Goal: Task Accomplishment & Management: Complete application form

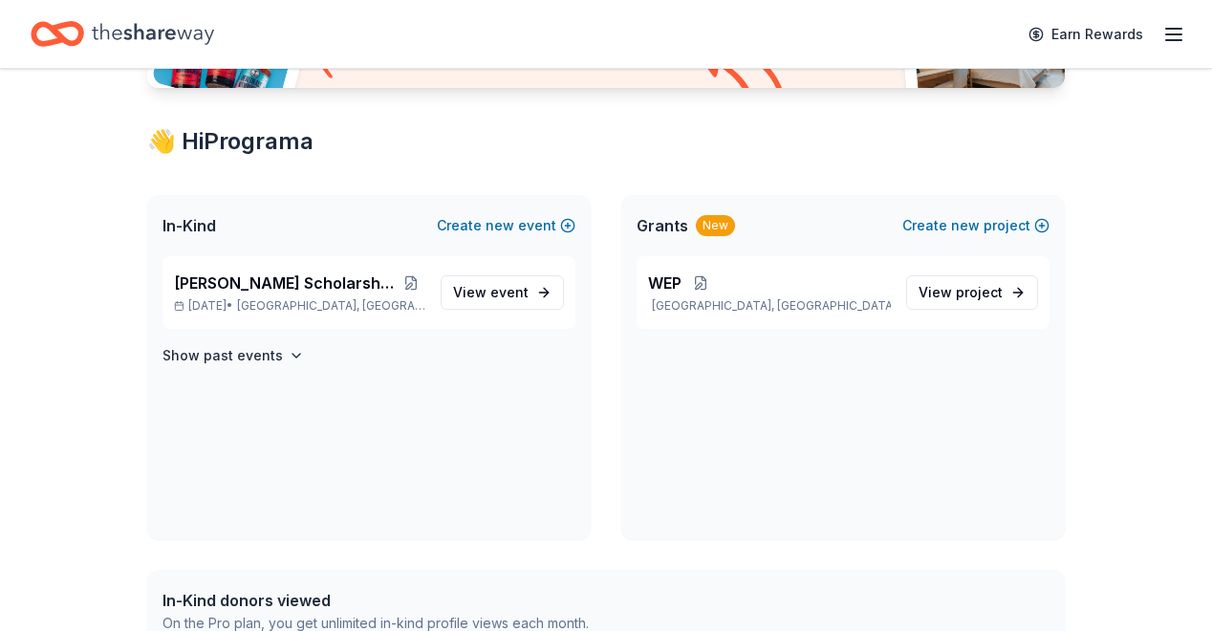
scroll to position [297, 0]
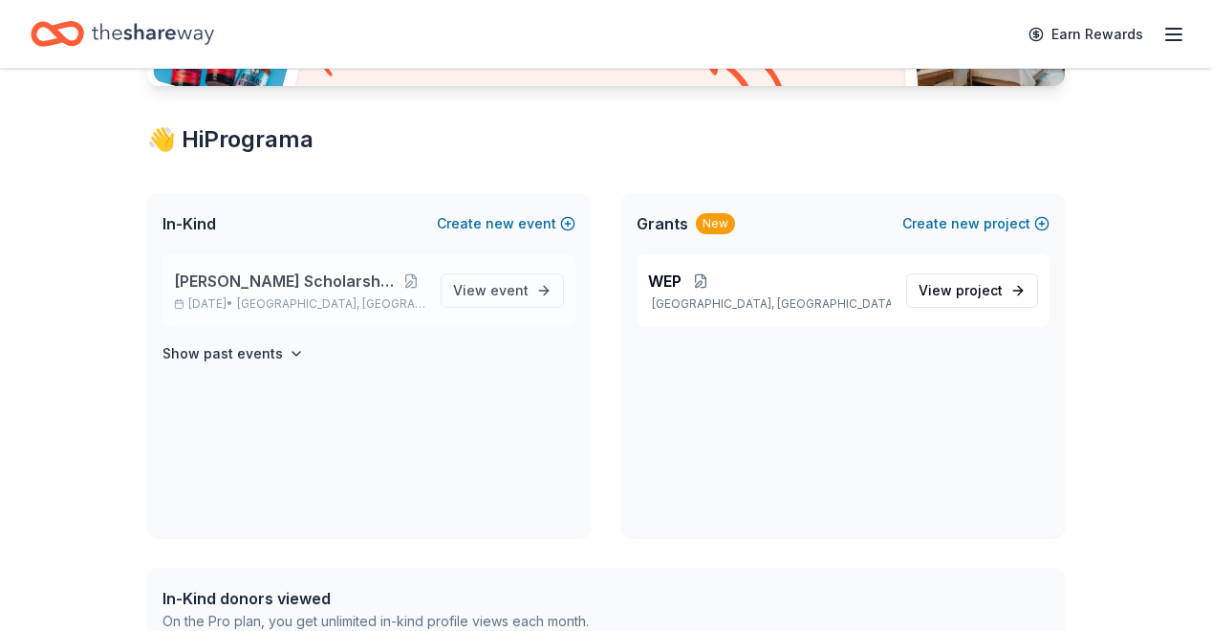
click at [349, 273] on span "[PERSON_NAME] Scholarship Fundraiser" at bounding box center [286, 281] width 224 height 23
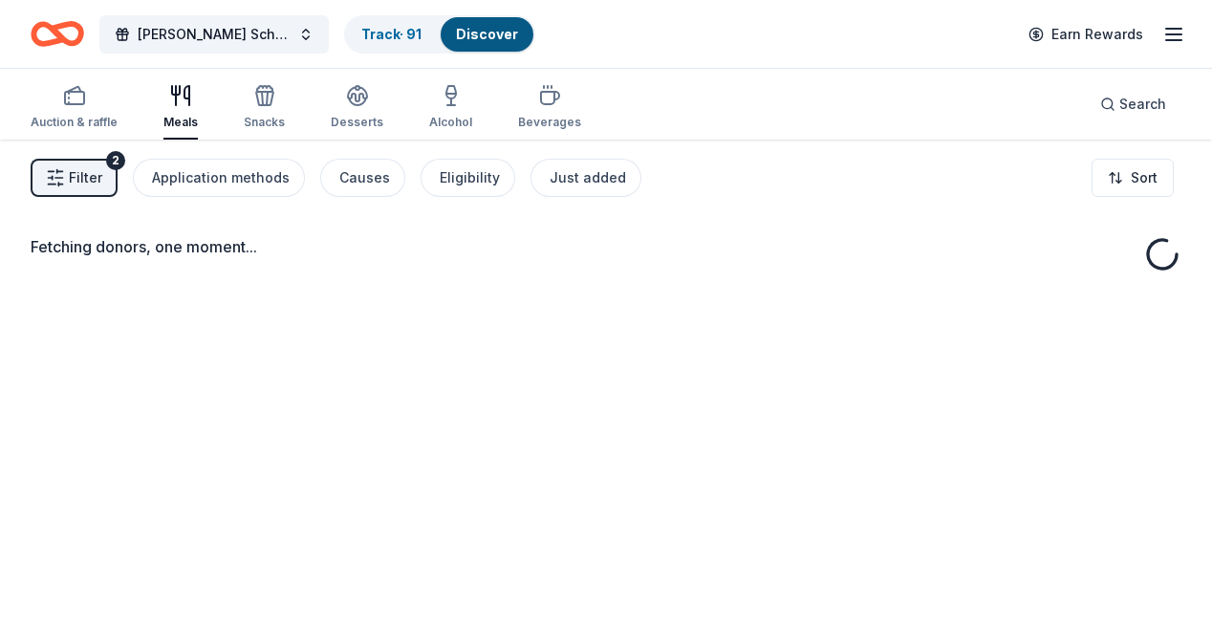
click at [497, 292] on div "Fetching donors, one moment..." at bounding box center [606, 455] width 1212 height 631
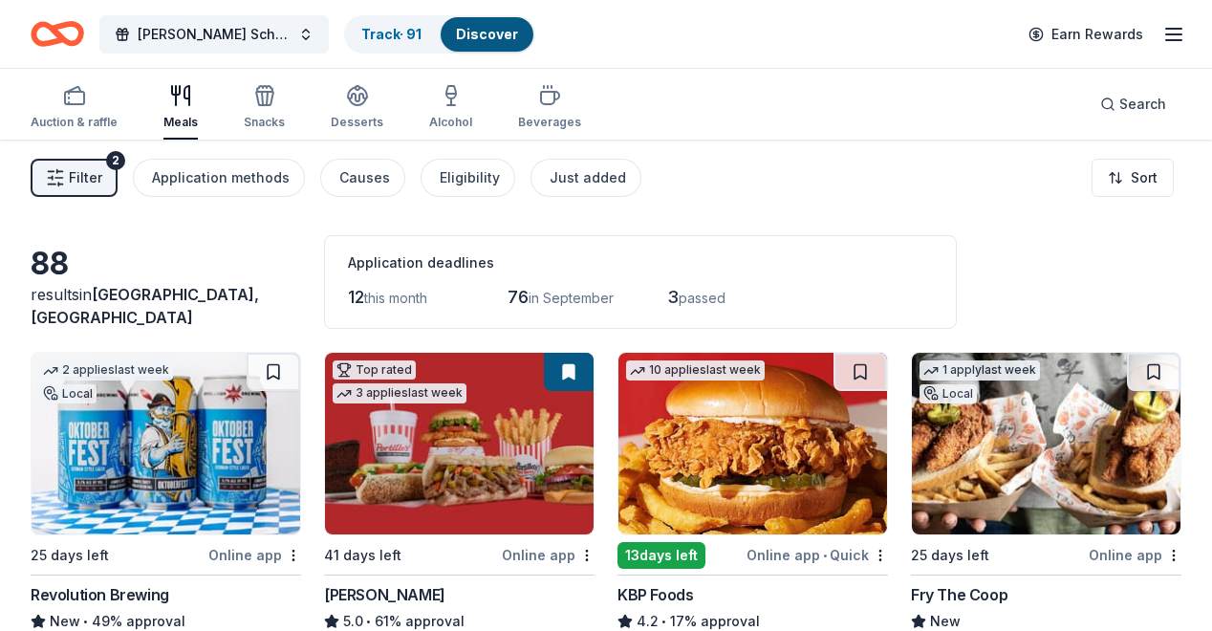
click at [98, 178] on span "Filter" at bounding box center [85, 177] width 33 height 23
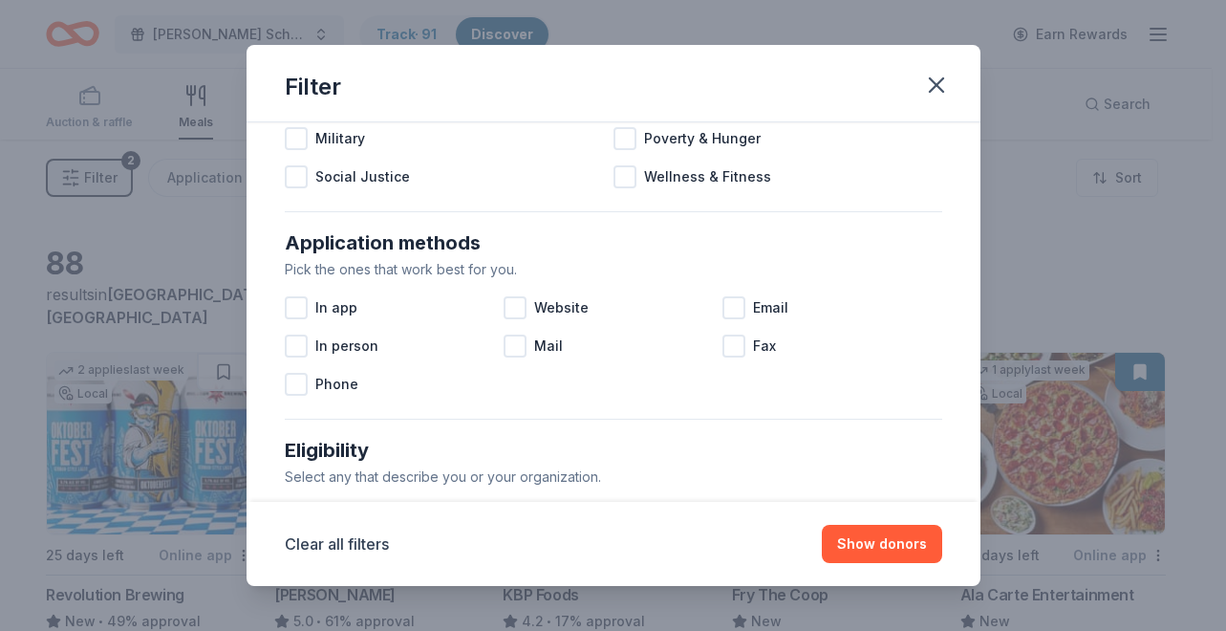
scroll to position [258, 0]
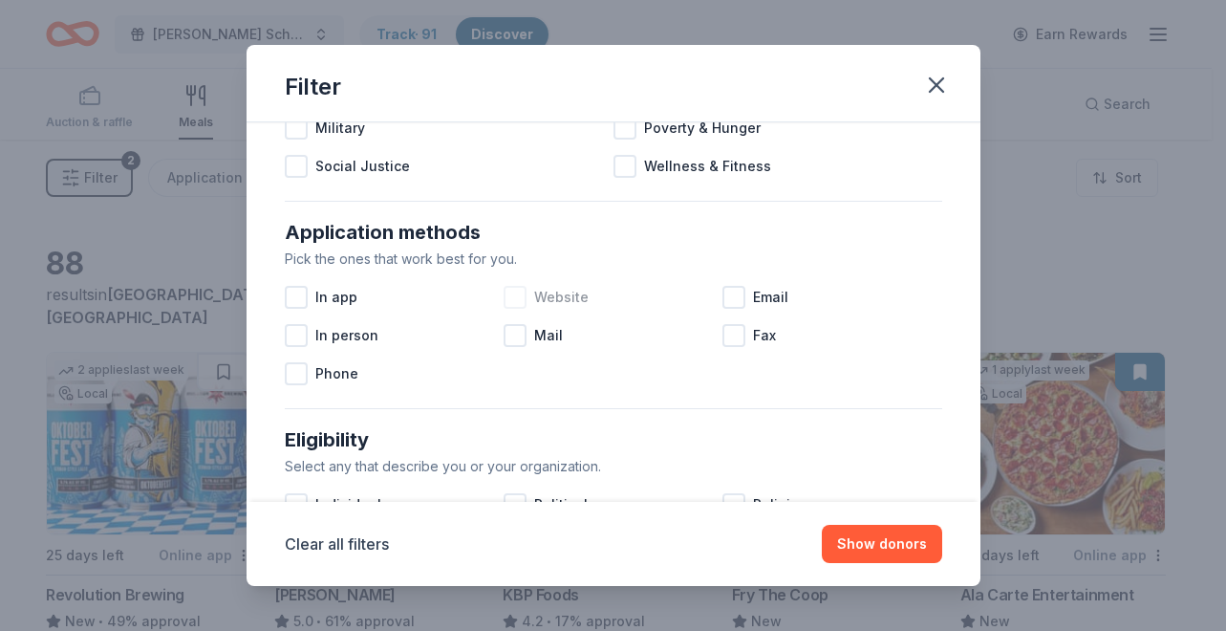
click at [510, 290] on div at bounding box center [515, 297] width 23 height 23
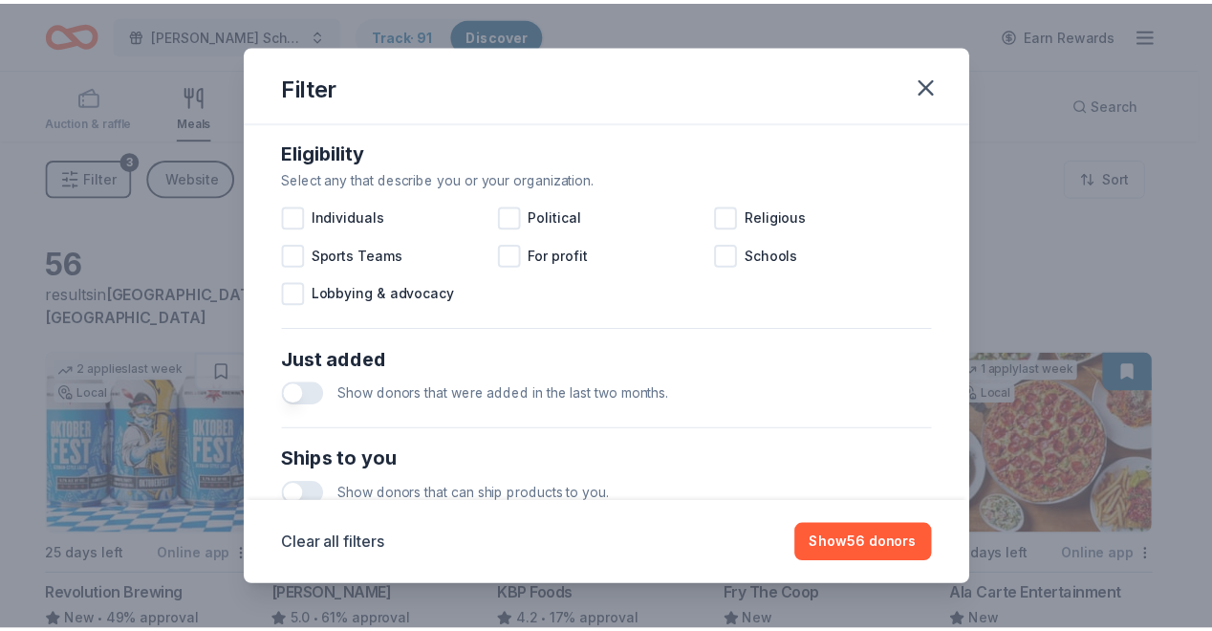
scroll to position [547, 0]
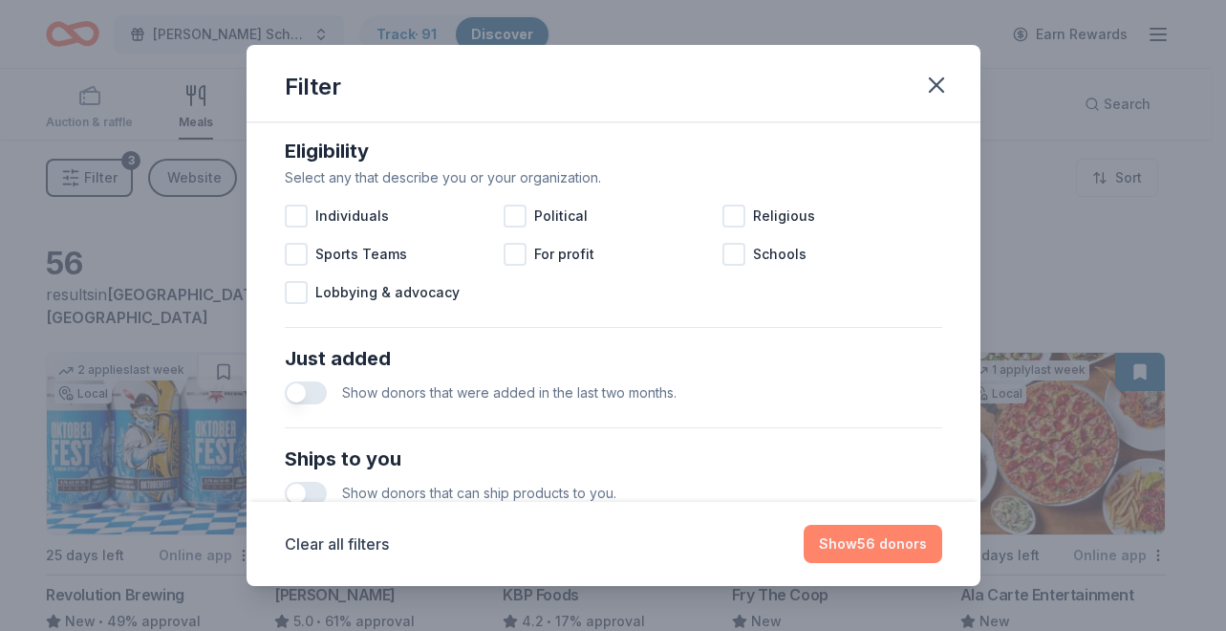
click at [890, 552] on button "Show 56 donors" at bounding box center [873, 544] width 139 height 38
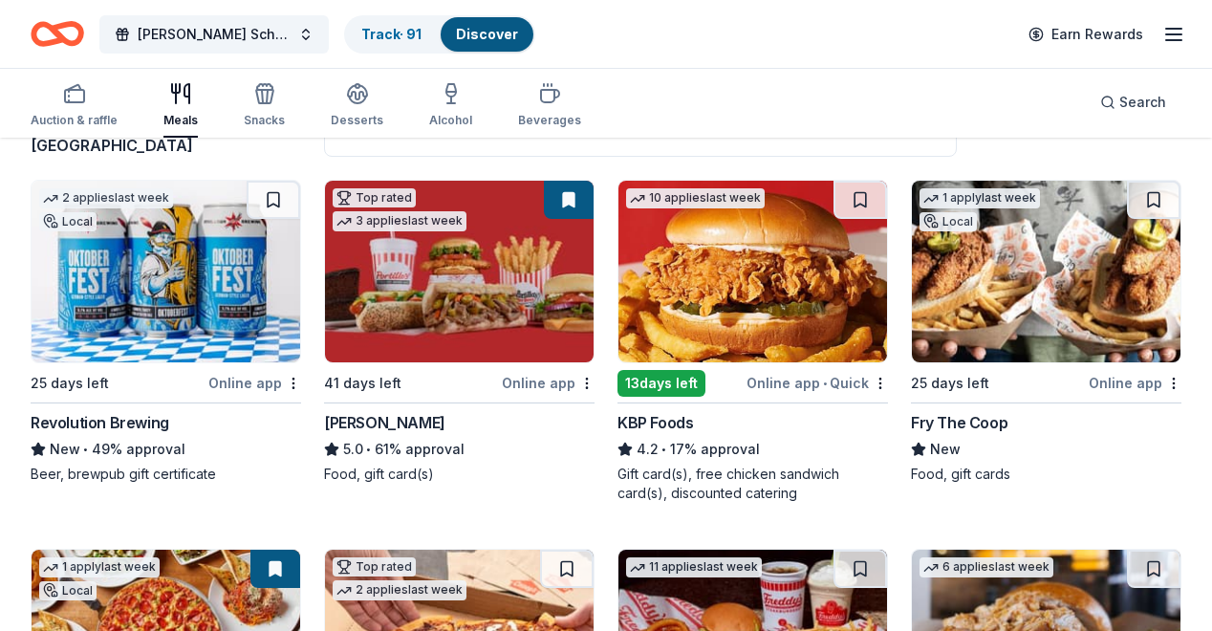
scroll to position [174, 0]
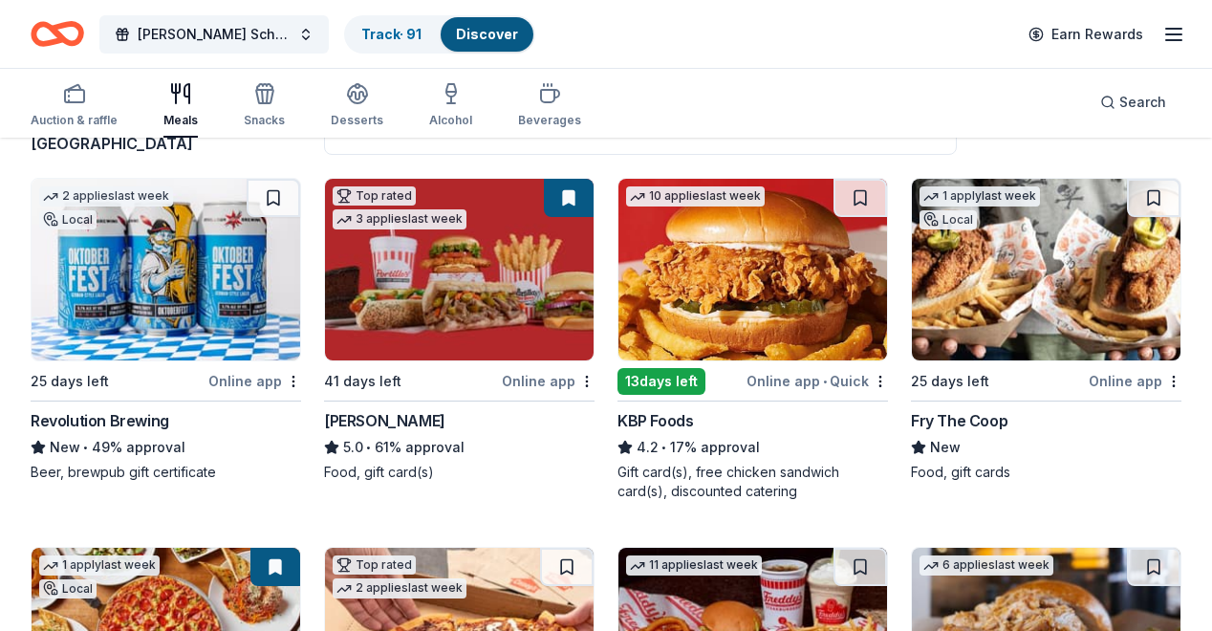
click at [161, 308] on img at bounding box center [166, 270] width 269 height 182
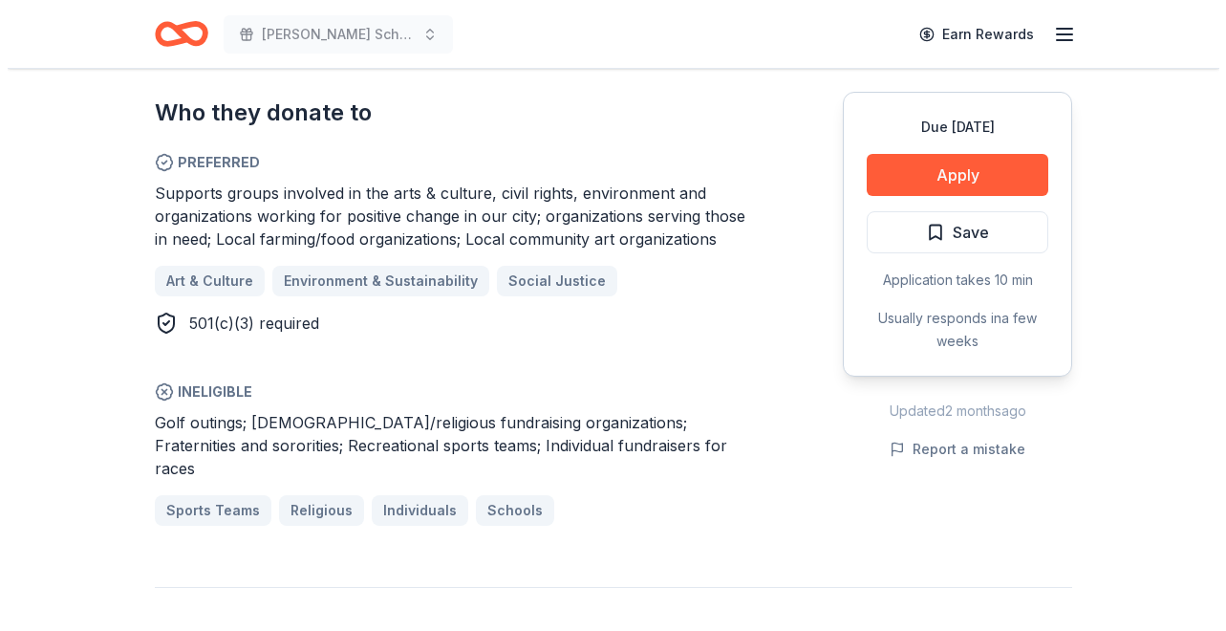
scroll to position [1074, 0]
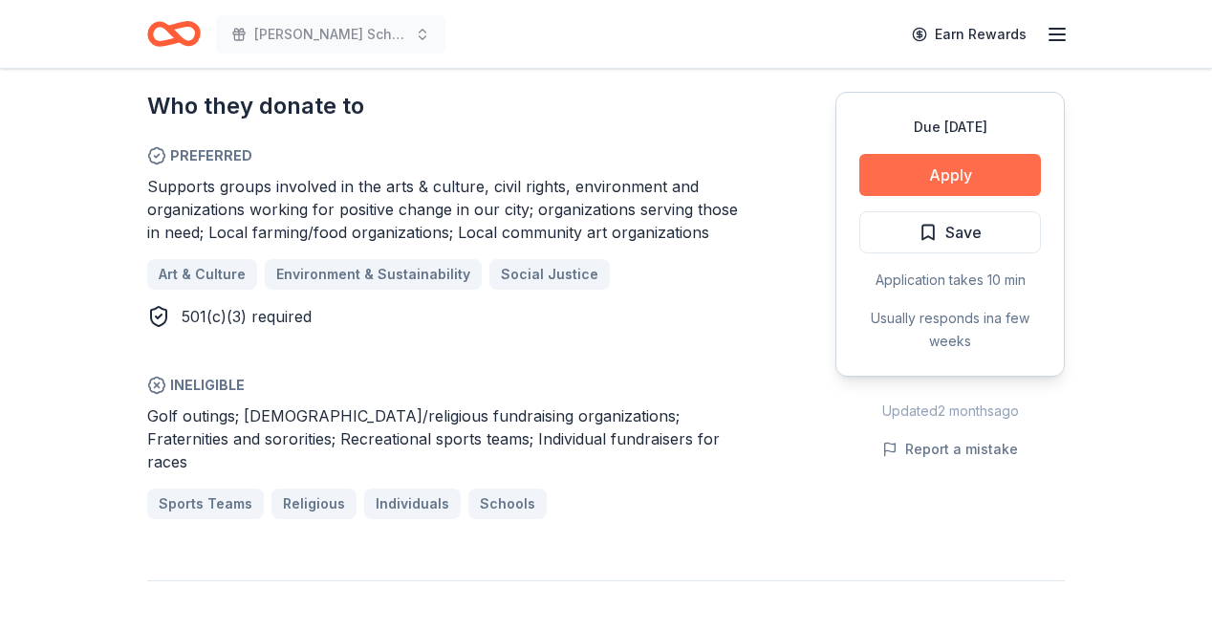
click at [987, 172] on button "Apply" at bounding box center [950, 175] width 182 height 42
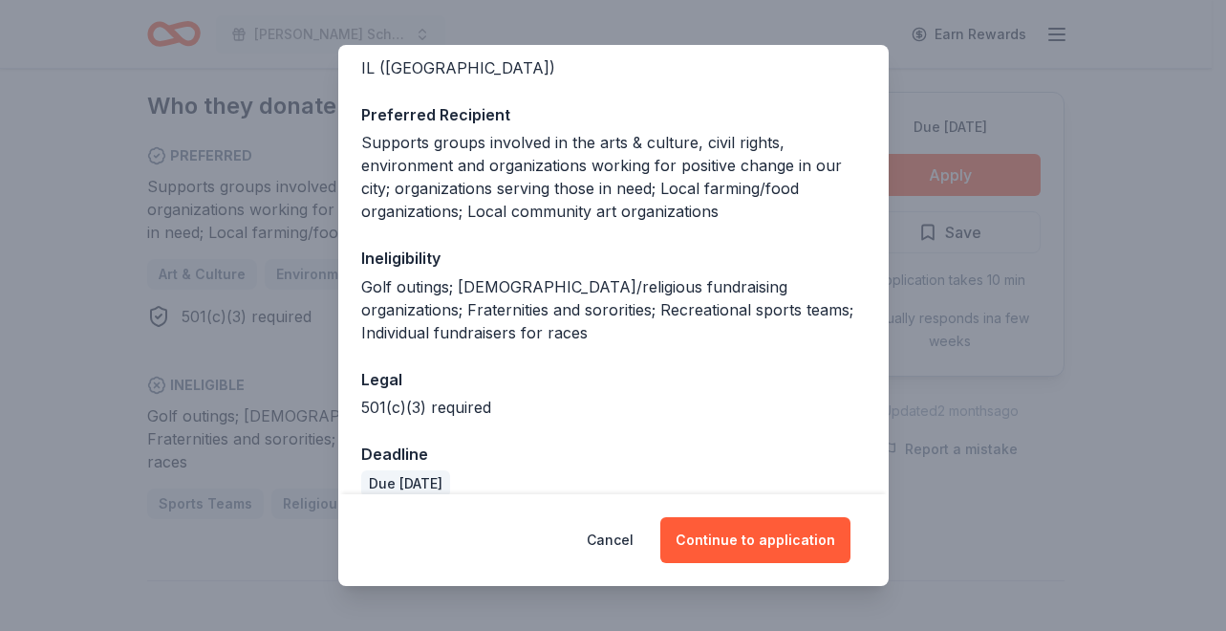
scroll to position [275, 0]
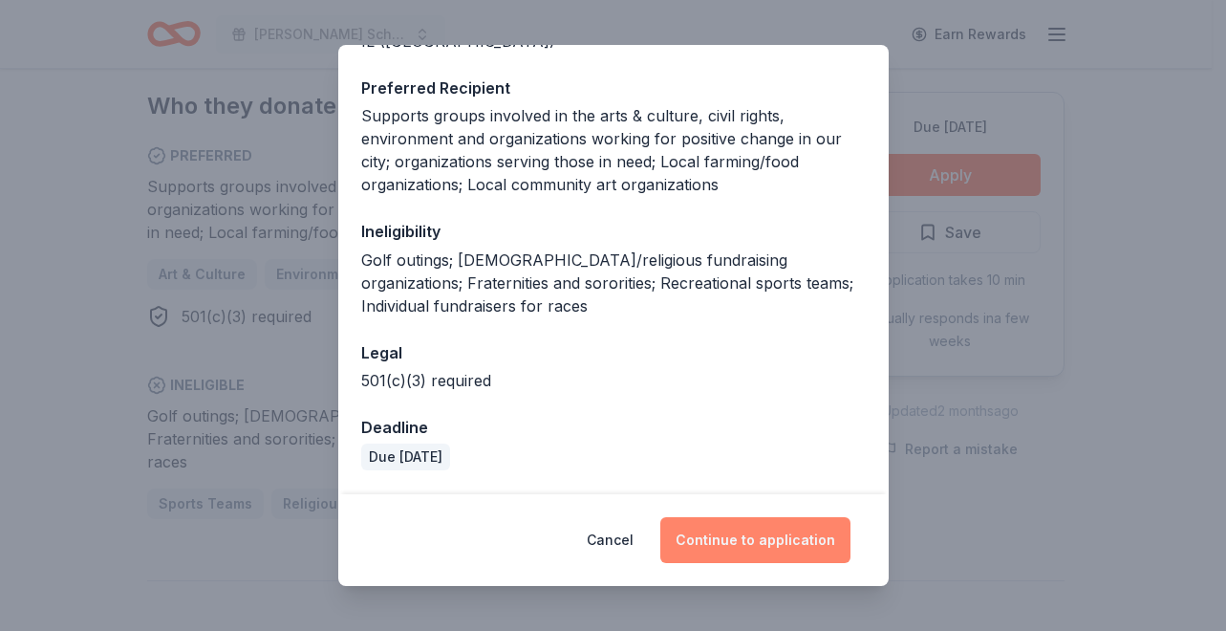
click at [754, 536] on button "Continue to application" at bounding box center [756, 540] width 190 height 46
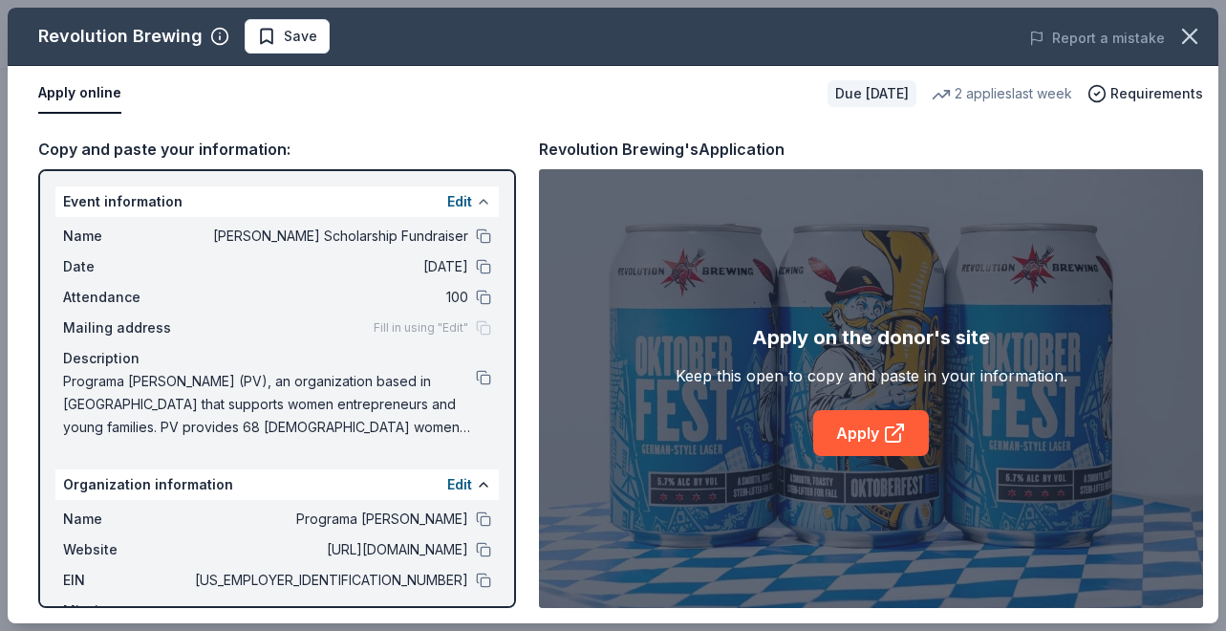
click at [476, 199] on button at bounding box center [483, 201] width 15 height 15
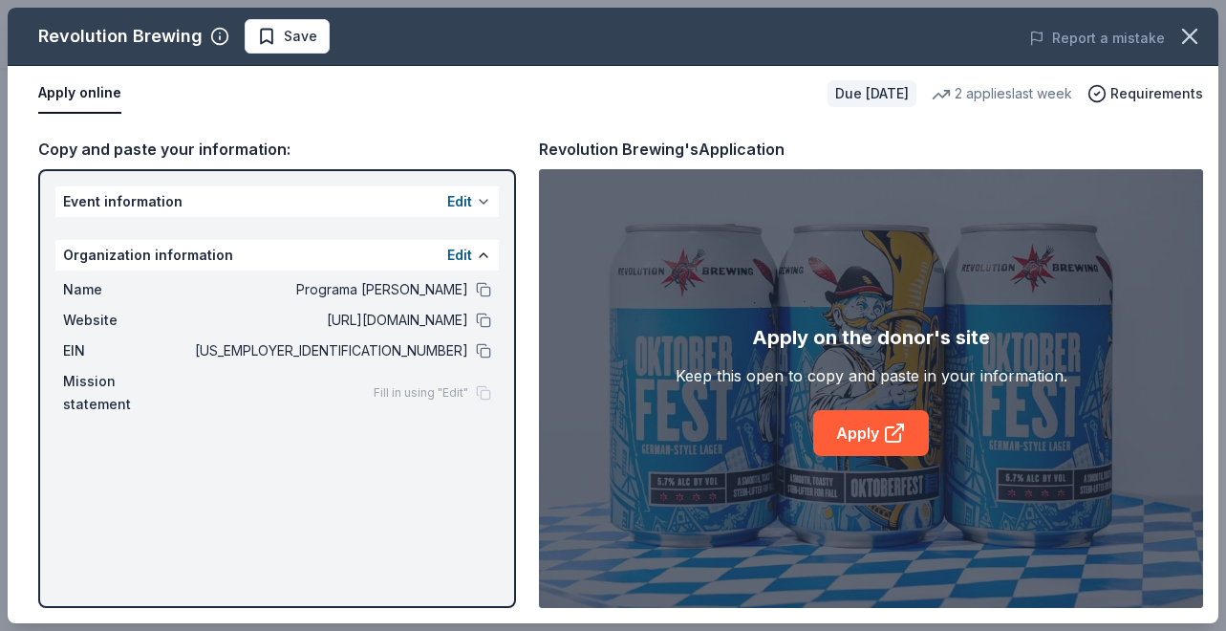
click at [464, 199] on button "Edit" at bounding box center [459, 201] width 25 height 23
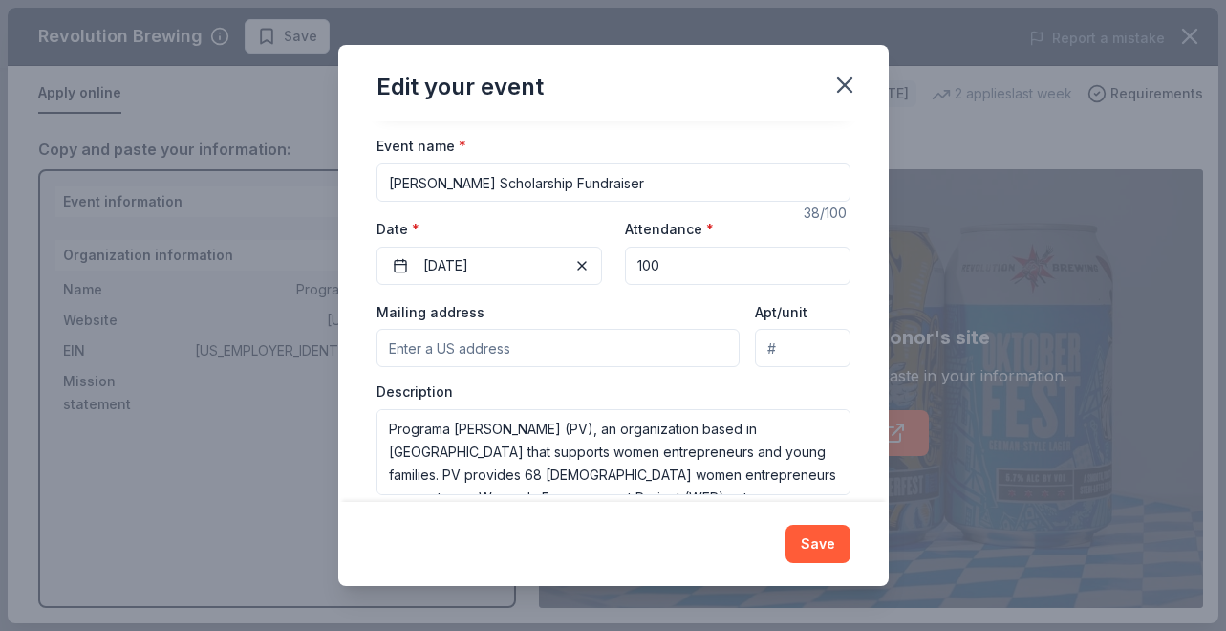
scroll to position [142, 0]
click at [520, 338] on input "Mailing address" at bounding box center [559, 346] width 364 height 38
paste input "PO Box 601 Downers Grove, IL 60515"
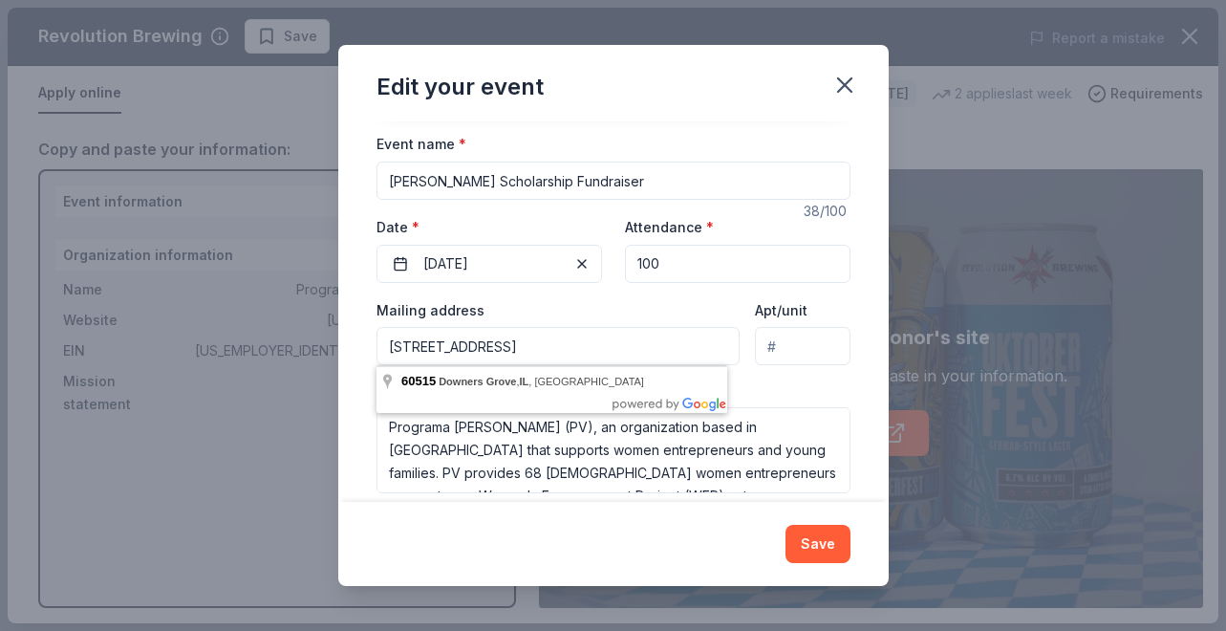
type input "PO Box 601 Downers Grove, IL 60515"
click at [838, 380] on div "Changes made here will update the Event too. Update donors you've applied to Le…" at bounding box center [613, 311] width 551 height 380
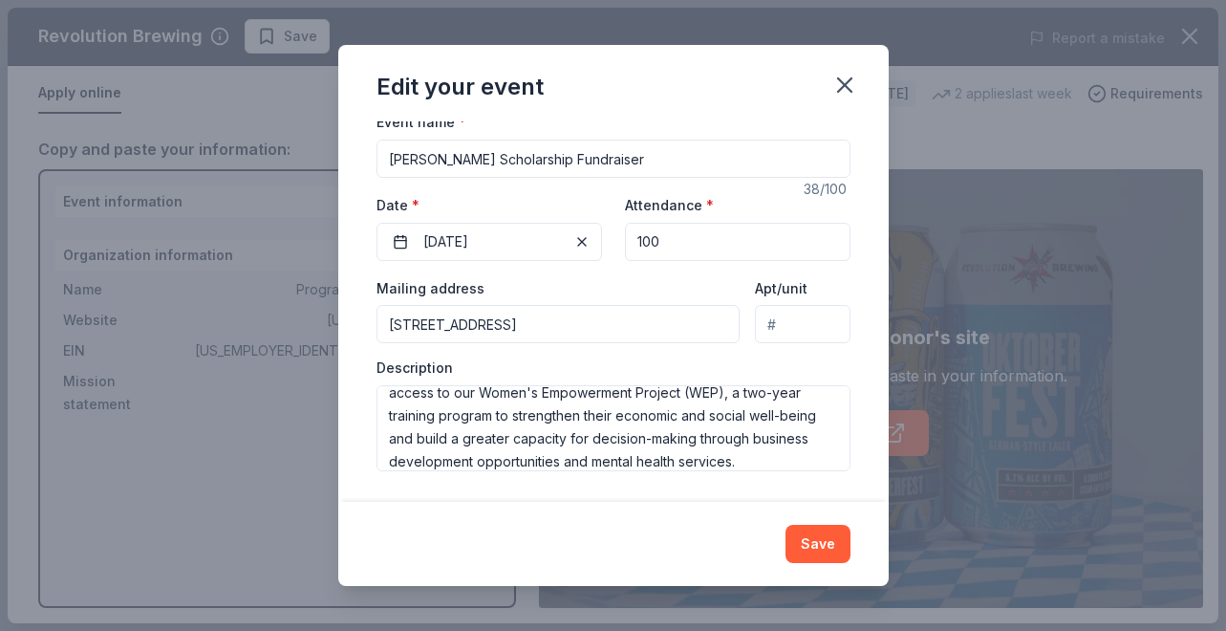
scroll to position [92, 0]
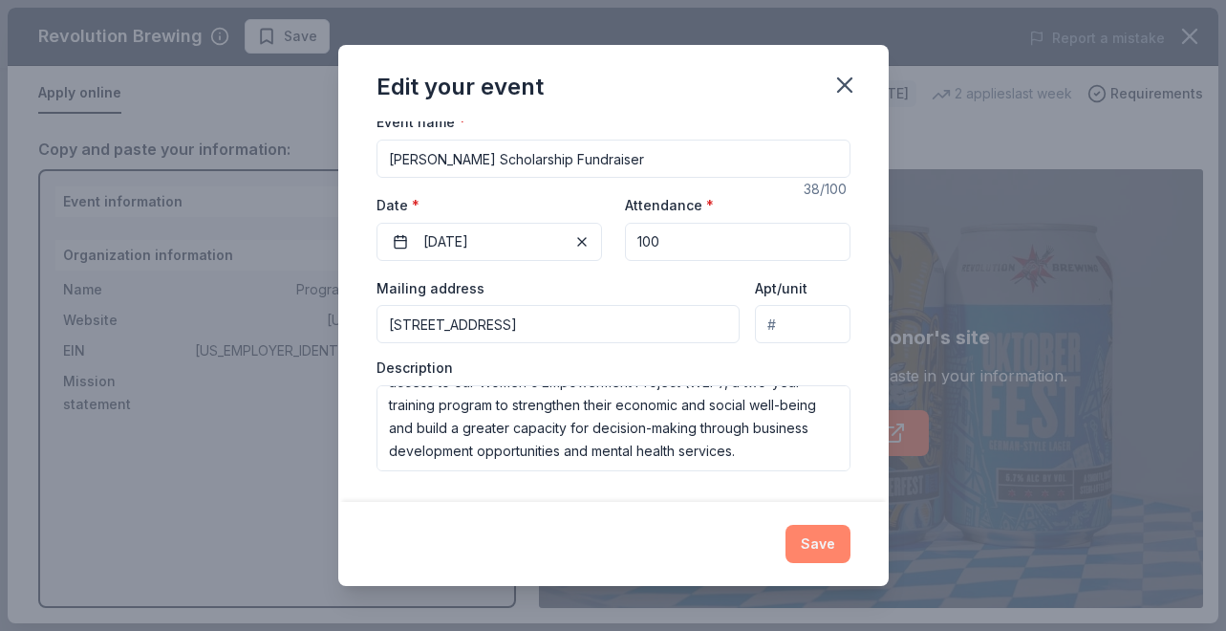
click at [817, 538] on button "Save" at bounding box center [818, 544] width 65 height 38
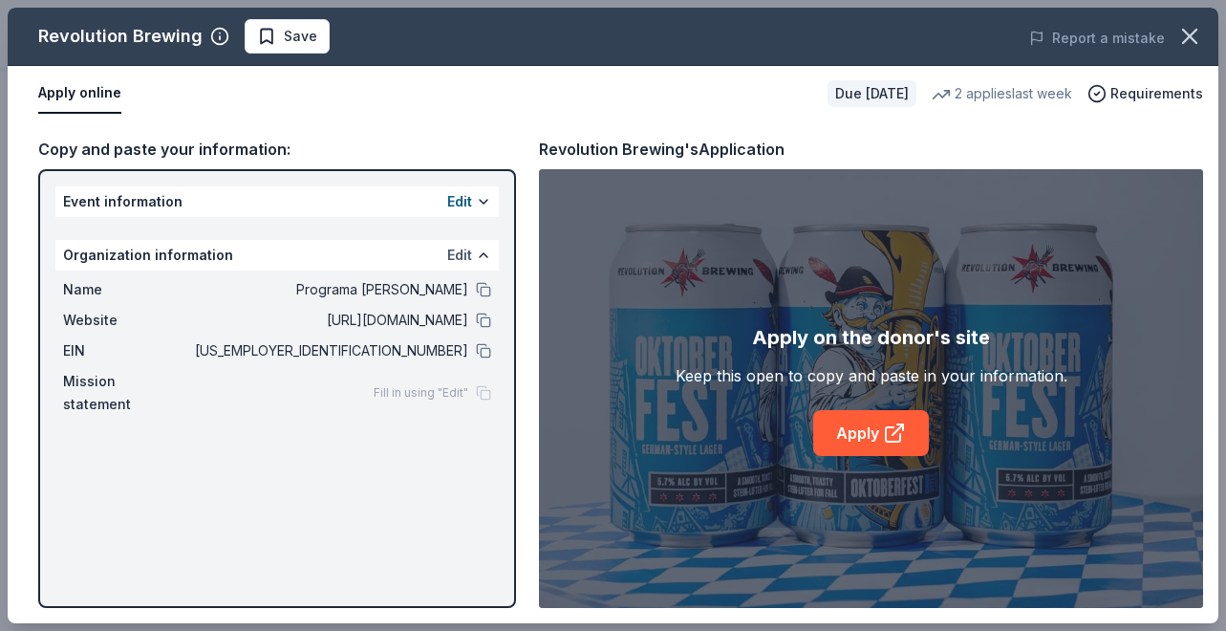
click at [453, 251] on button "Edit" at bounding box center [459, 255] width 25 height 23
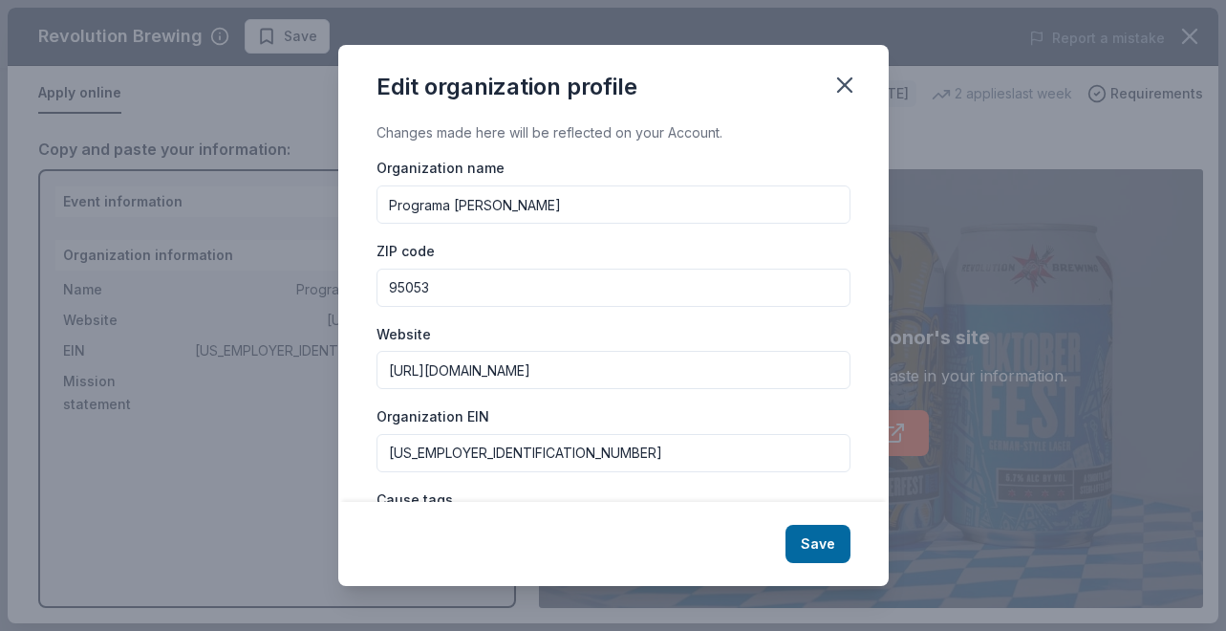
click at [401, 275] on input "95053" at bounding box center [614, 288] width 474 height 38
paste input "60515"
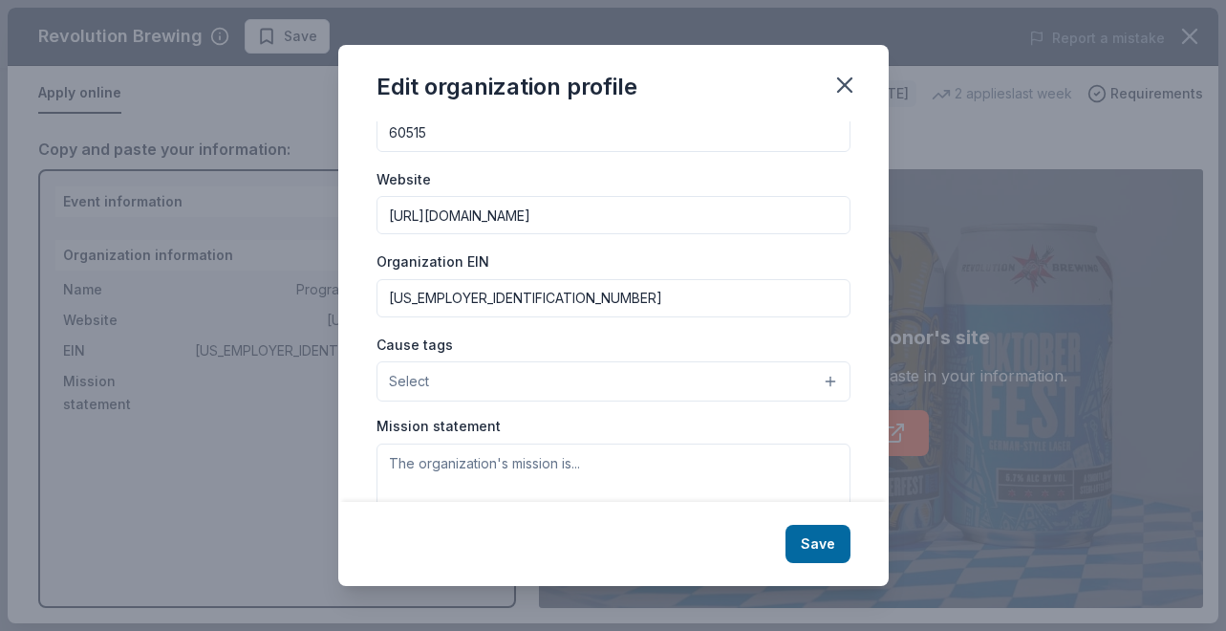
scroll to position [173, 0]
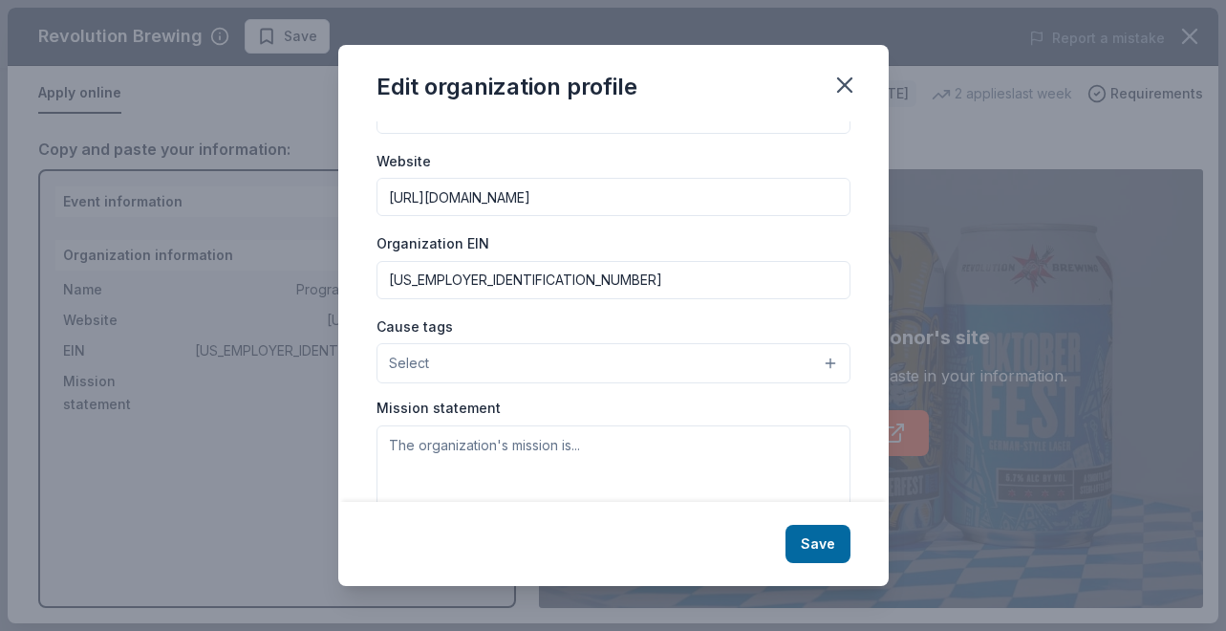
type input "60515"
click at [630, 196] on input "http://www.programavelasco.org" at bounding box center [614, 197] width 474 height 38
drag, startPoint x: 662, startPoint y: 198, endPoint x: 281, endPoint y: 180, distance: 380.9
click at [281, 180] on div "Edit organization profile Changes made here will be reflected on your Account. …" at bounding box center [613, 315] width 1226 height 631
type input "http://www.programavelasco.org/dg"
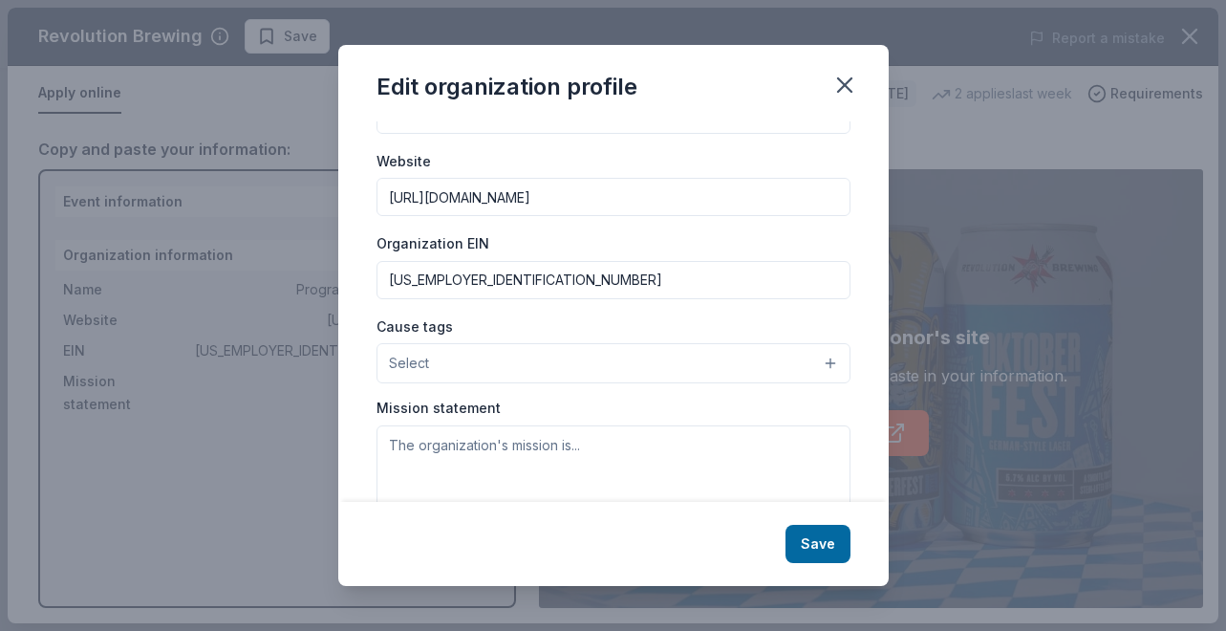
click at [662, 353] on button "Select" at bounding box center [614, 363] width 474 height 40
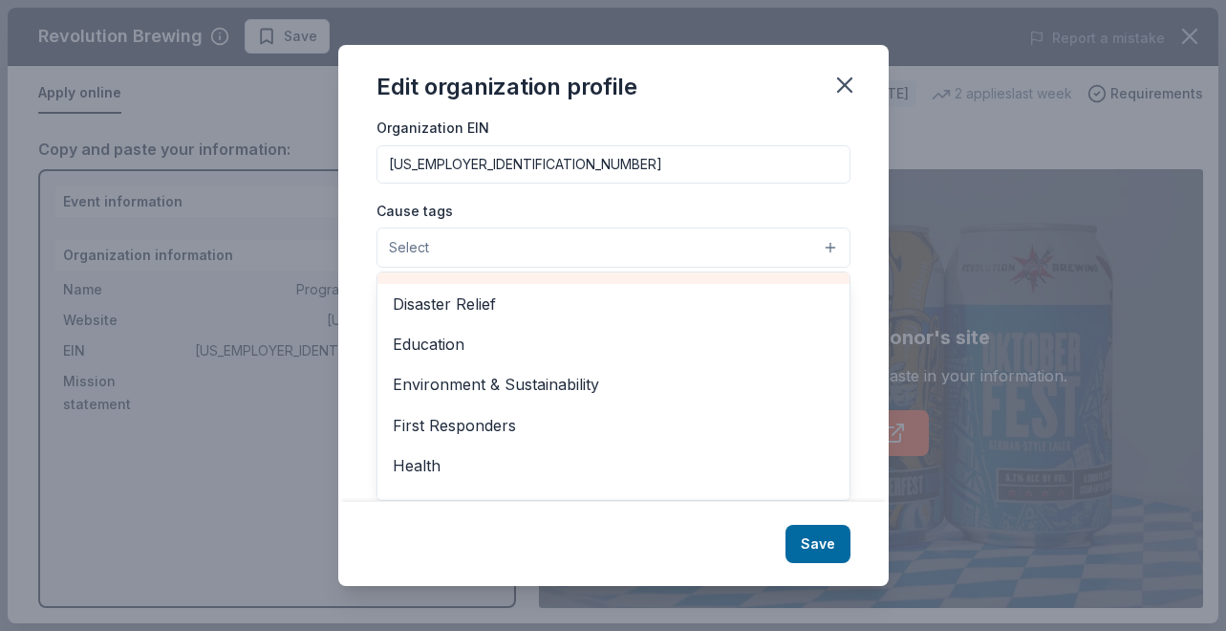
scroll to position [117, 0]
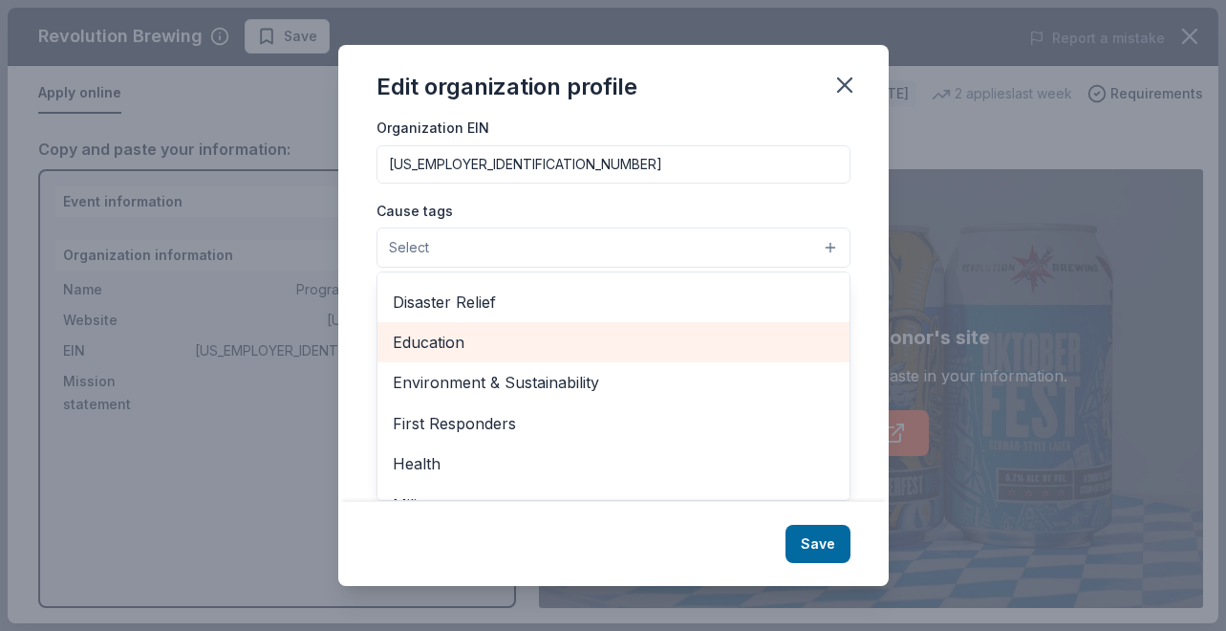
click at [549, 347] on span "Education" at bounding box center [614, 342] width 442 height 25
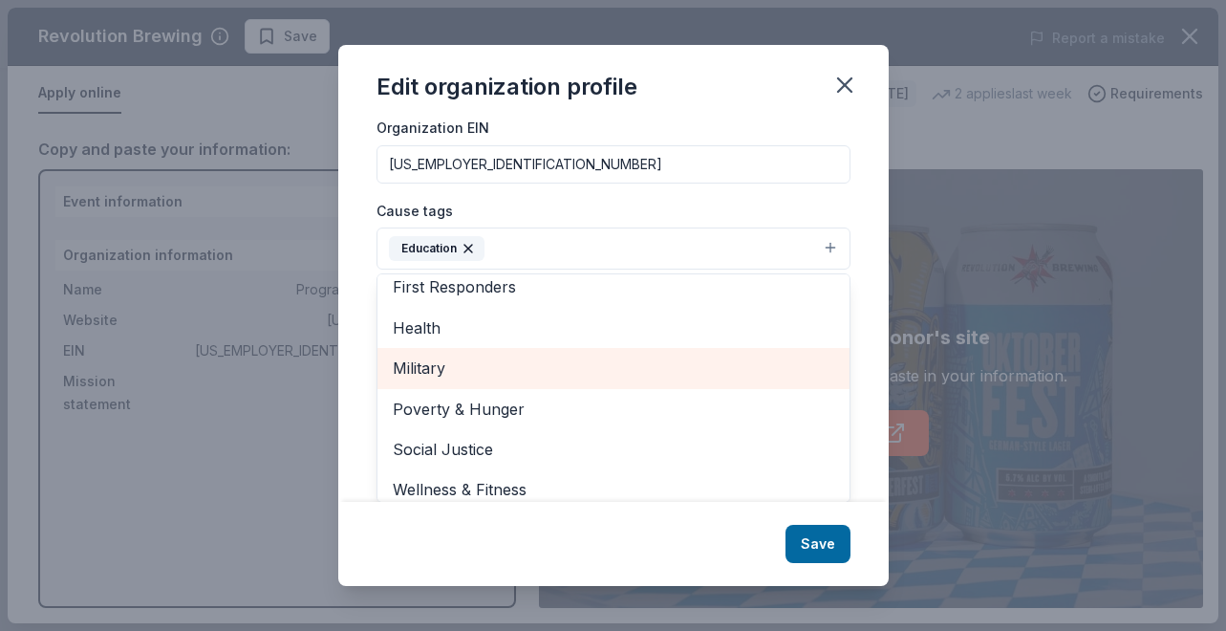
scroll to position [226, 0]
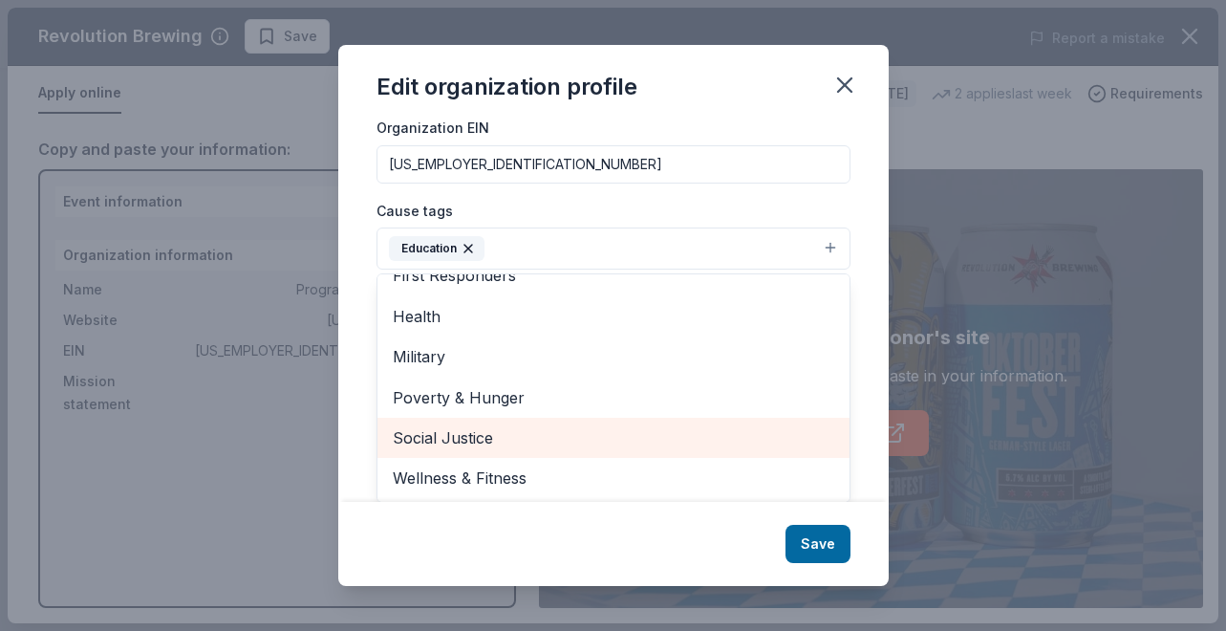
click at [486, 438] on span "Social Justice" at bounding box center [614, 437] width 442 height 25
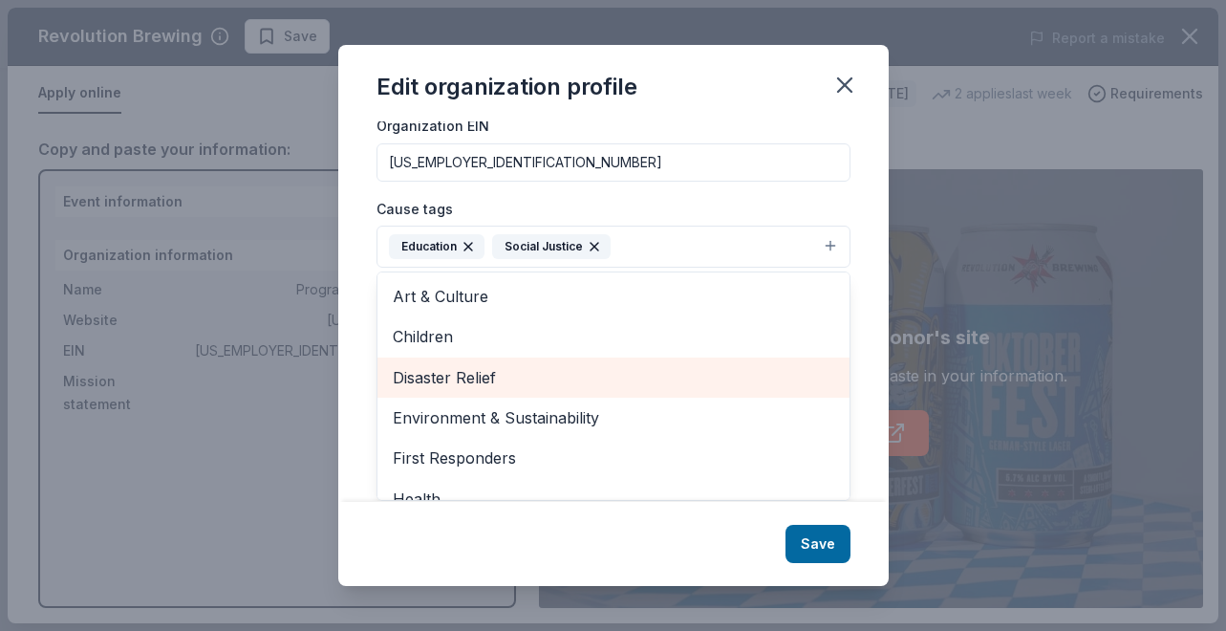
scroll to position [0, 0]
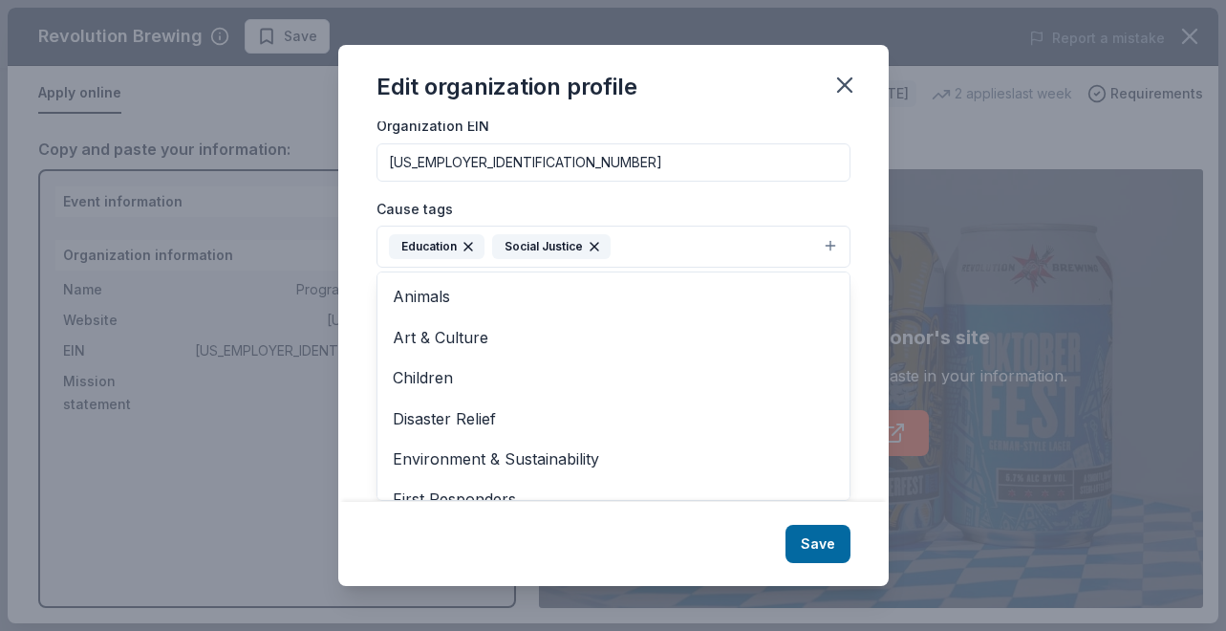
click at [861, 261] on div "Changes made here will be reflected on your Account. Organization name Programa…" at bounding box center [613, 311] width 551 height 380
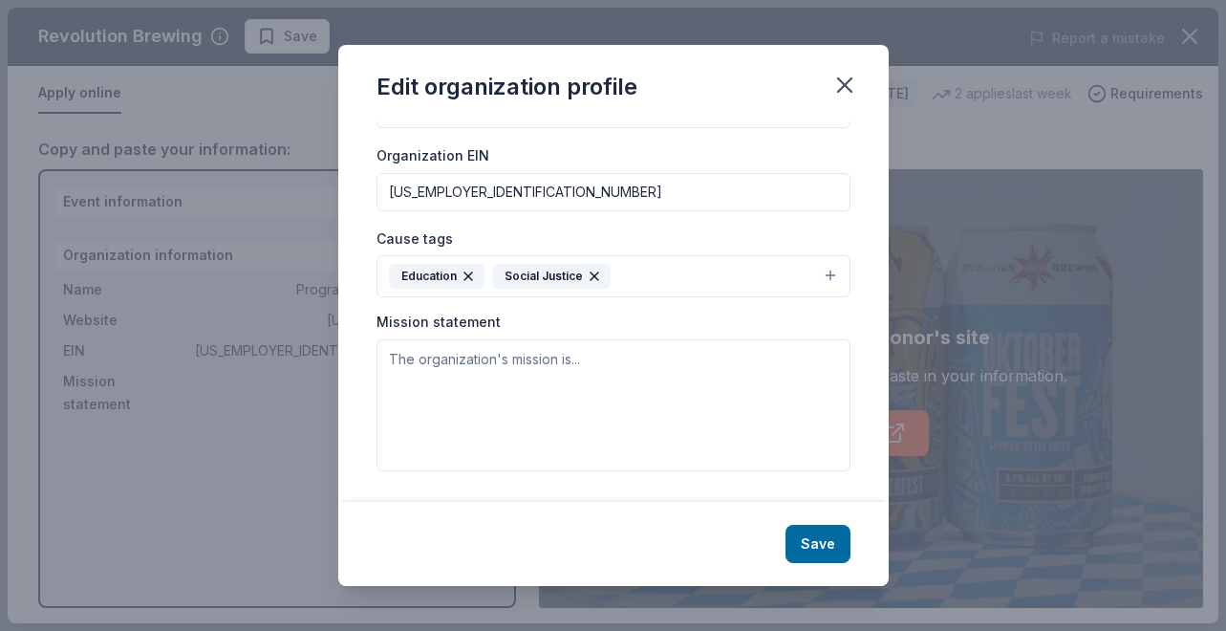
scroll to position [261, 0]
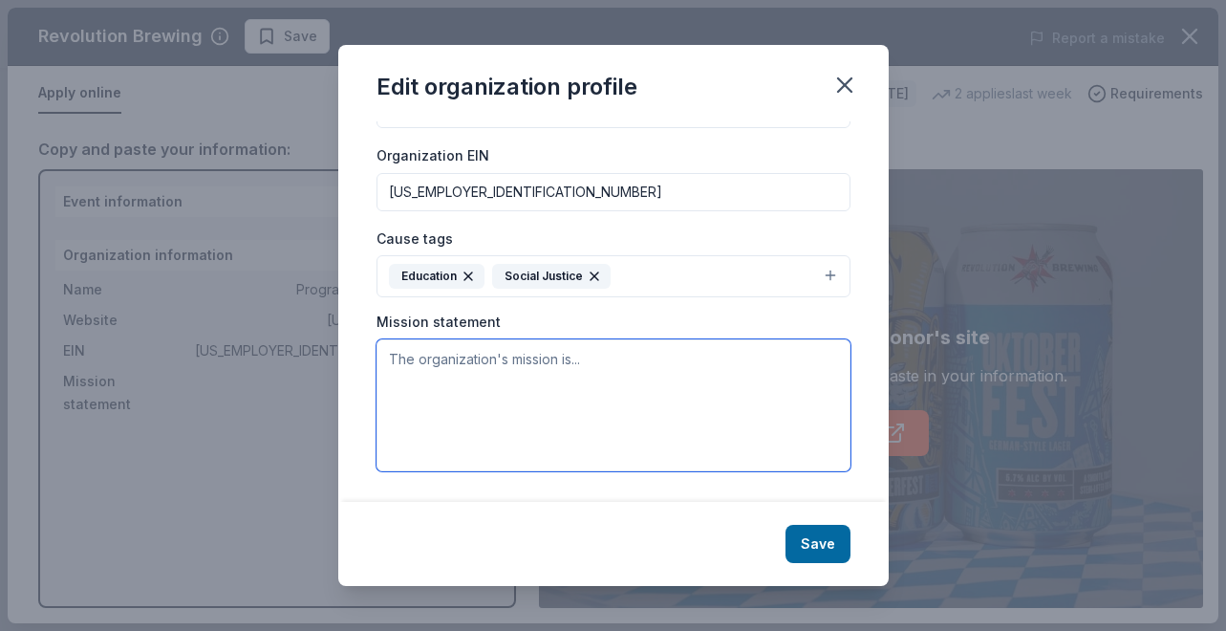
click at [533, 380] on textarea at bounding box center [614, 405] width 474 height 132
paste textarea "PV’s mission is "to educate and empower children and entrepreneurial women in E…"
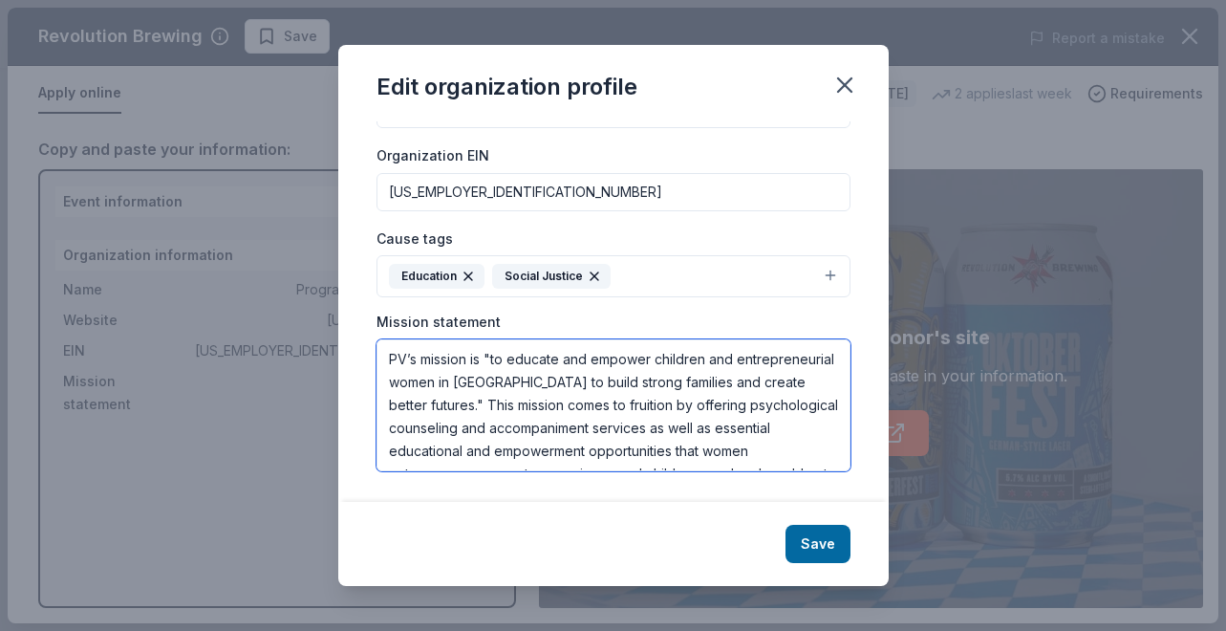
scroll to position [34, 0]
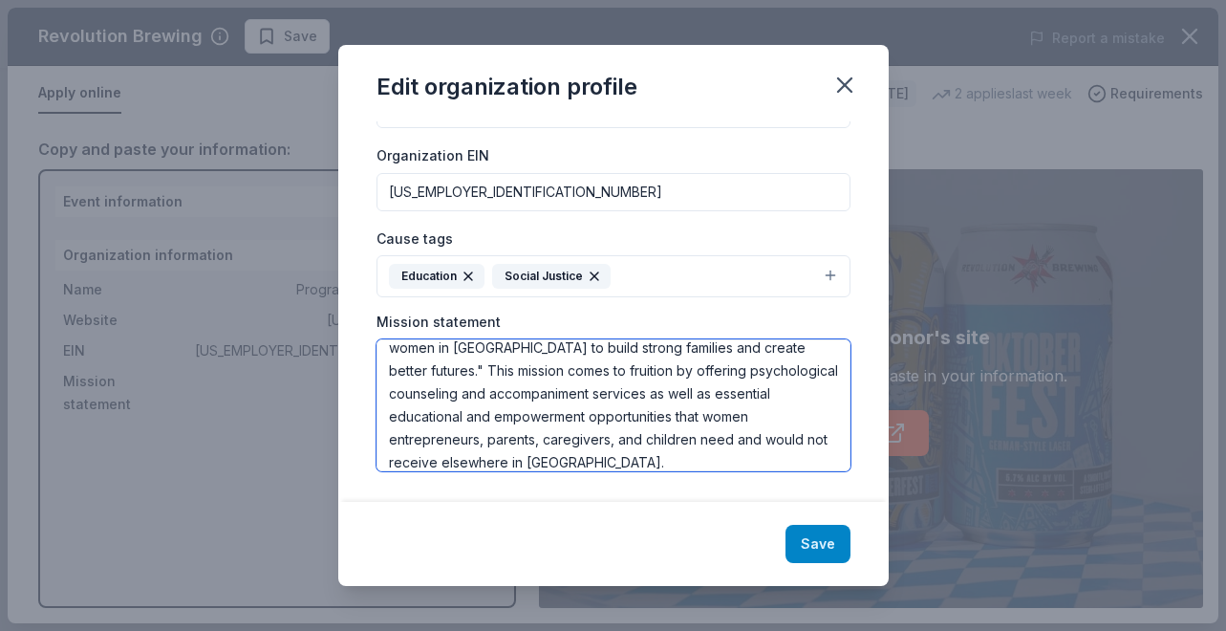
type textarea "PV’s mission is "to educate and empower children and entrepreneurial women in E…"
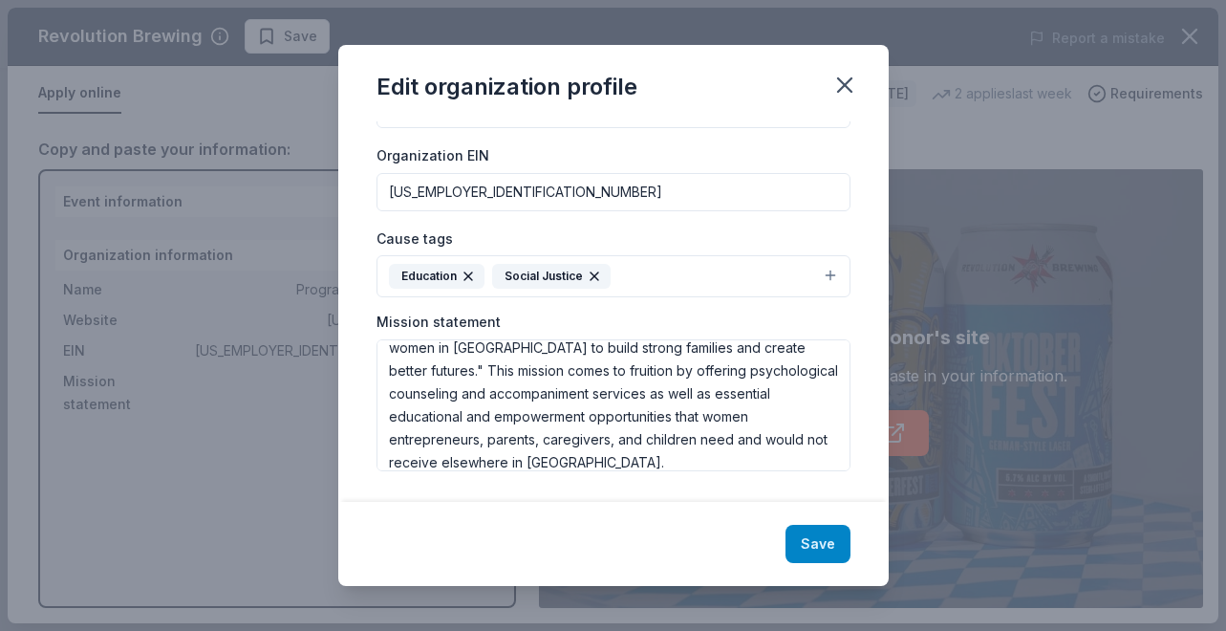
click at [798, 535] on button "Save" at bounding box center [818, 544] width 65 height 38
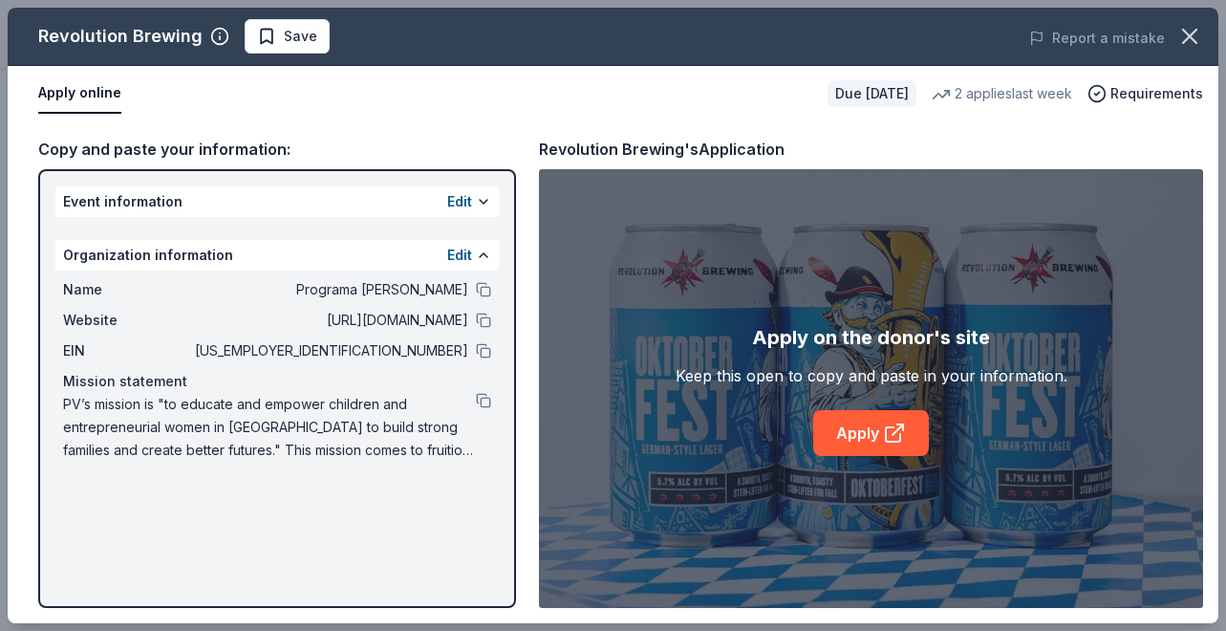
click at [411, 200] on div "Event information Edit" at bounding box center [277, 201] width 444 height 31
click at [491, 197] on div "Event information Edit" at bounding box center [277, 201] width 444 height 31
click at [487, 207] on button at bounding box center [483, 201] width 15 height 15
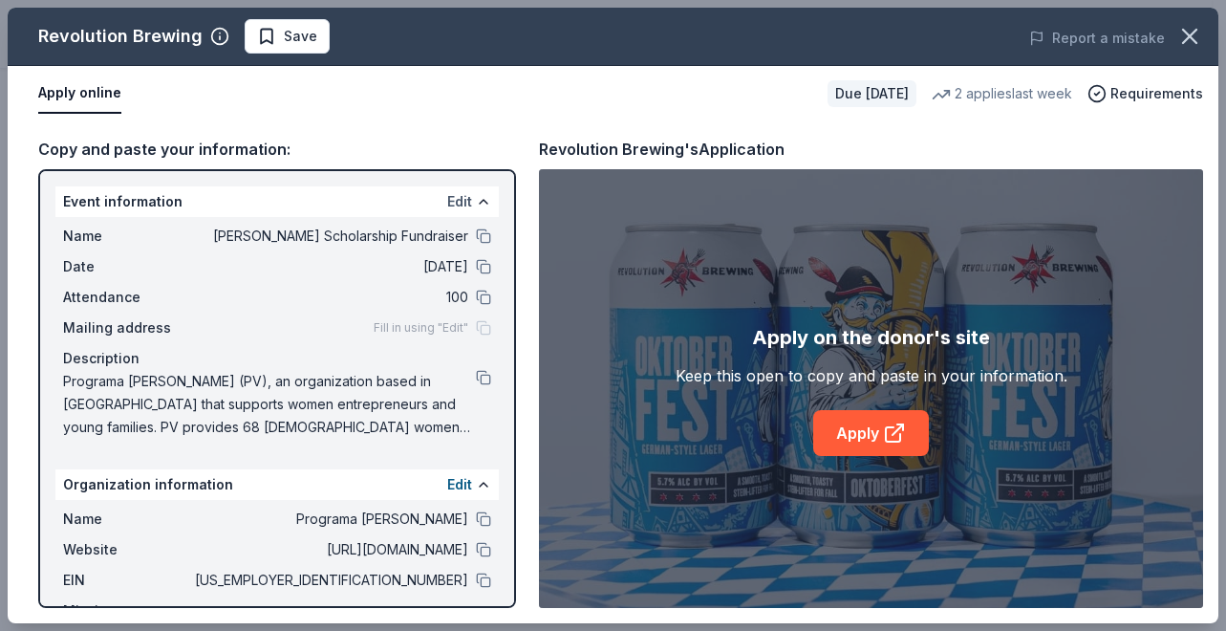
click at [447, 201] on button "Edit" at bounding box center [459, 201] width 25 height 23
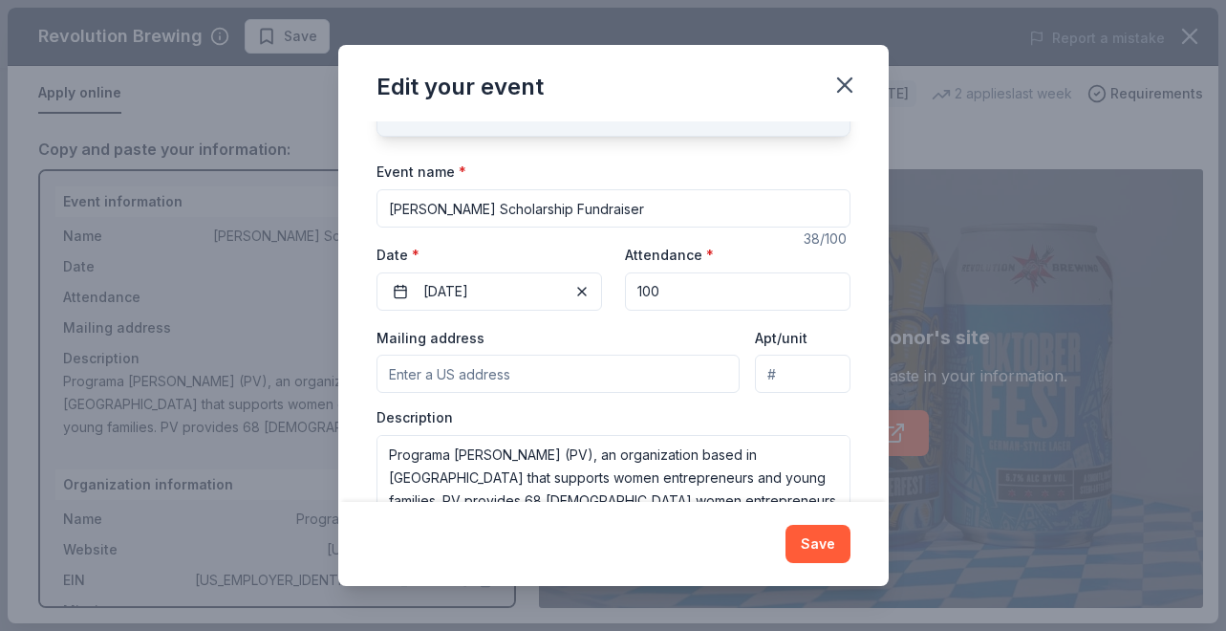
scroll to position [164, 0]
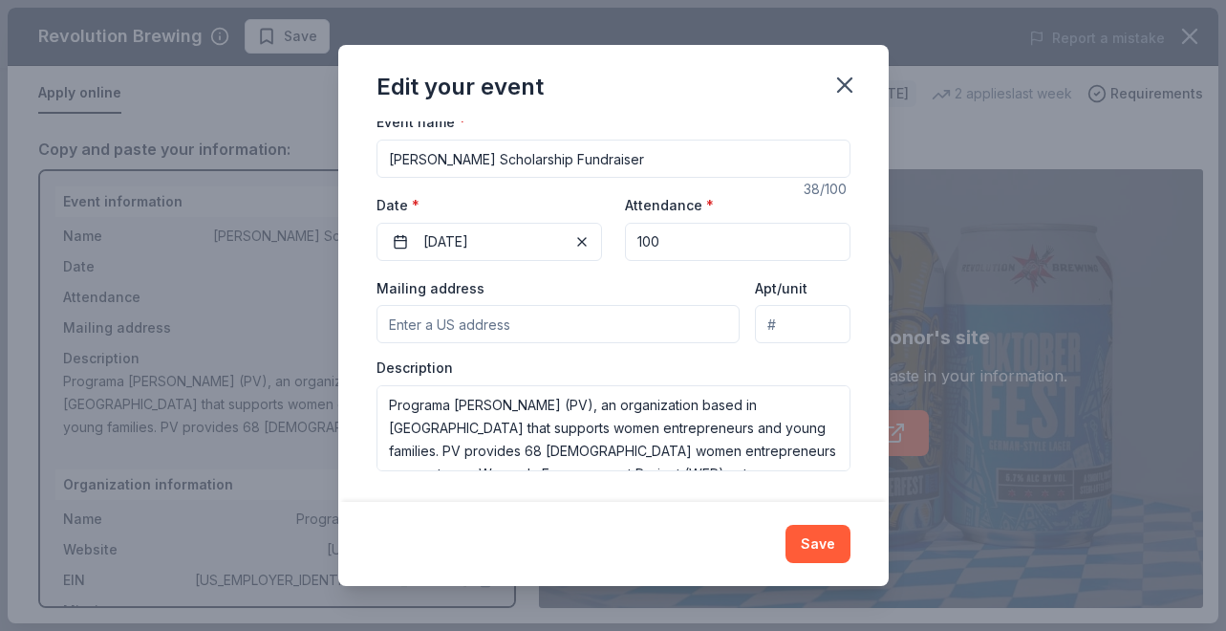
click at [475, 316] on input "Mailing address" at bounding box center [559, 324] width 364 height 38
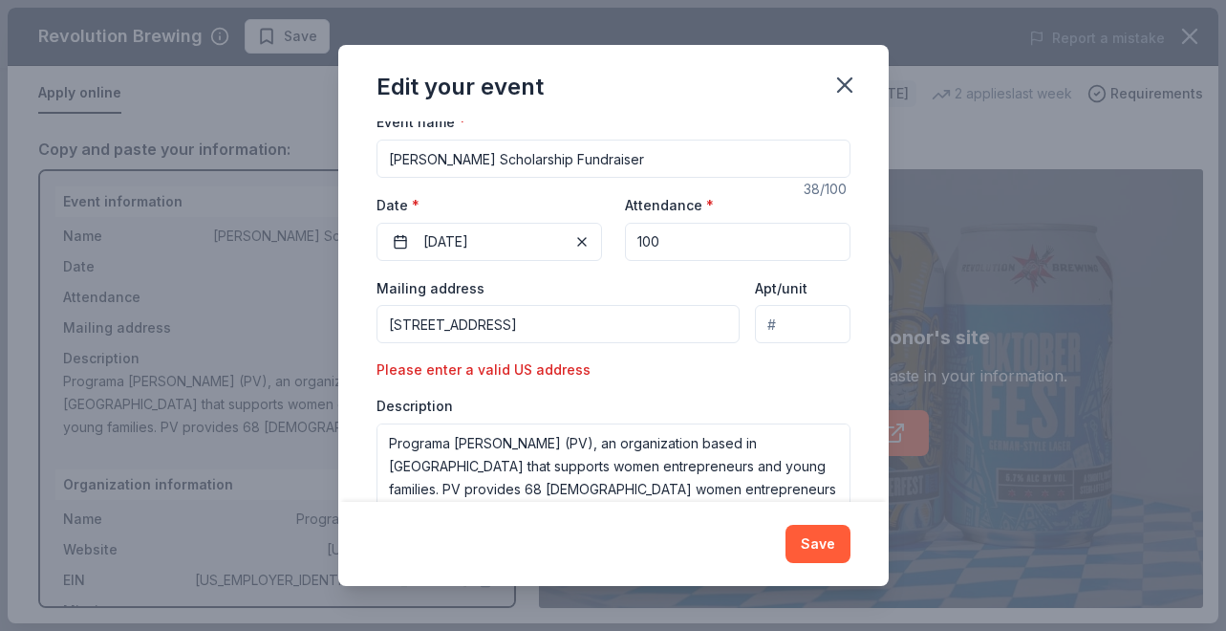
click at [672, 375] on div "Mailing address PO box 601, Downers Grove, IL 60515 Apt/unit Please enter a val…" at bounding box center [614, 392] width 474 height 233
click at [561, 349] on div "Mailing address PO box 601, Downers Grove, IL 60515 Apt/unit Please enter a val…" at bounding box center [614, 392] width 474 height 233
click at [509, 326] on input "PO box 601, Downers Grove, IL 60515" at bounding box center [559, 324] width 364 height 38
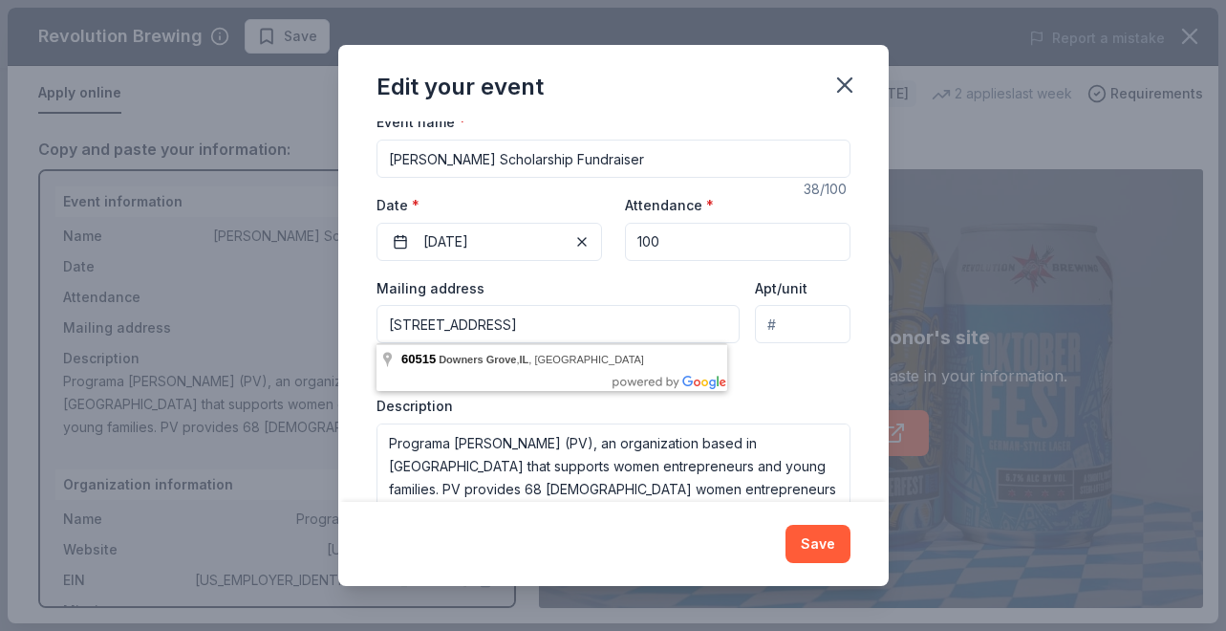
click at [455, 321] on input "PO box 601, Downers Grove, IL 60515" at bounding box center [559, 324] width 364 height 38
drag, startPoint x: 460, startPoint y: 324, endPoint x: 358, endPoint y: 321, distance: 101.4
click at [358, 321] on div "Changes made here will update the Event too. Update donors you've applied to Le…" at bounding box center [613, 311] width 551 height 380
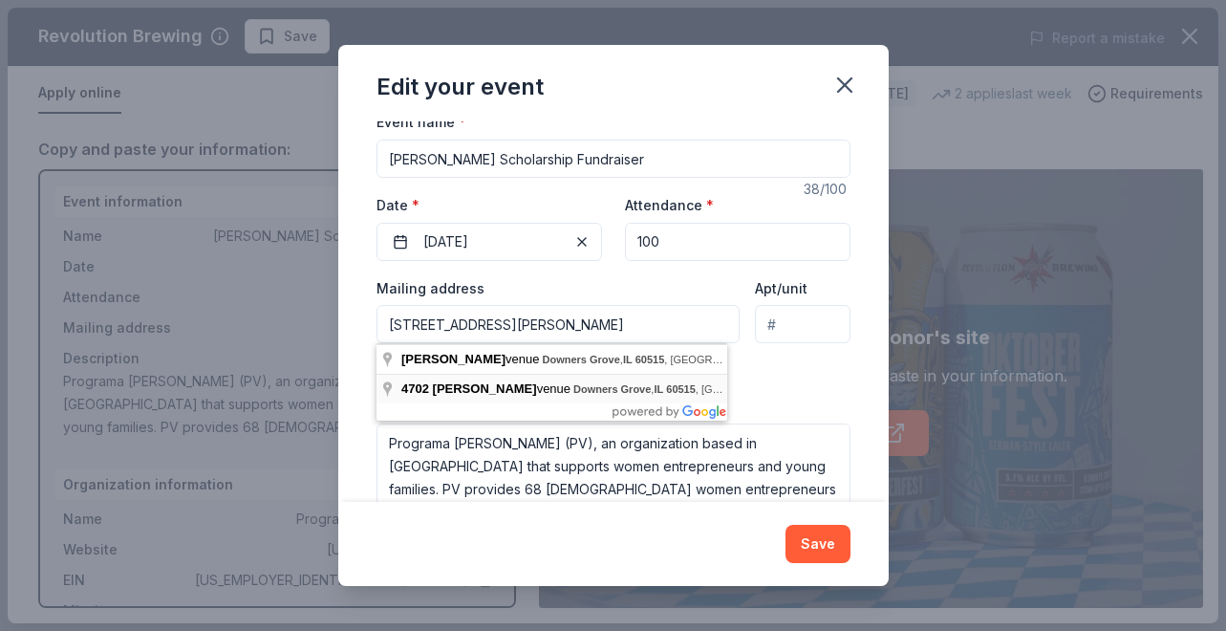
type input "4702 Florence Avenue, Downers Grove, IL, 60515"
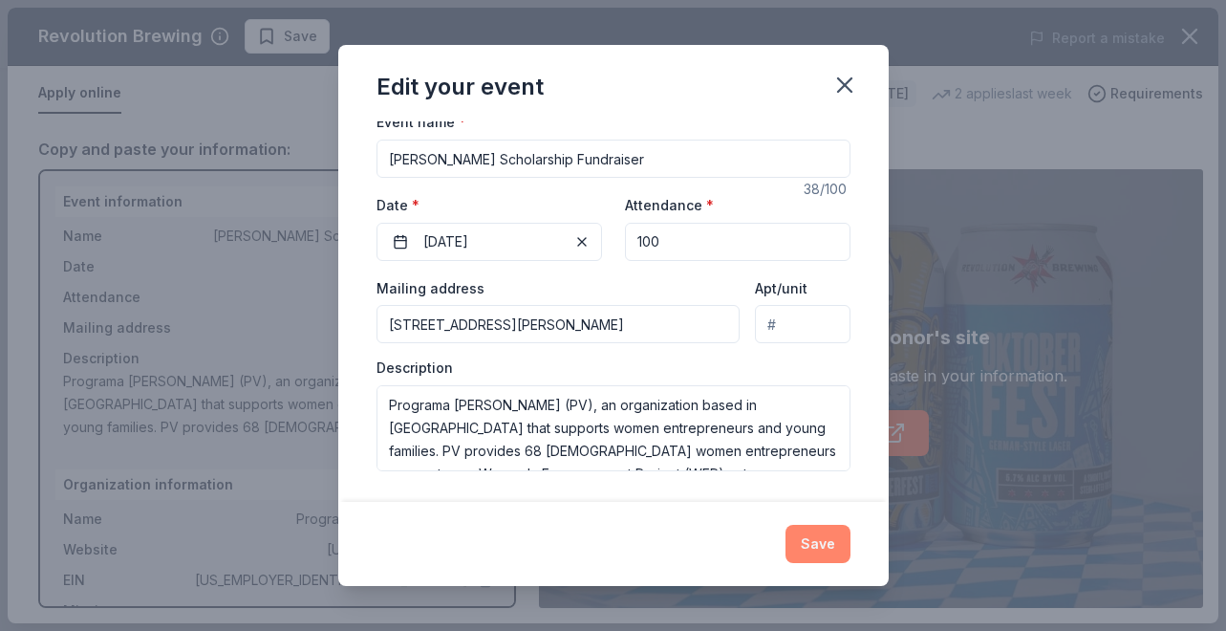
click at [816, 532] on button "Save" at bounding box center [818, 544] width 65 height 38
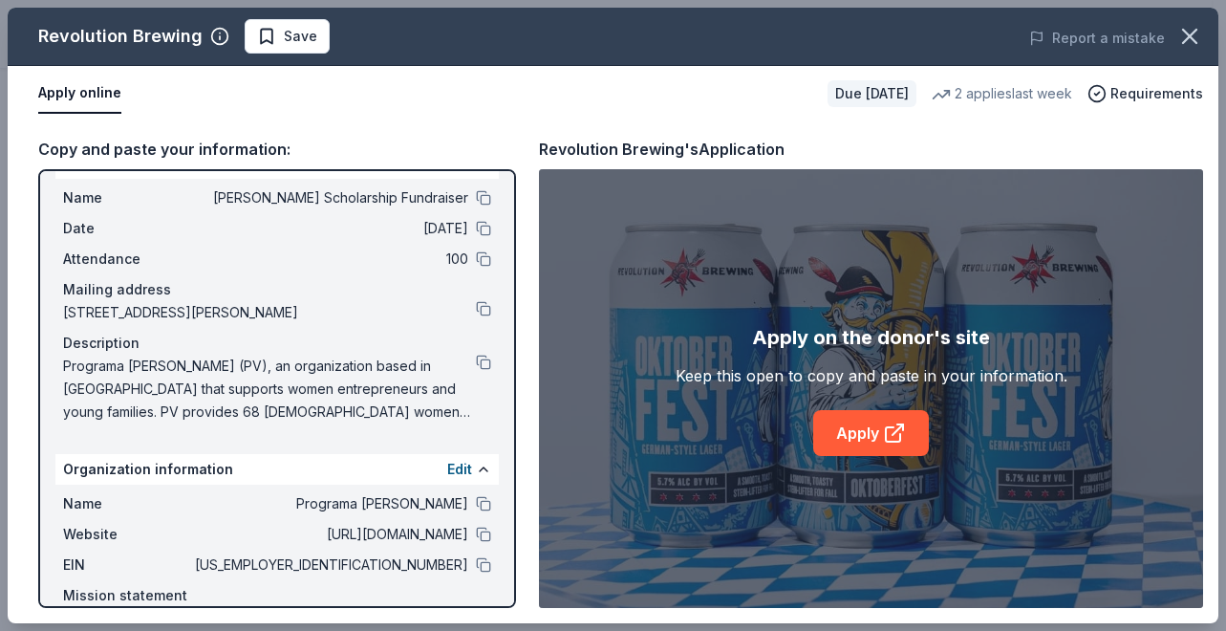
scroll to position [0, 0]
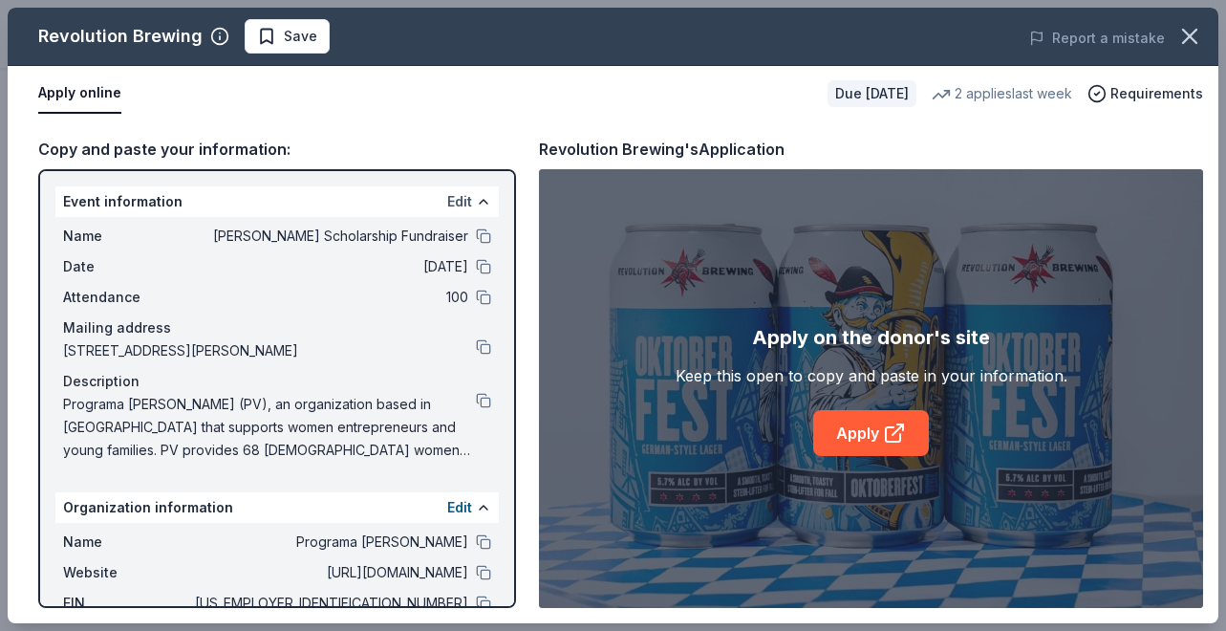
click at [447, 202] on button "Edit" at bounding box center [459, 201] width 25 height 23
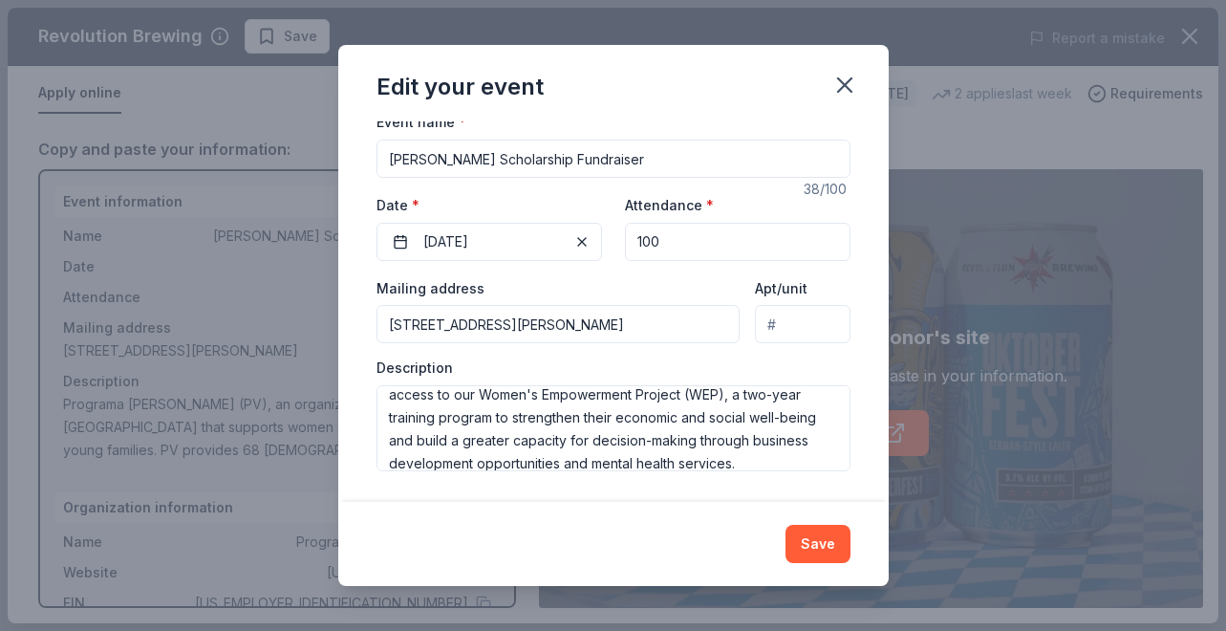
scroll to position [92, 0]
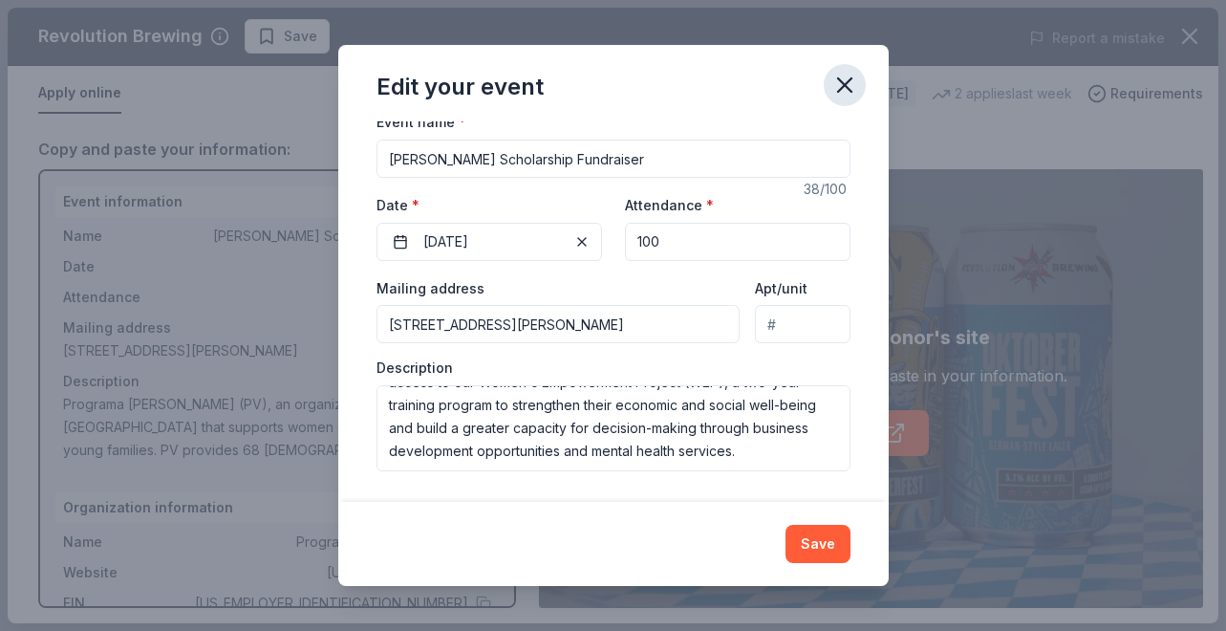
click at [843, 86] on icon "button" at bounding box center [844, 84] width 13 height 13
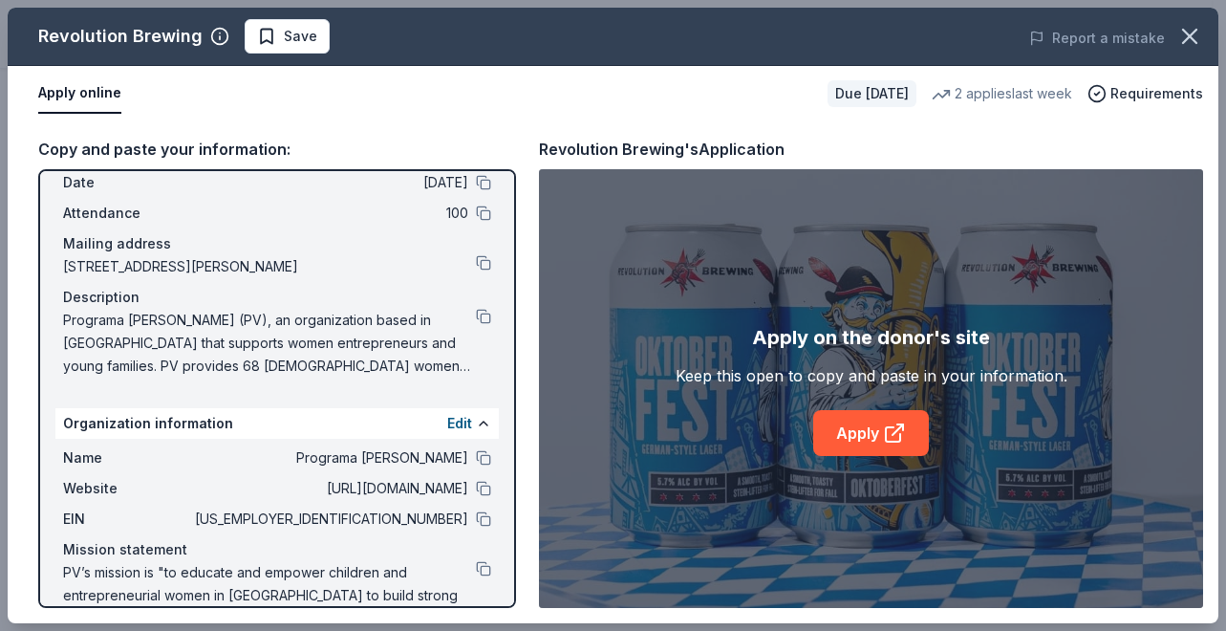
scroll to position [131, 0]
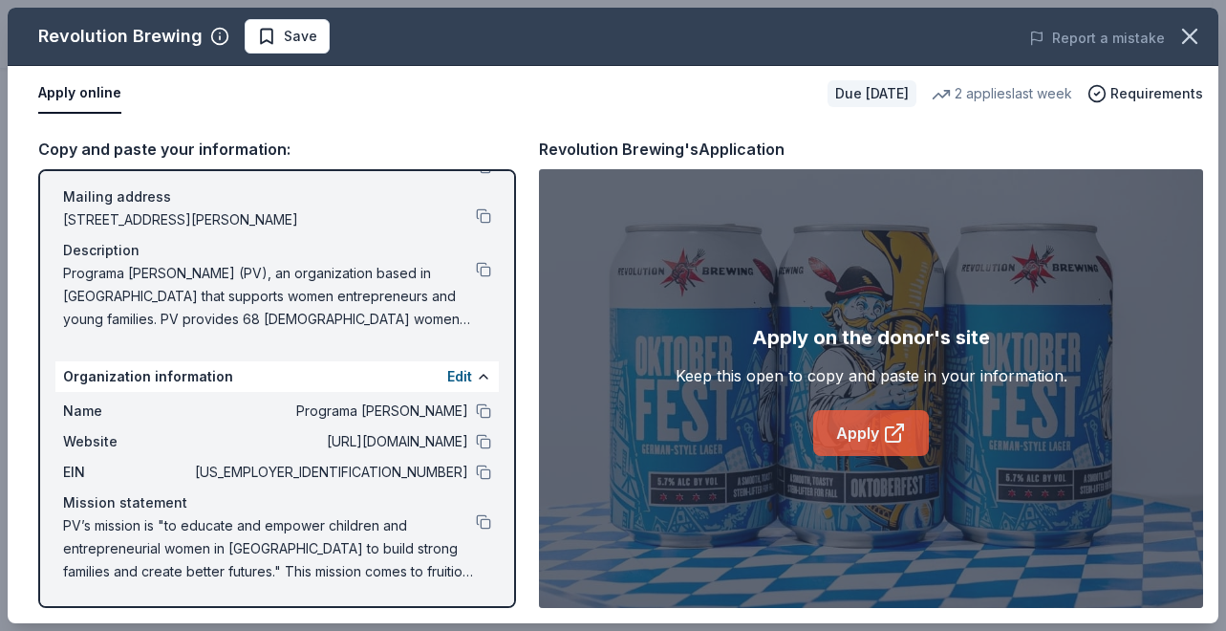
click at [863, 423] on link "Apply" at bounding box center [872, 433] width 116 height 46
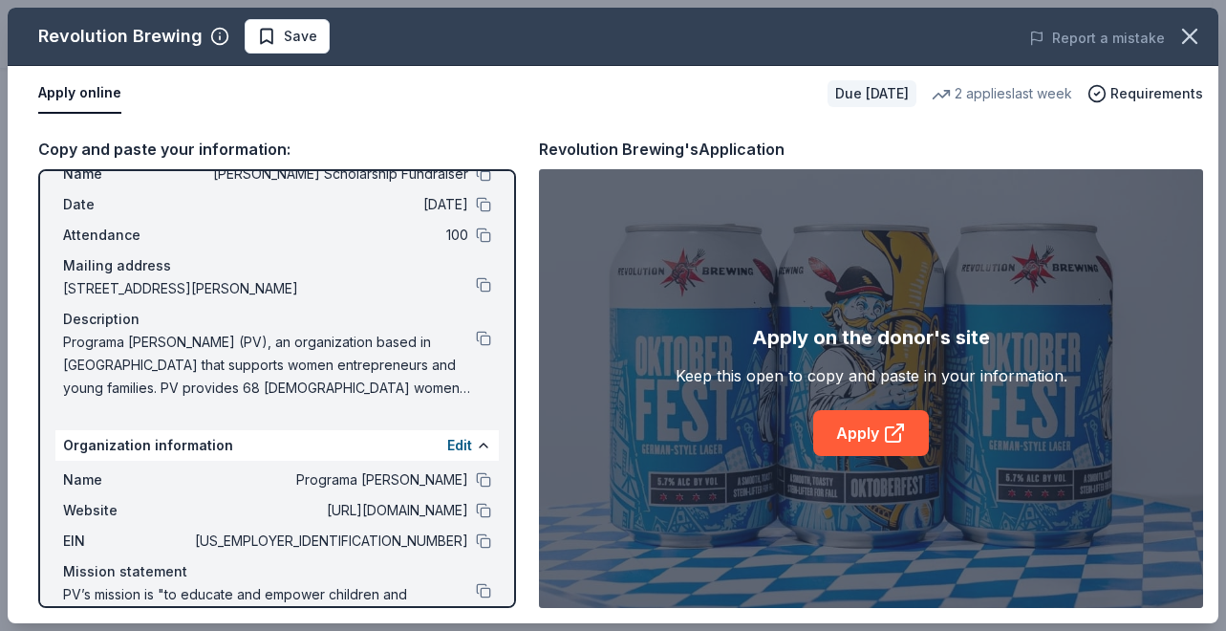
scroll to position [0, 0]
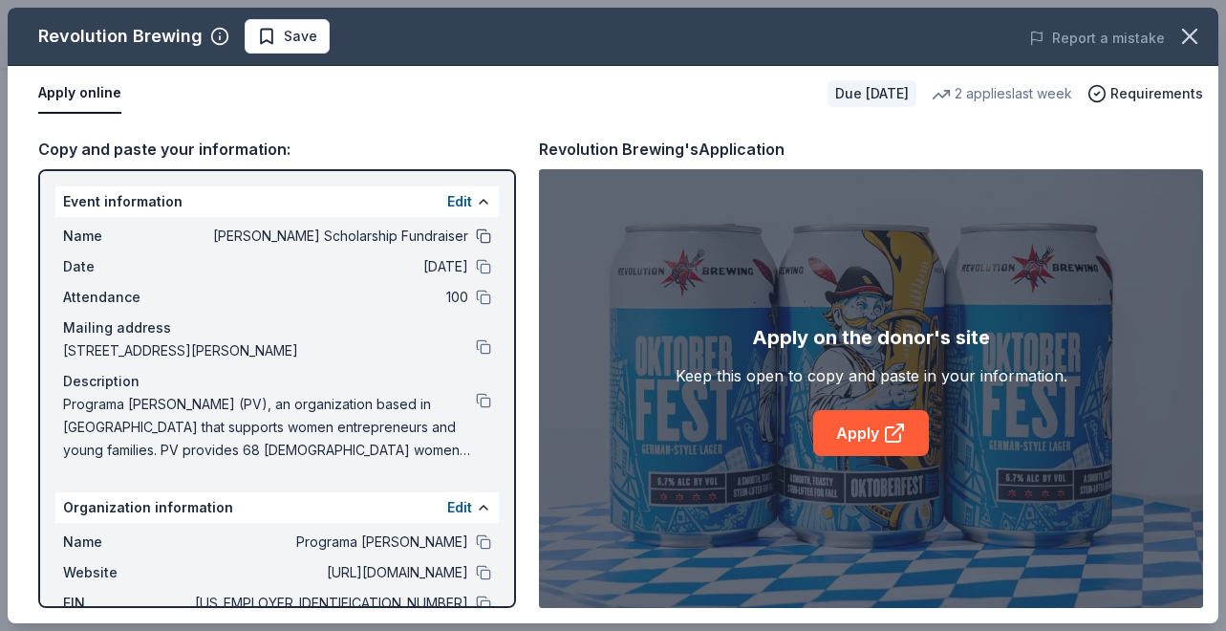
click at [476, 234] on button at bounding box center [483, 235] width 15 height 15
click at [476, 267] on button at bounding box center [483, 266] width 15 height 15
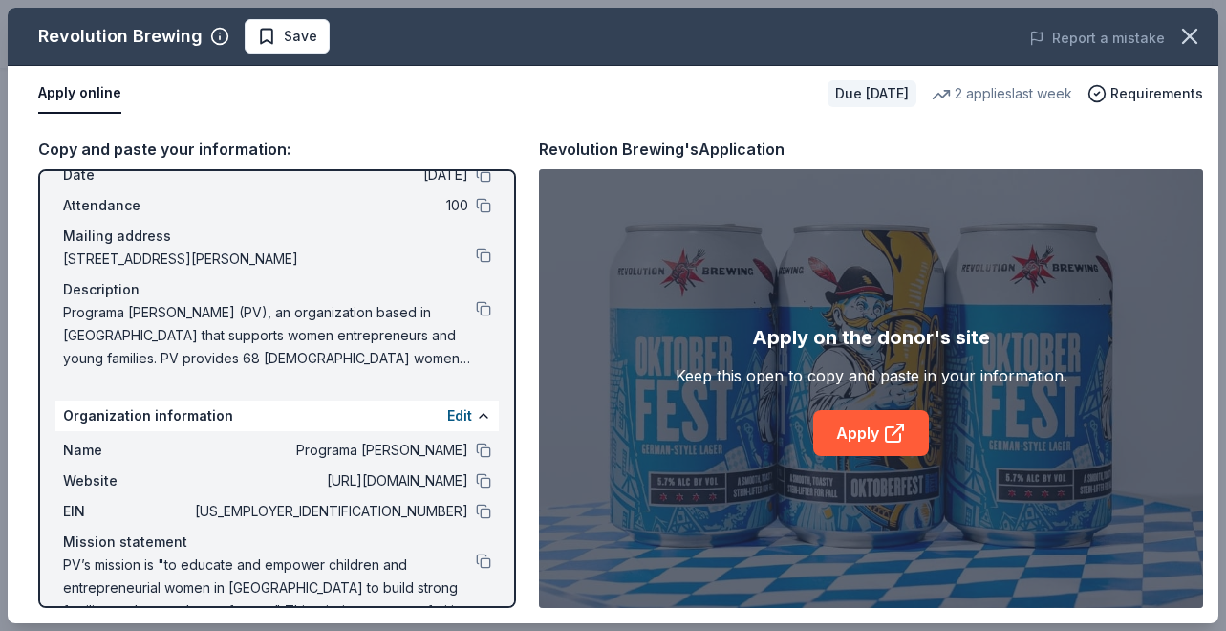
scroll to position [131, 0]
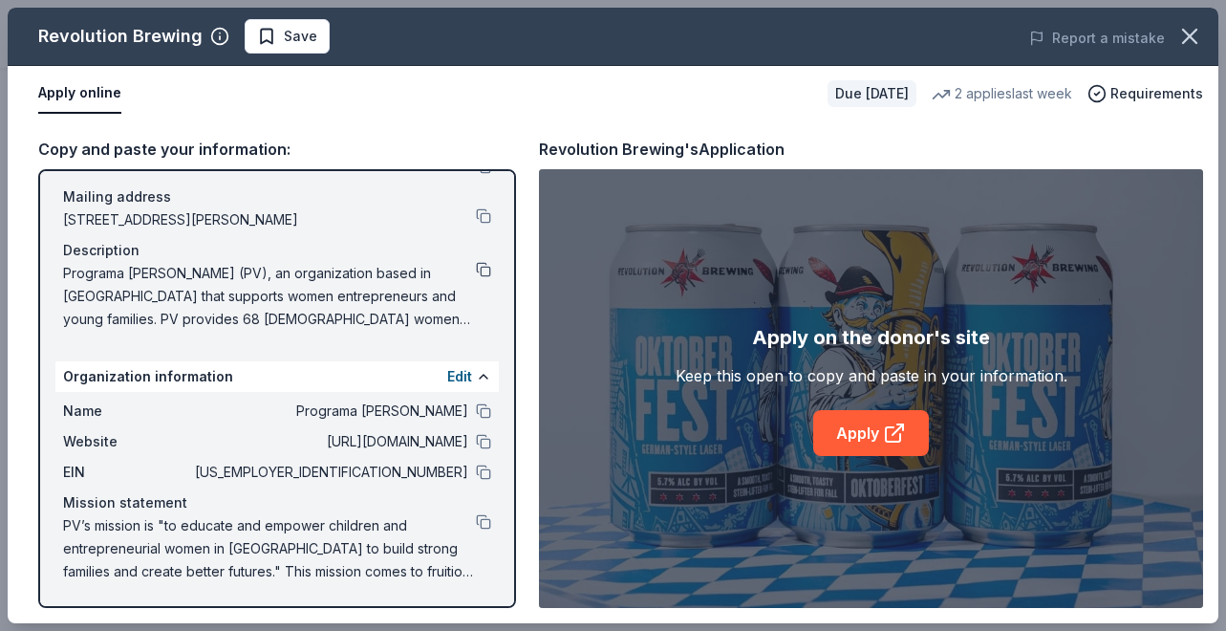
click at [476, 270] on button at bounding box center [483, 269] width 15 height 15
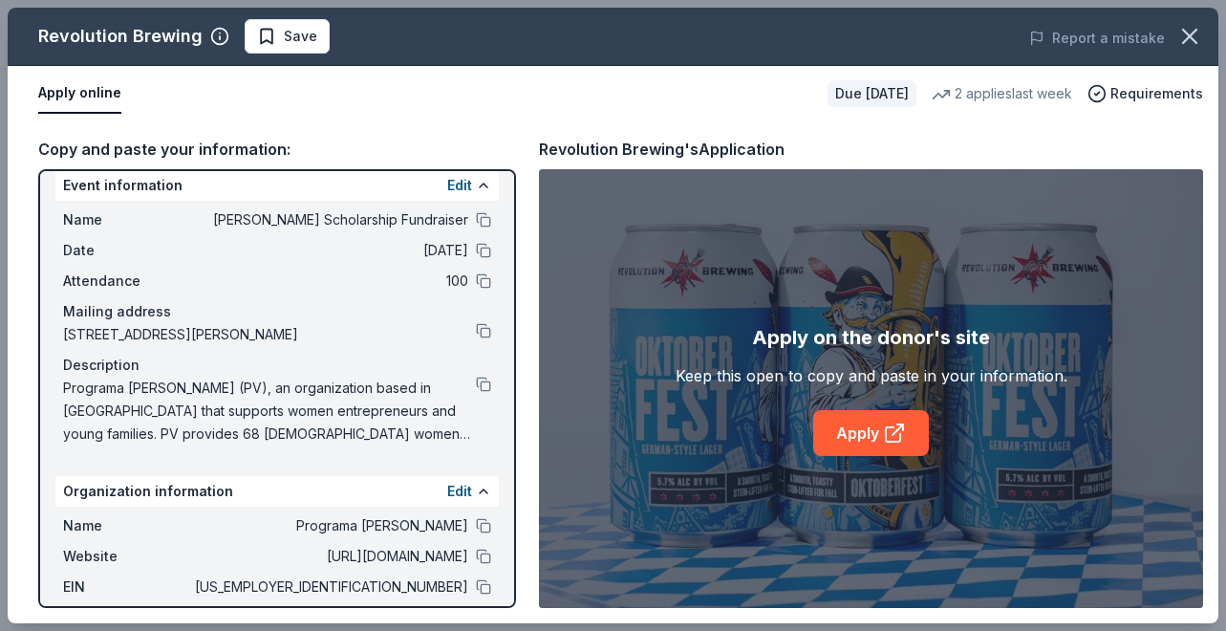
scroll to position [0, 0]
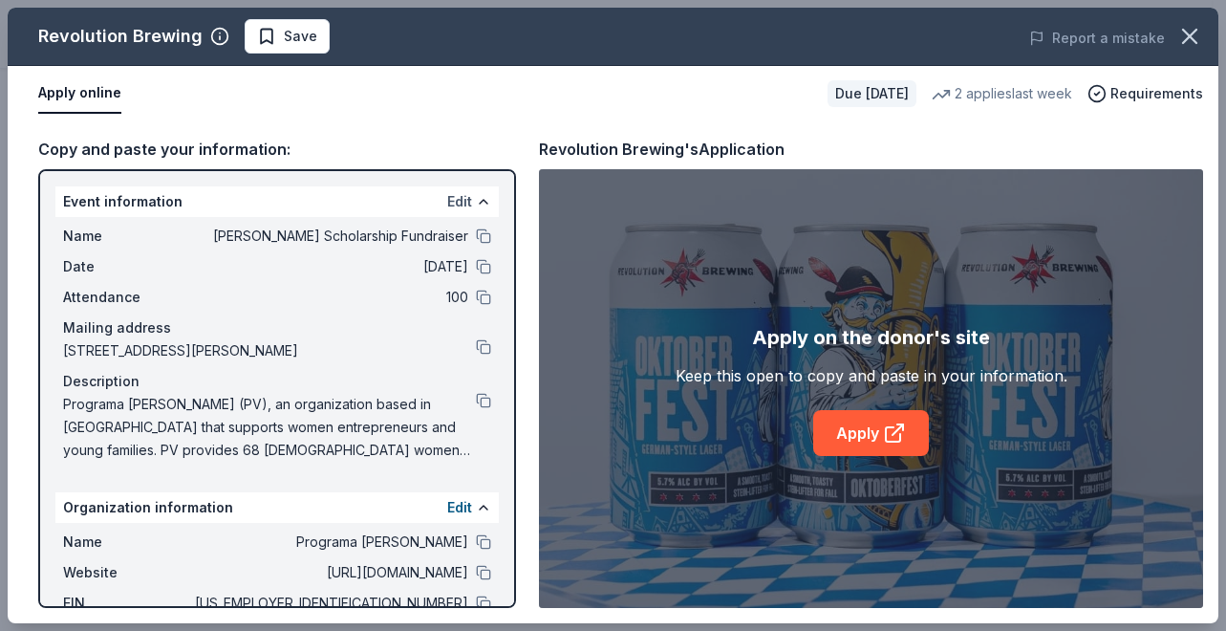
click at [447, 196] on button "Edit" at bounding box center [459, 201] width 25 height 23
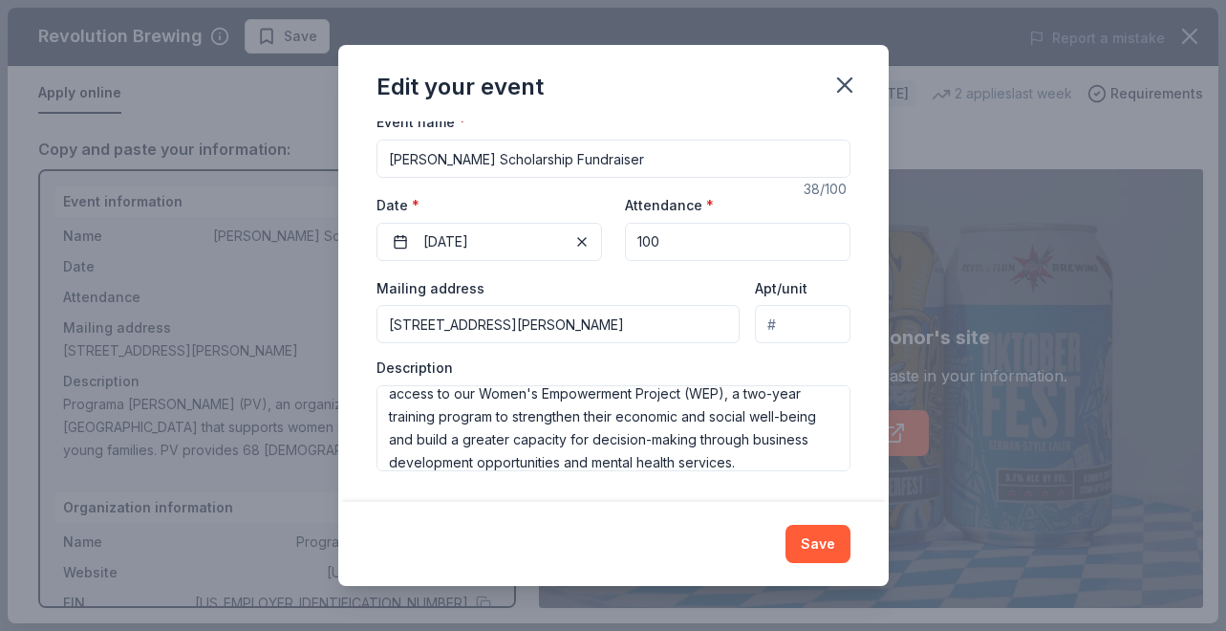
scroll to position [92, 0]
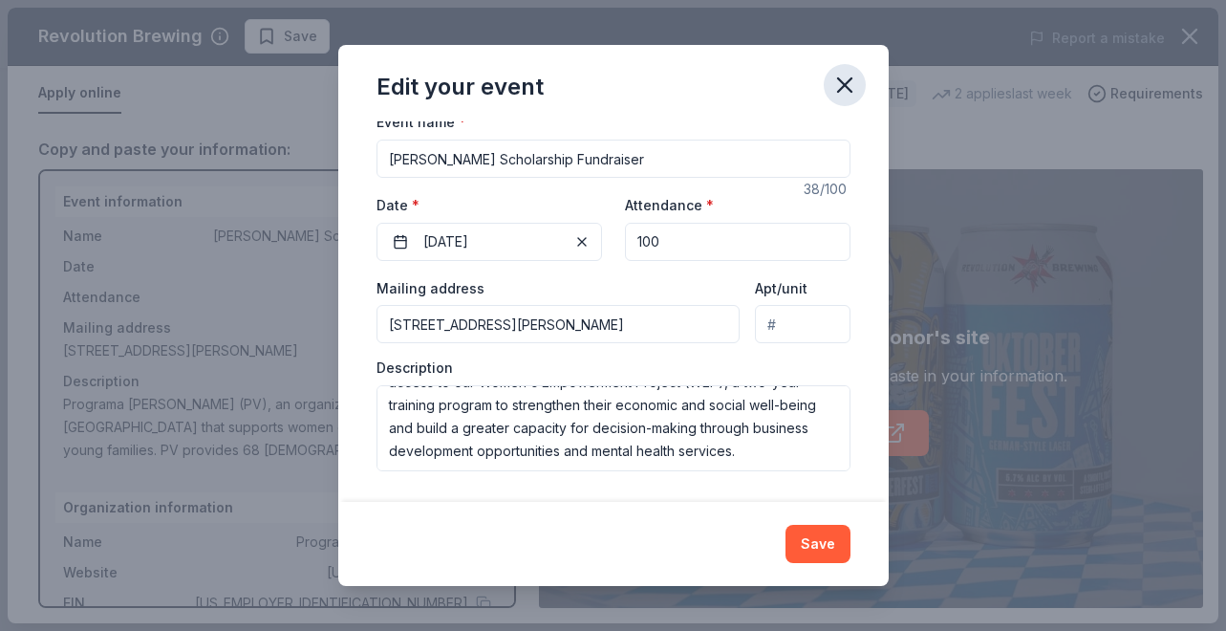
click at [848, 95] on icon "button" at bounding box center [845, 85] width 27 height 27
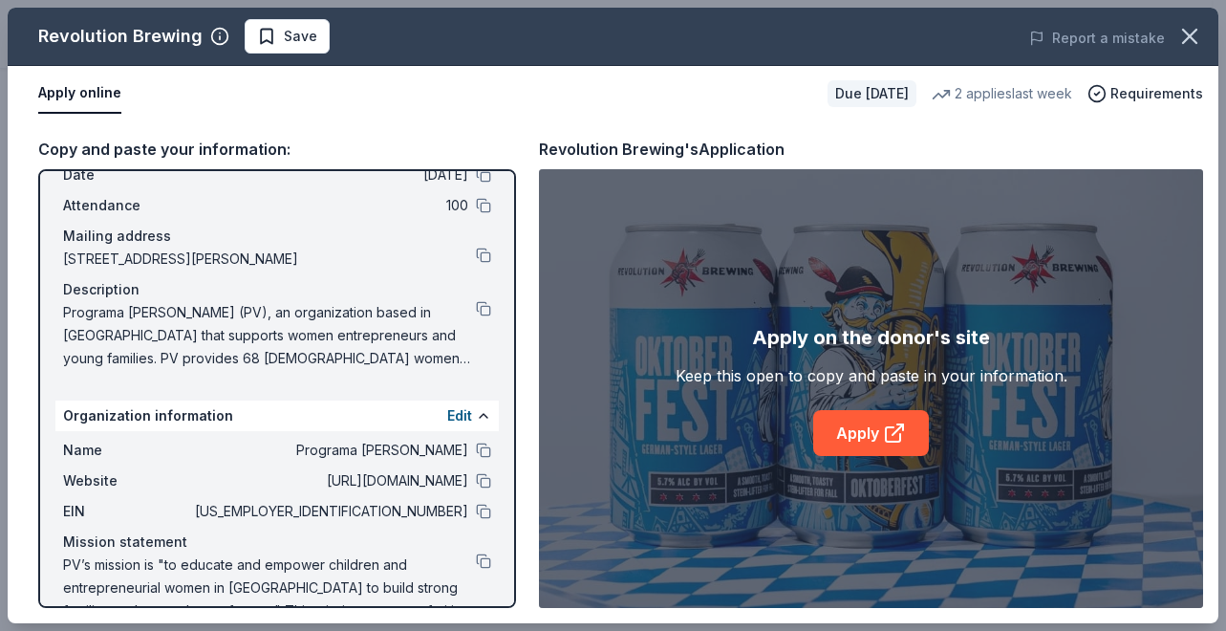
scroll to position [131, 0]
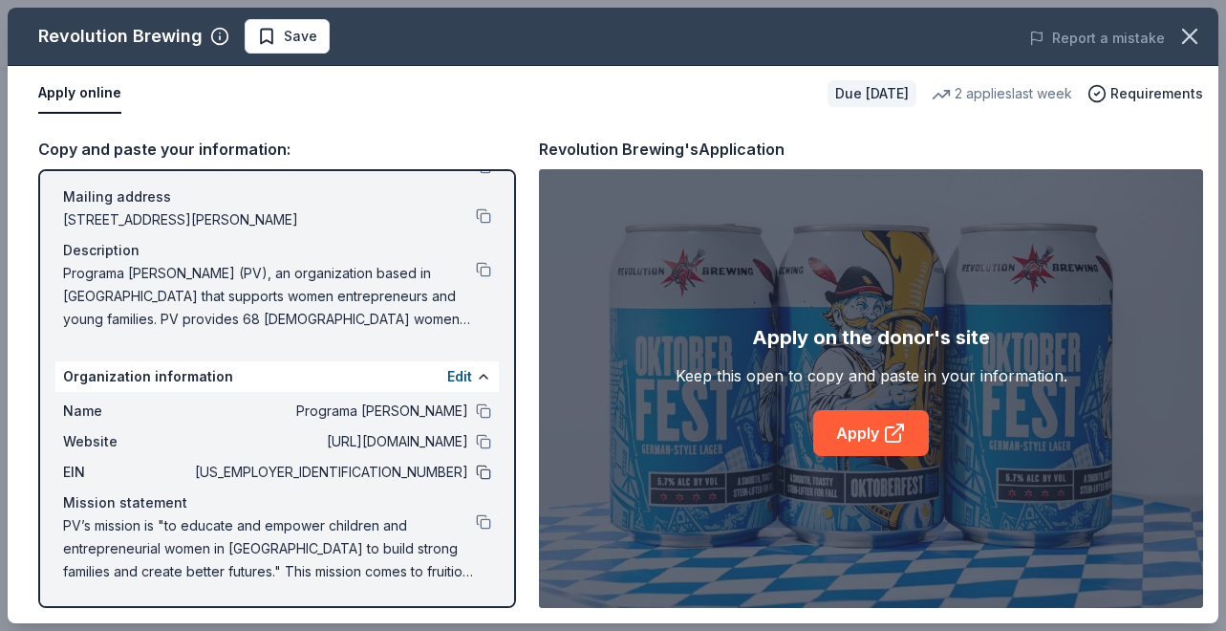
click at [476, 474] on button at bounding box center [483, 472] width 15 height 15
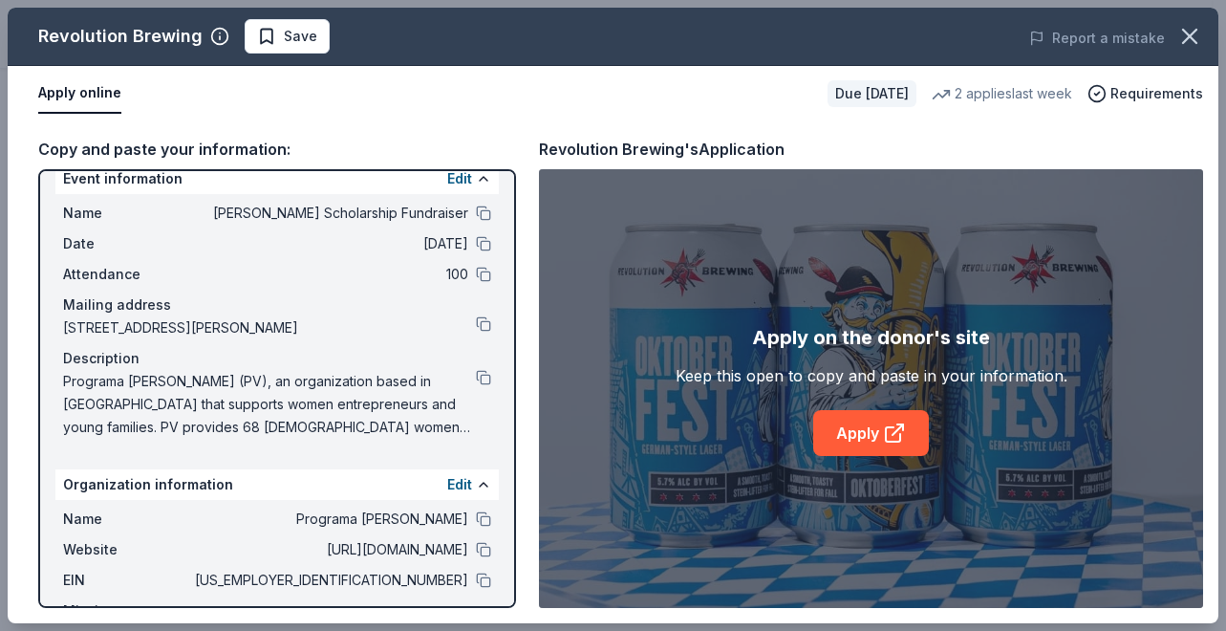
scroll to position [0, 0]
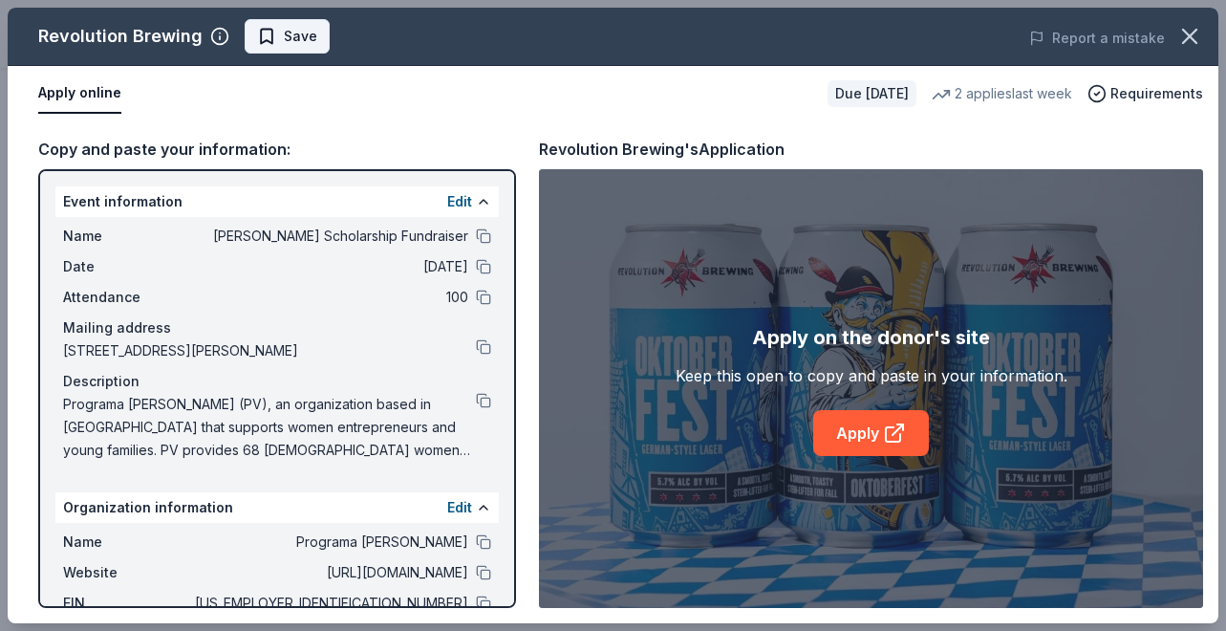
click at [316, 30] on button "Save" at bounding box center [287, 36] width 85 height 34
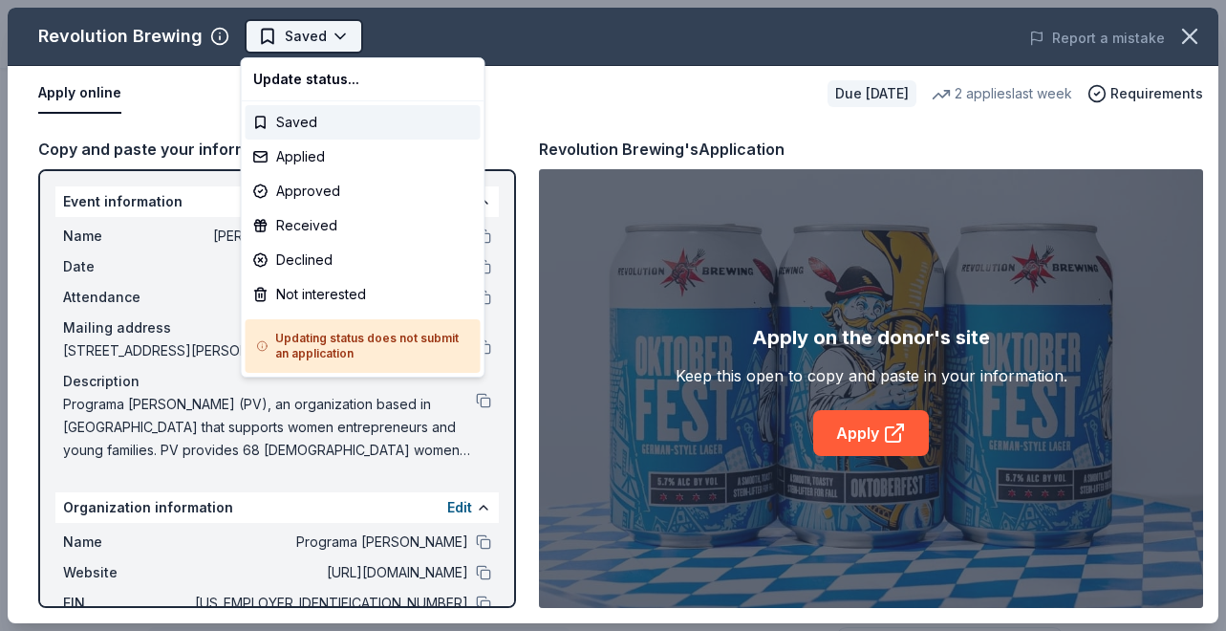
click at [331, 36] on body "Betty Jane Boyd Scholarship Fundraiser Saved Apply Due in 25 days Share Revolut…" at bounding box center [606, 315] width 1212 height 631
click at [309, 153] on div "Applied" at bounding box center [363, 157] width 235 height 34
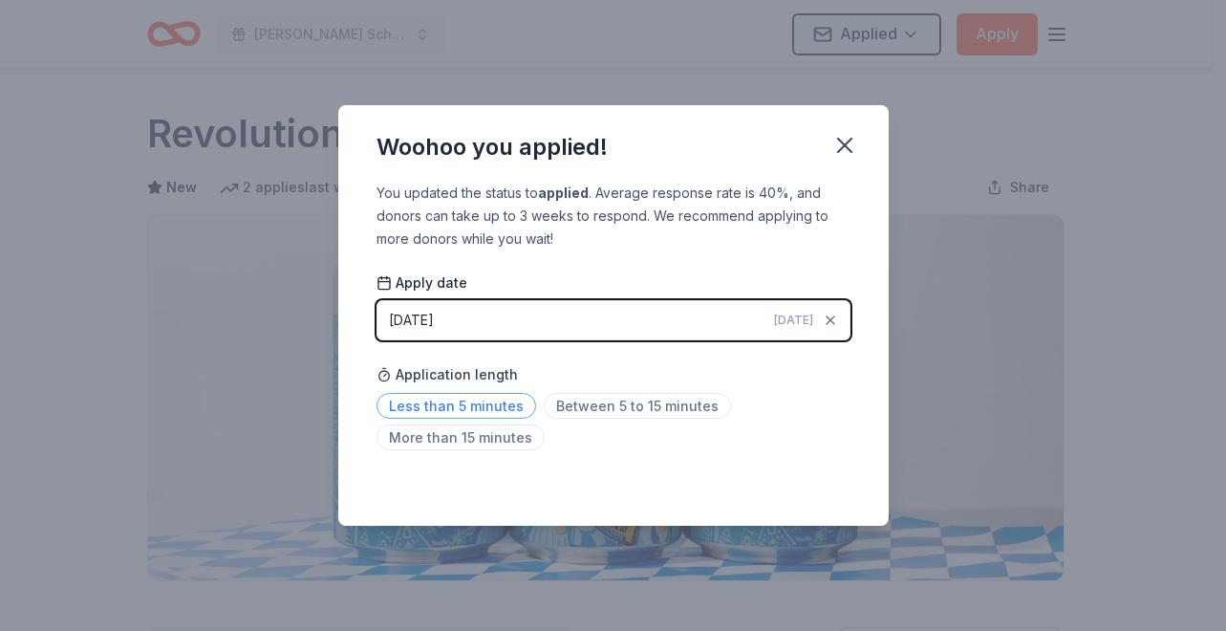
click at [499, 403] on span "Less than 5 minutes" at bounding box center [457, 406] width 160 height 26
click at [790, 323] on span "Today" at bounding box center [793, 320] width 39 height 15
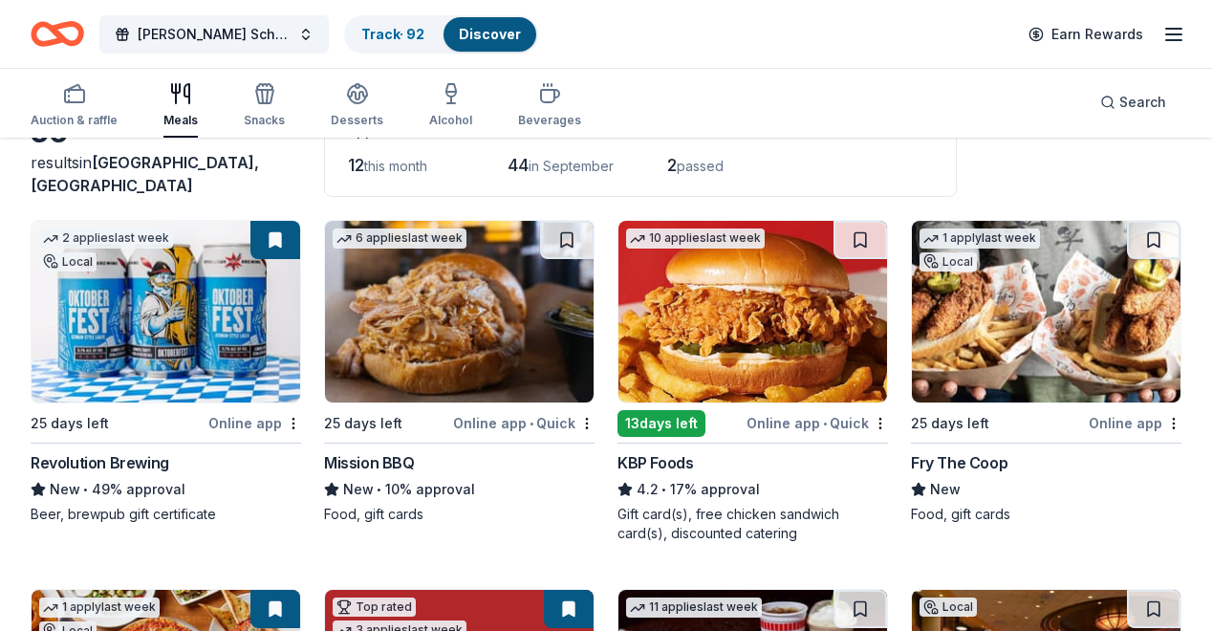
scroll to position [136, 0]
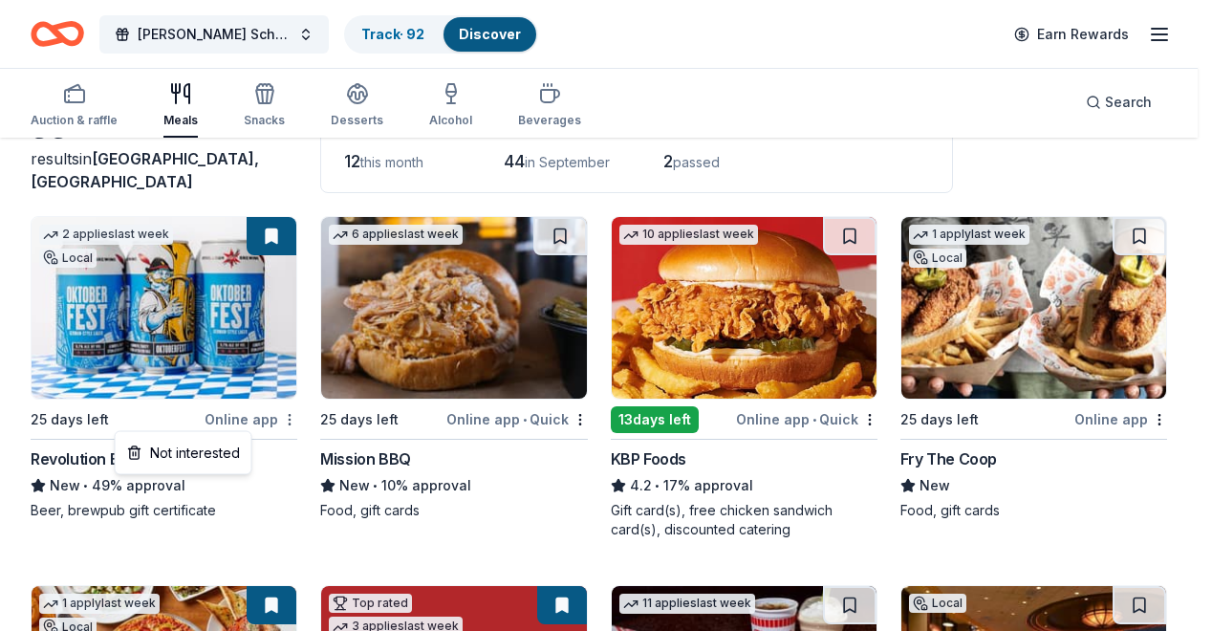
click at [248, 417] on html "Betty Jane Boyd Scholarship Fundraiser Track · 92 Discover Earn Rewards Auction…" at bounding box center [606, 179] width 1212 height 631
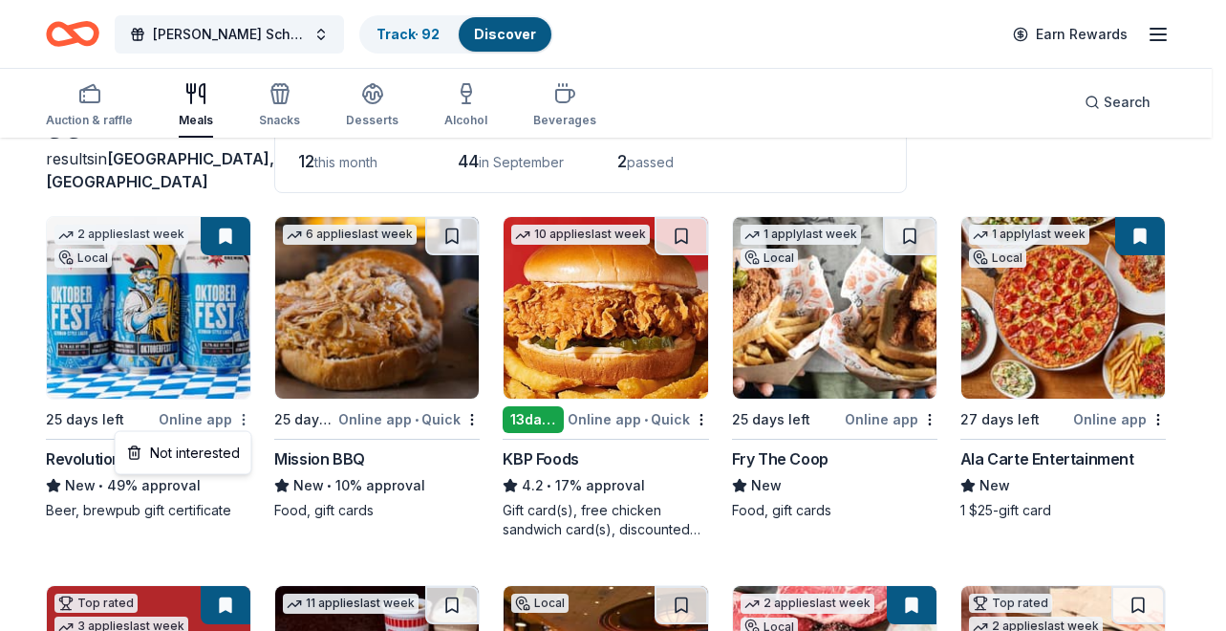
click at [248, 417] on html "Betty Jane Boyd Scholarship Fundraiser Track · 92 Discover Earn Rewards Auction…" at bounding box center [613, 179] width 1226 height 631
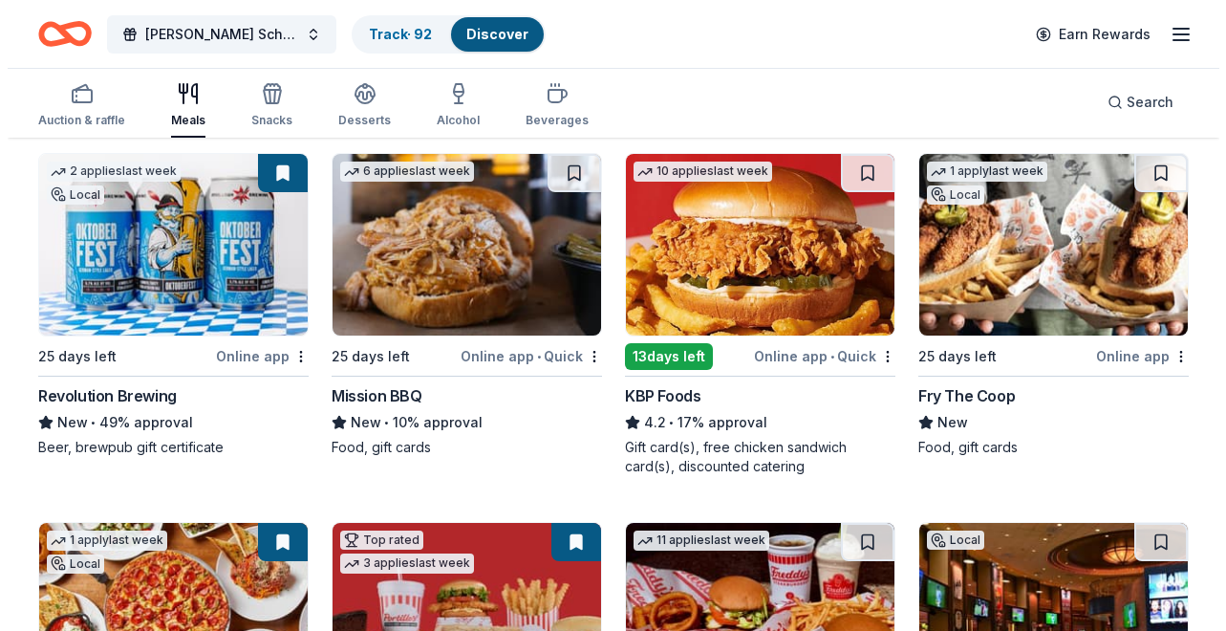
scroll to position [0, 0]
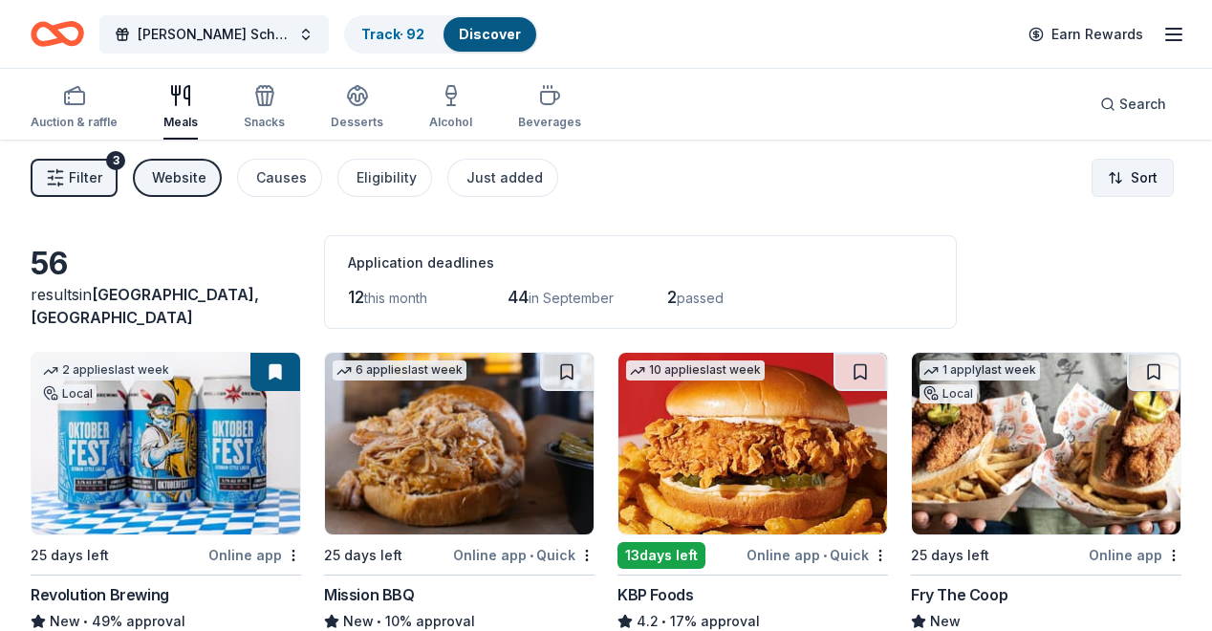
click at [1140, 187] on html "Betty Jane Boyd Scholarship Fundraiser Track · 92 Discover Earn Rewards Auction…" at bounding box center [606, 315] width 1212 height 631
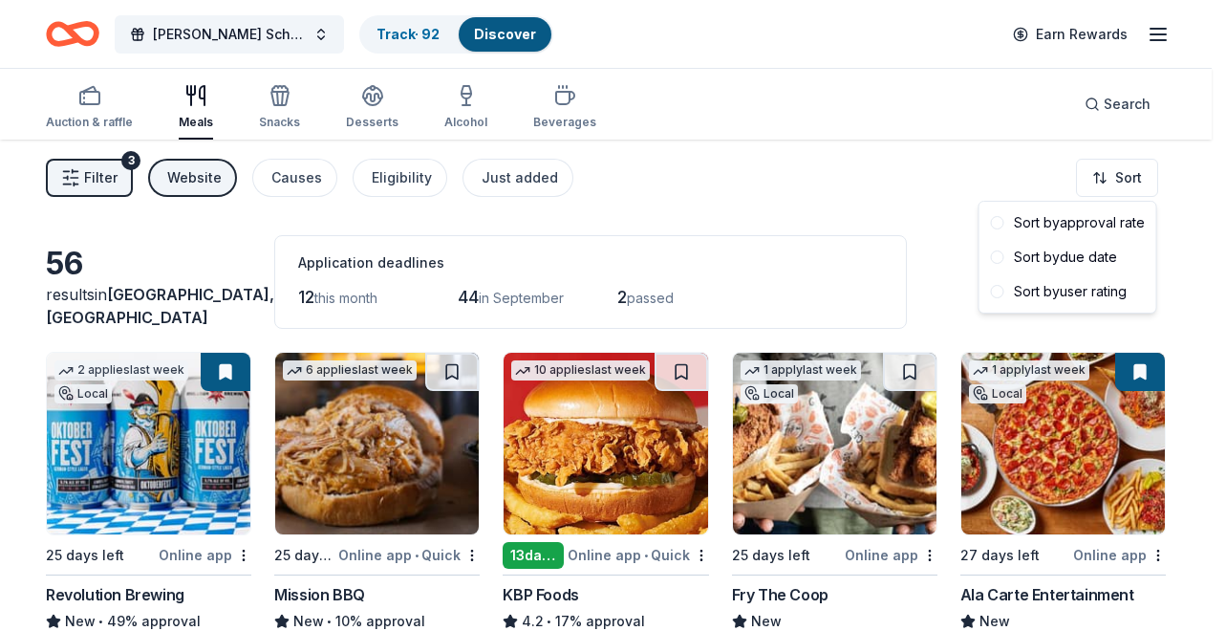
click at [955, 167] on html "Betty Jane Boyd Scholarship Fundraiser Track · 92 Discover Earn Rewards Auction…" at bounding box center [613, 315] width 1226 height 631
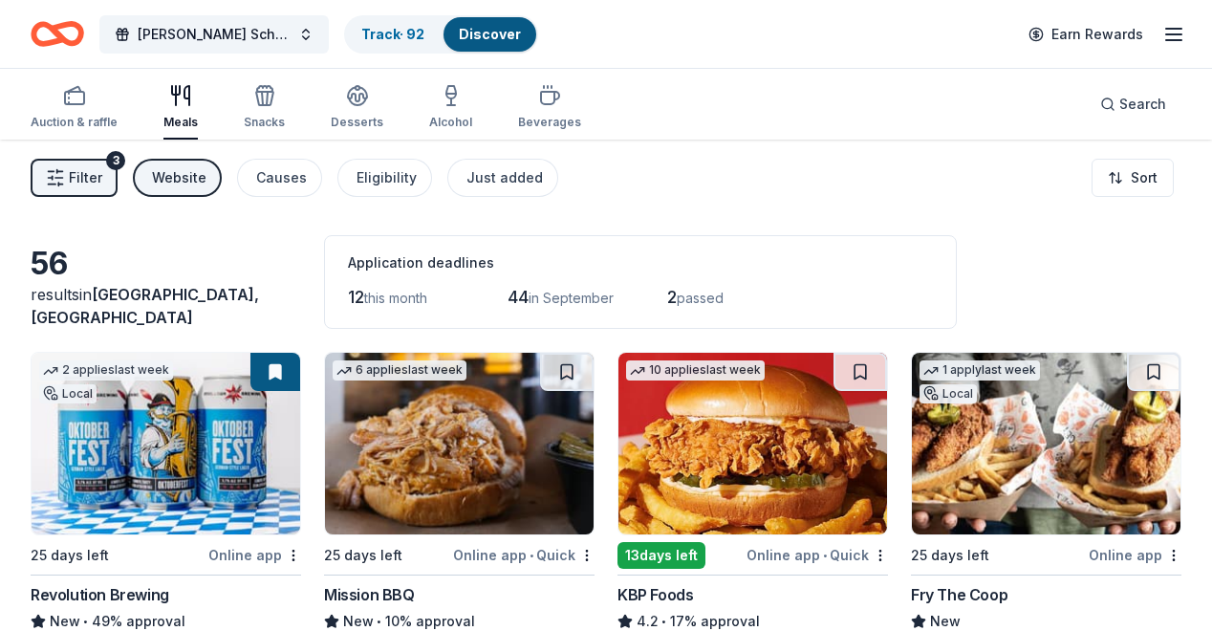
click at [83, 176] on span "Filter" at bounding box center [85, 177] width 33 height 23
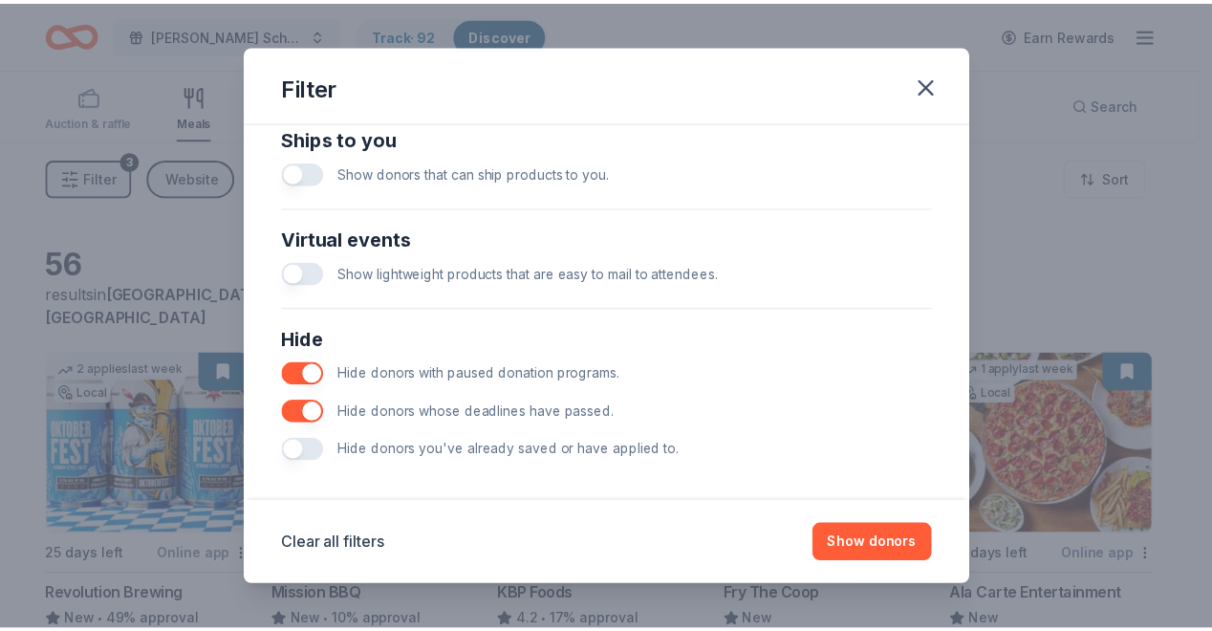
scroll to position [881, 0]
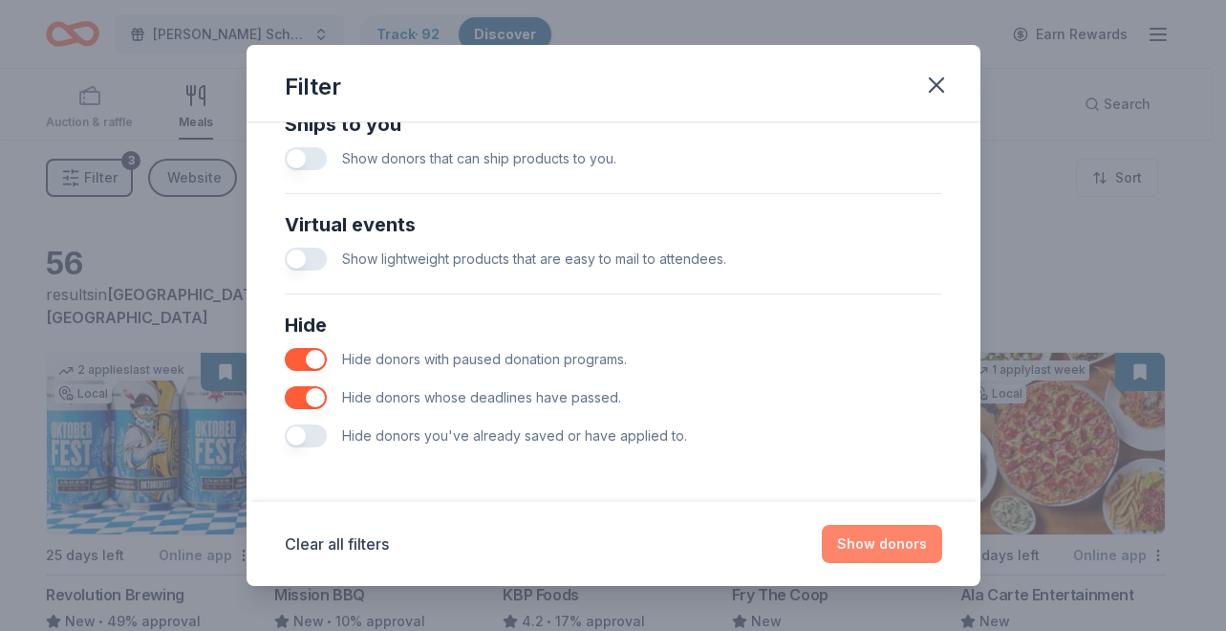
click at [879, 547] on button "Show donors" at bounding box center [882, 544] width 120 height 38
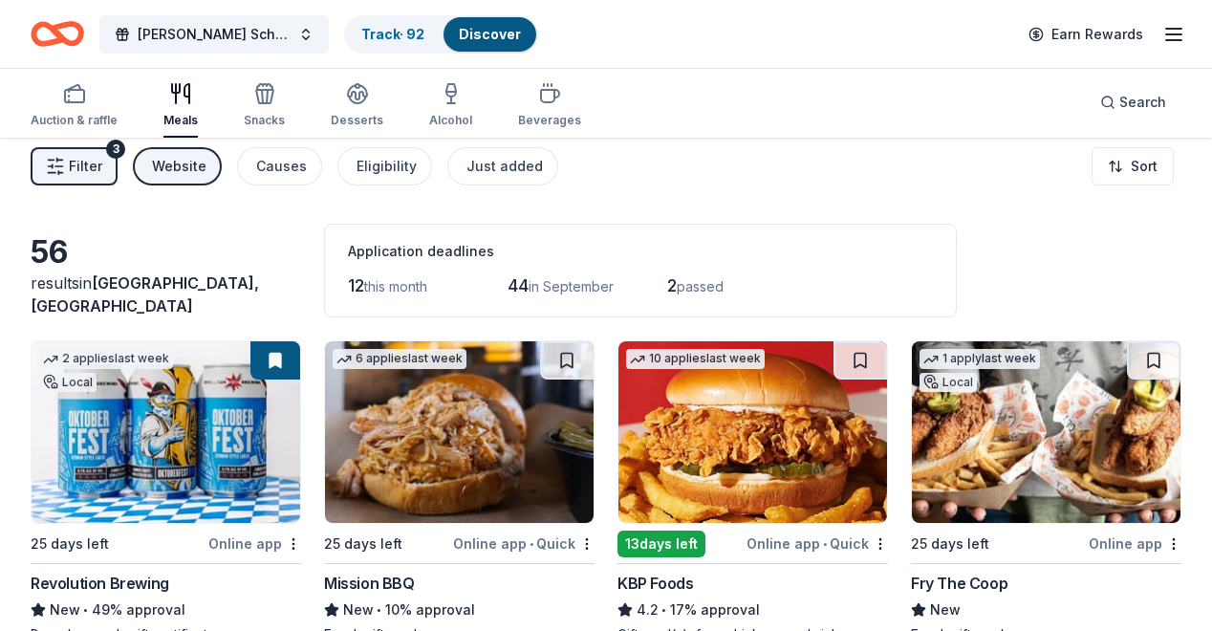
scroll to position [11, 0]
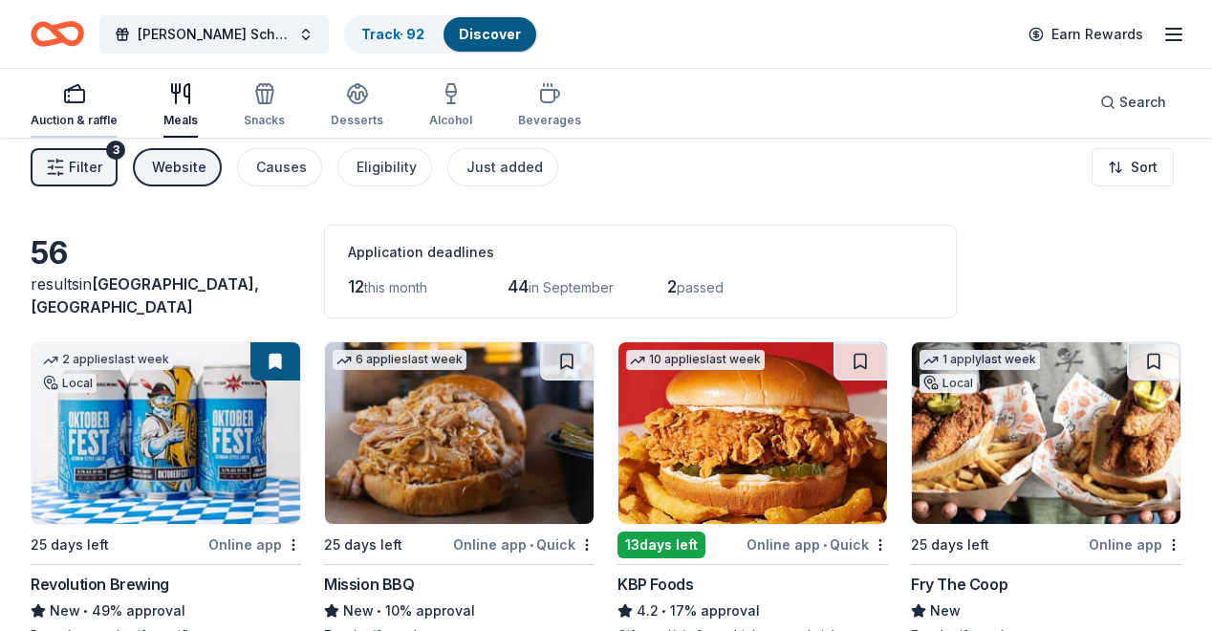
click at [108, 102] on div "button" at bounding box center [74, 93] width 87 height 23
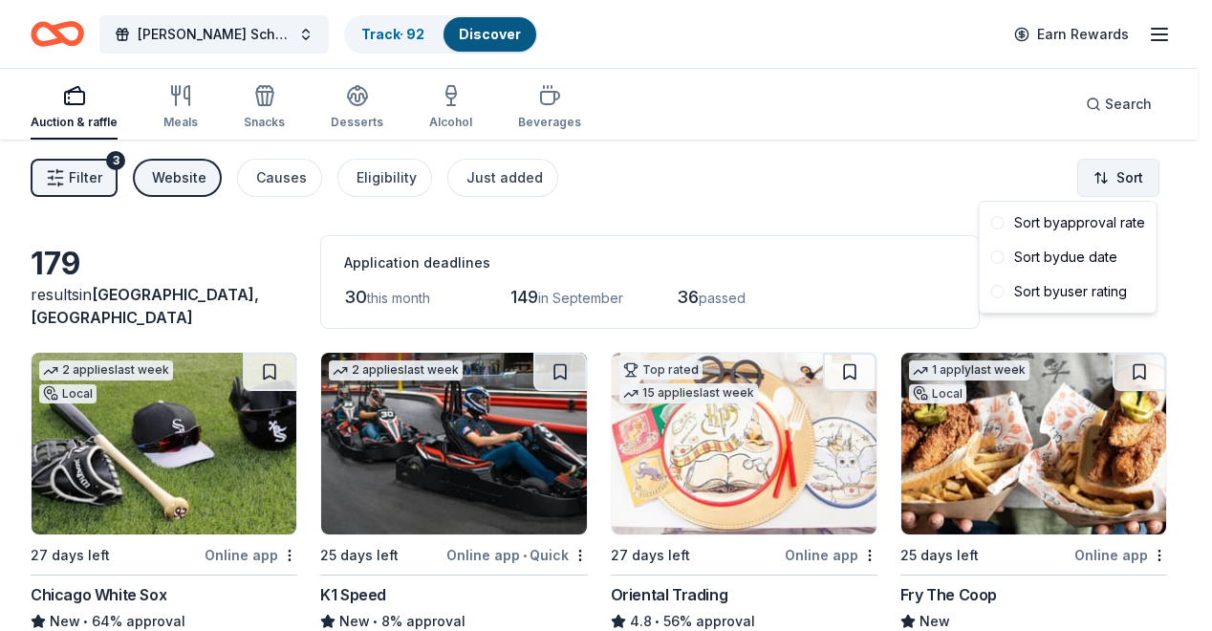
click at [1097, 171] on html "Betty Jane Boyd Scholarship Fundraiser Track · 92 Discover Earn Rewards Auction…" at bounding box center [606, 315] width 1212 height 631
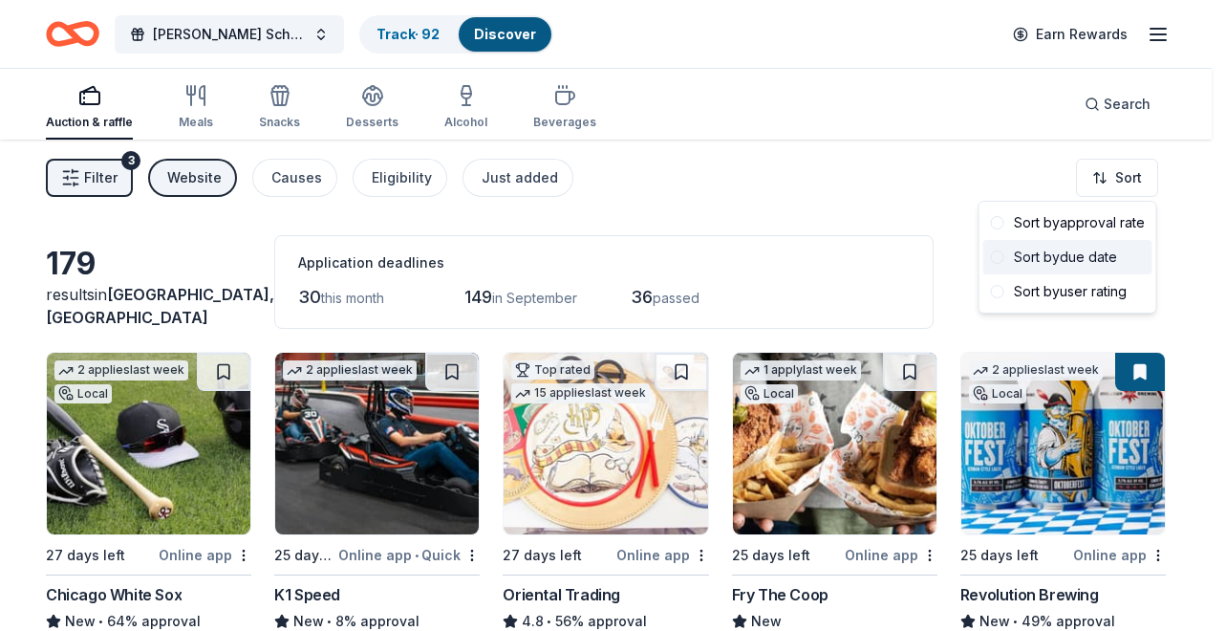
click at [1063, 256] on div "Sort by due date" at bounding box center [1068, 257] width 169 height 34
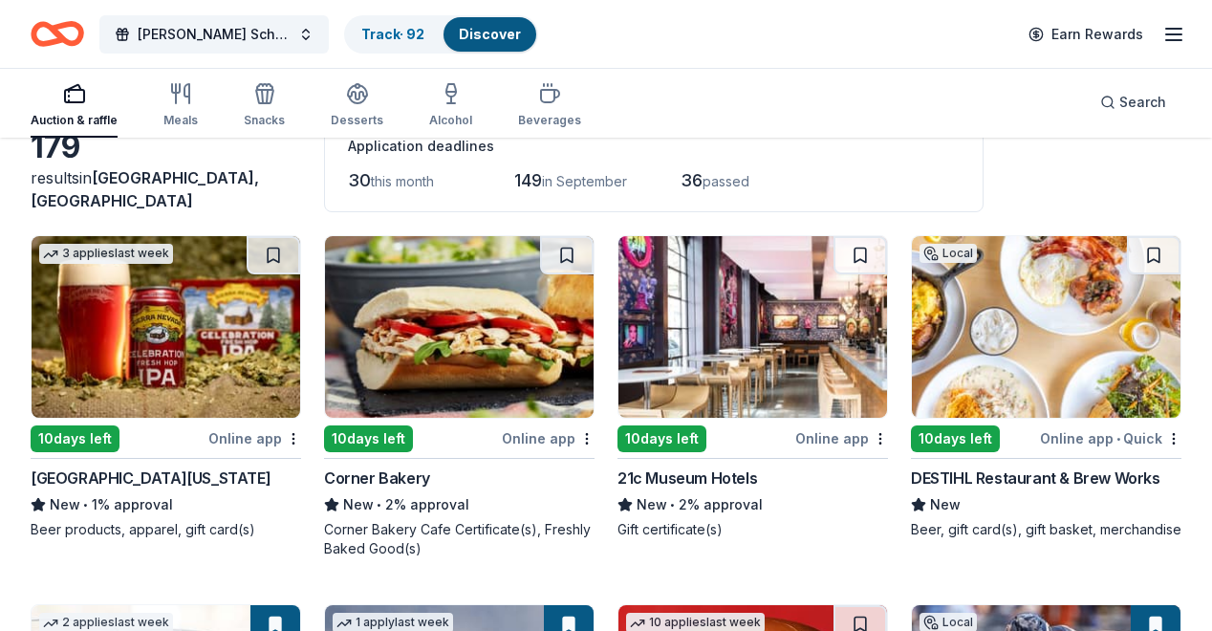
scroll to position [97, 0]
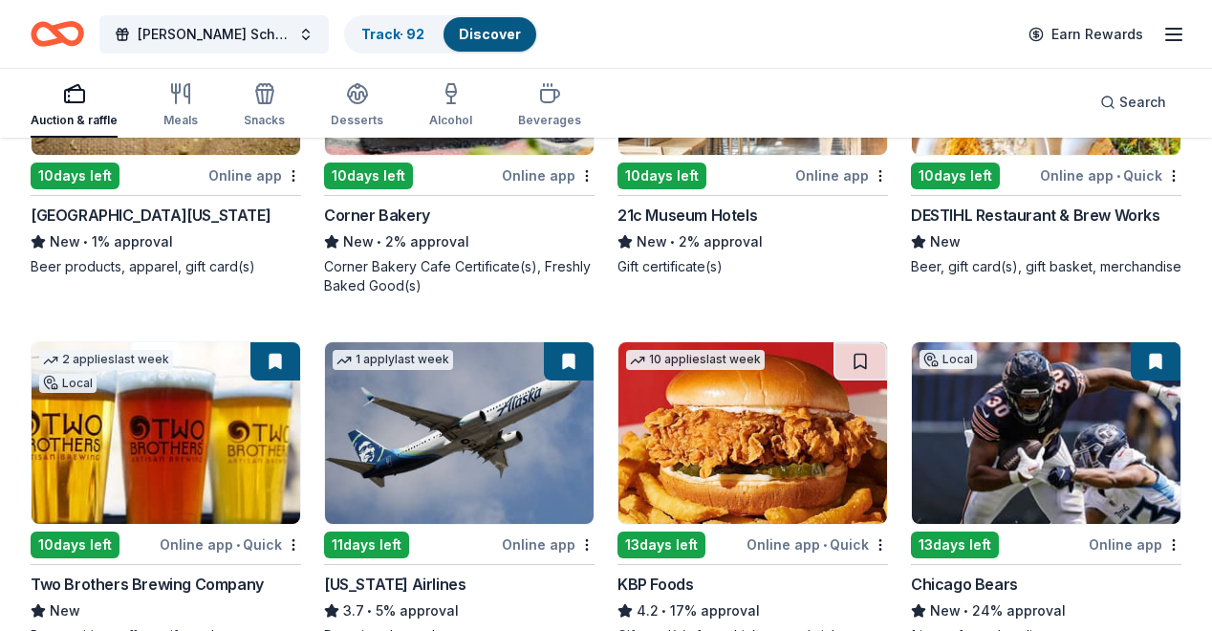
scroll to position [382, 0]
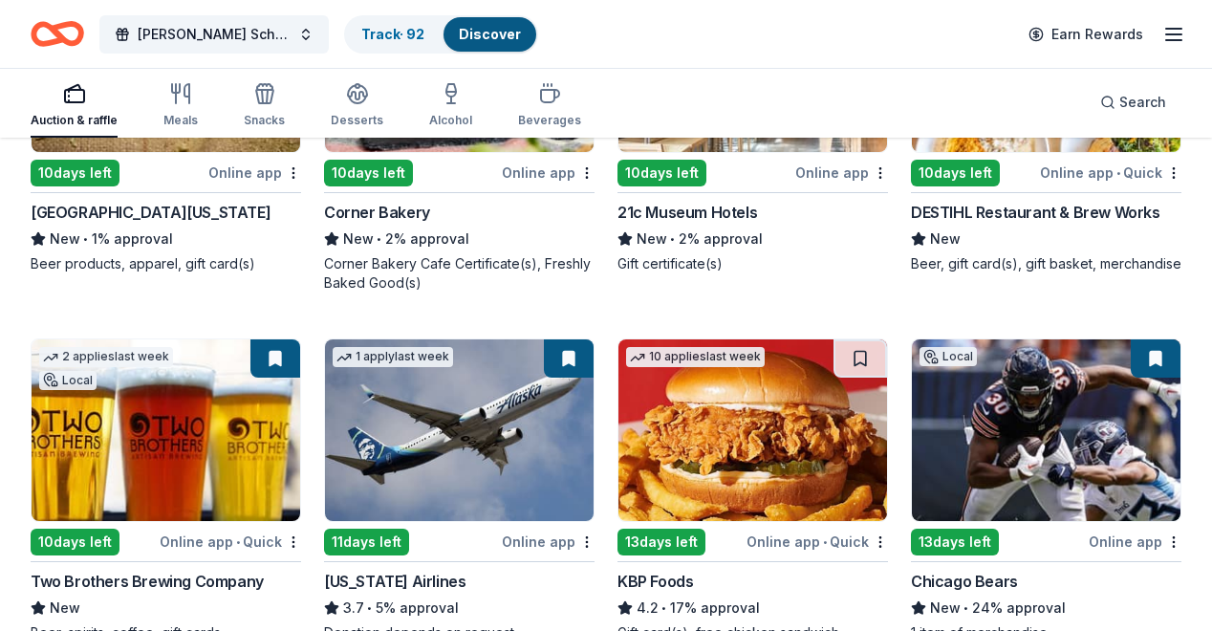
click at [912, 461] on img at bounding box center [1046, 430] width 269 height 182
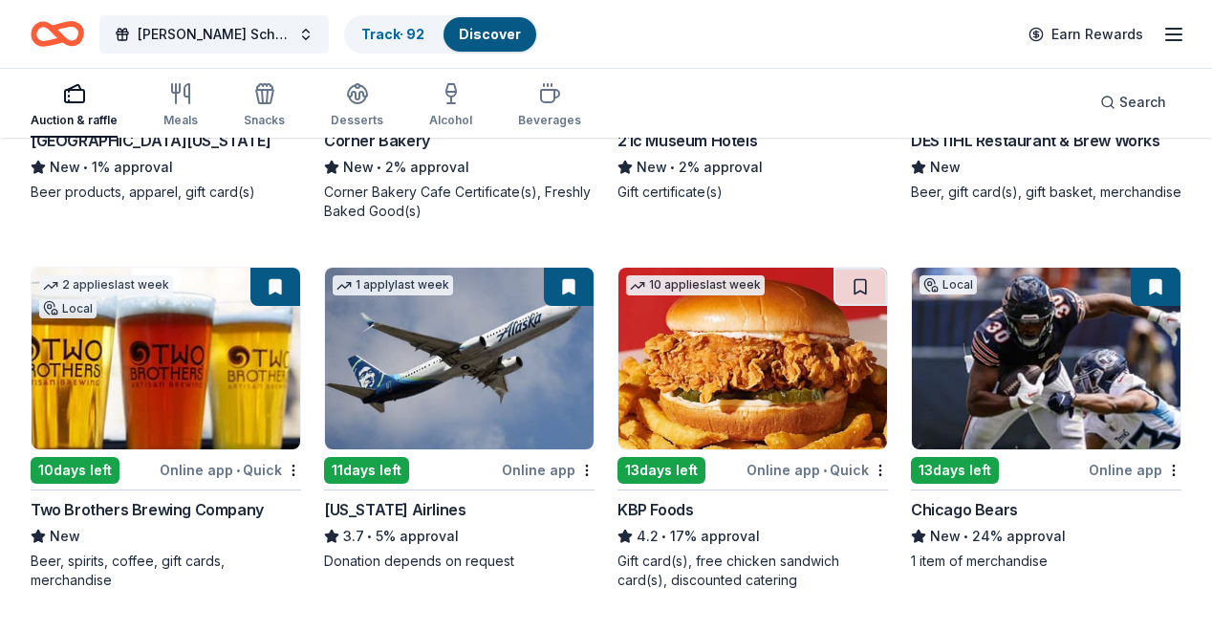
scroll to position [457, 0]
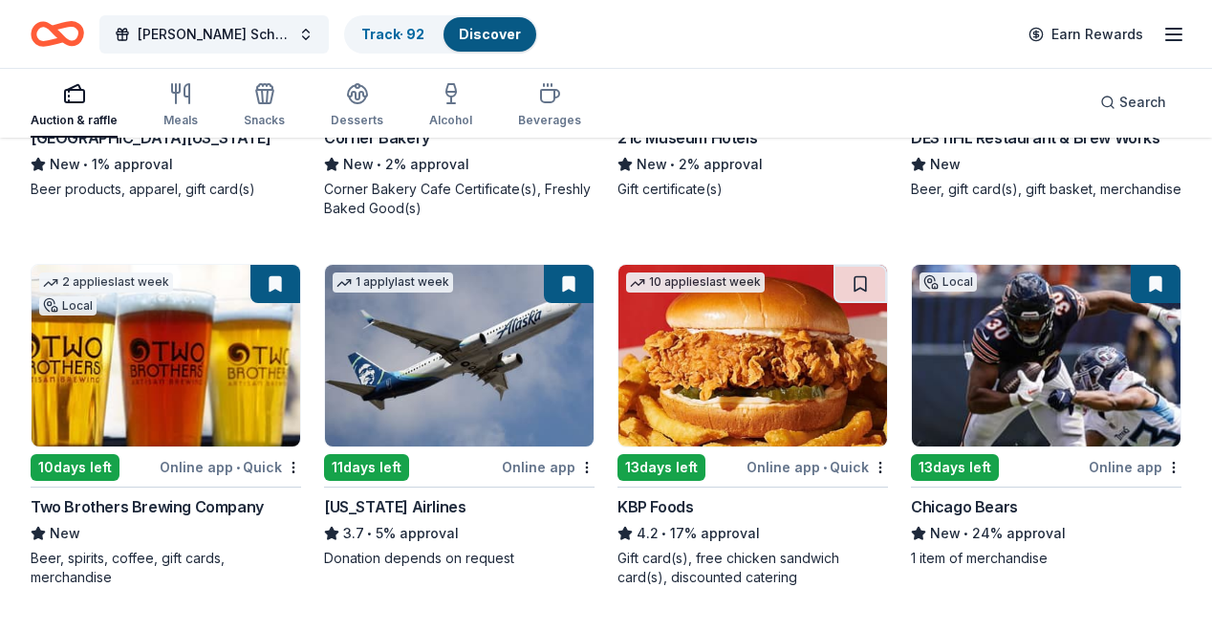
click at [325, 364] on img at bounding box center [459, 356] width 269 height 182
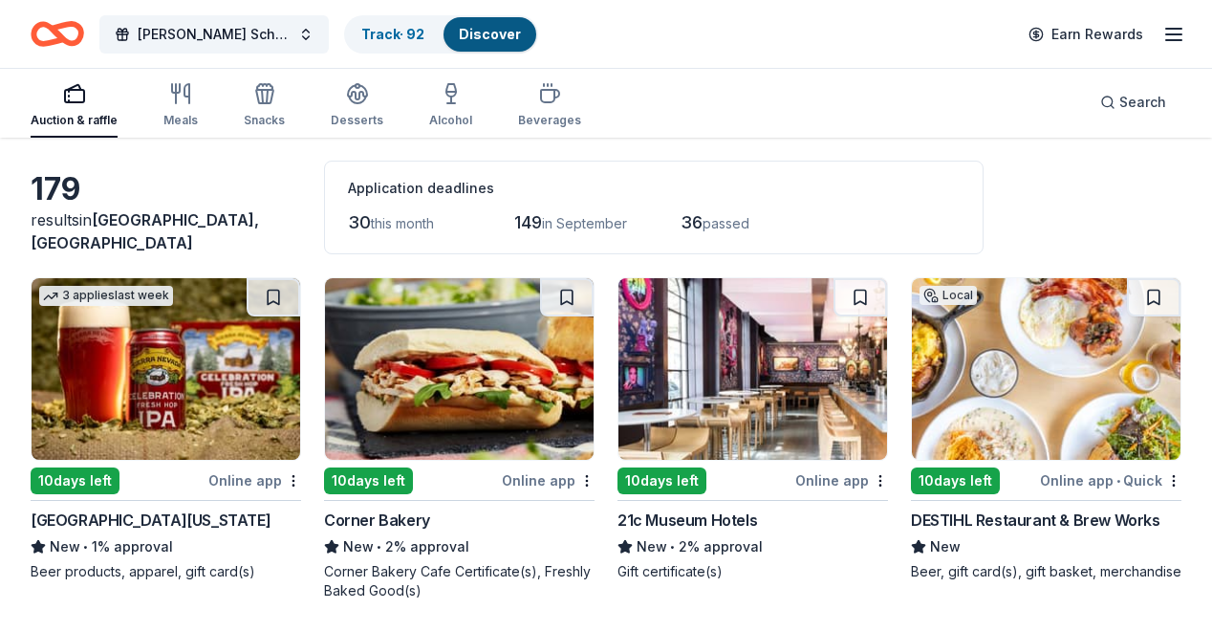
scroll to position [71, 0]
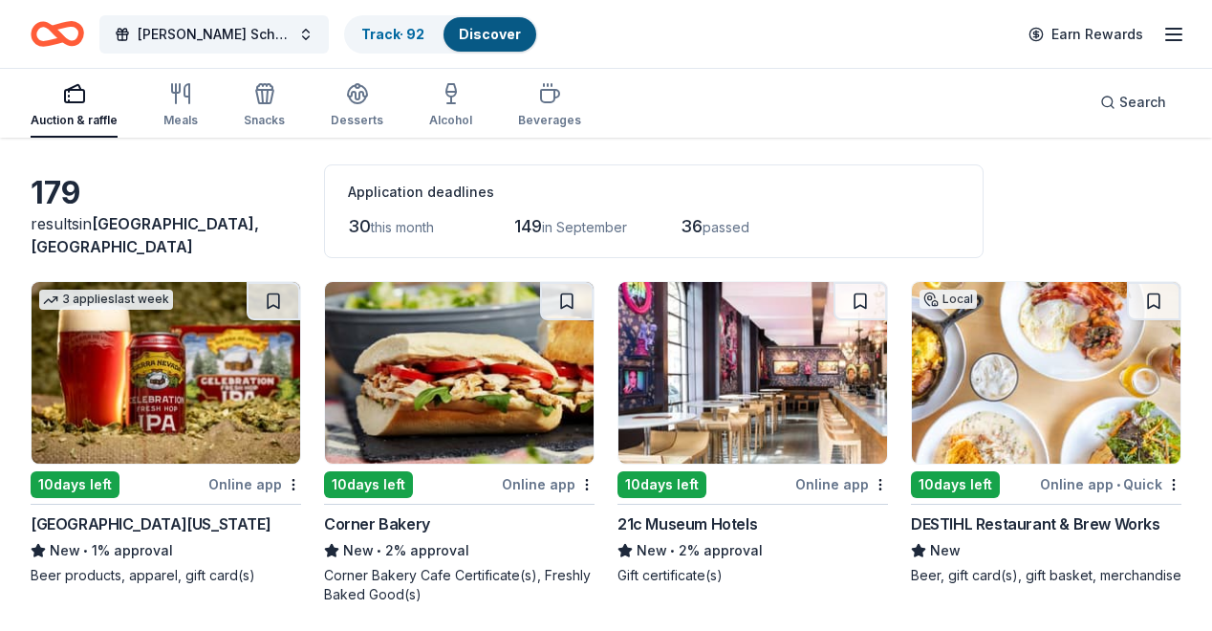
click at [172, 406] on img at bounding box center [166, 373] width 269 height 182
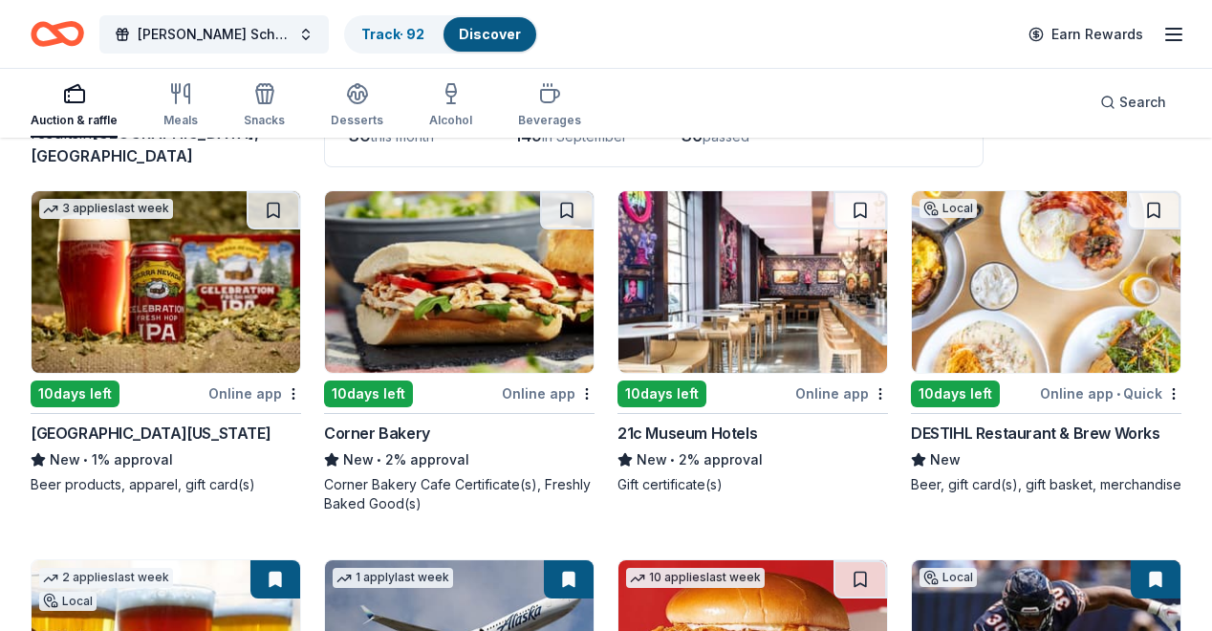
scroll to position [167, 0]
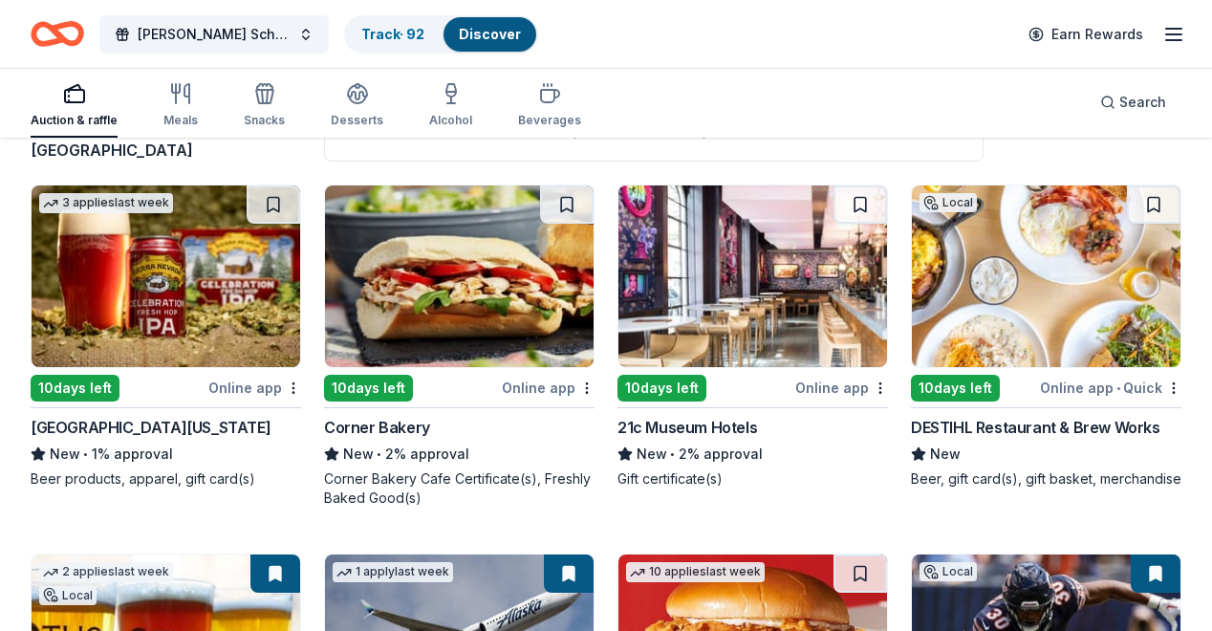
click at [445, 312] on img at bounding box center [459, 276] width 269 height 182
click at [371, 293] on img at bounding box center [459, 276] width 269 height 182
click at [619, 297] on img at bounding box center [753, 276] width 269 height 182
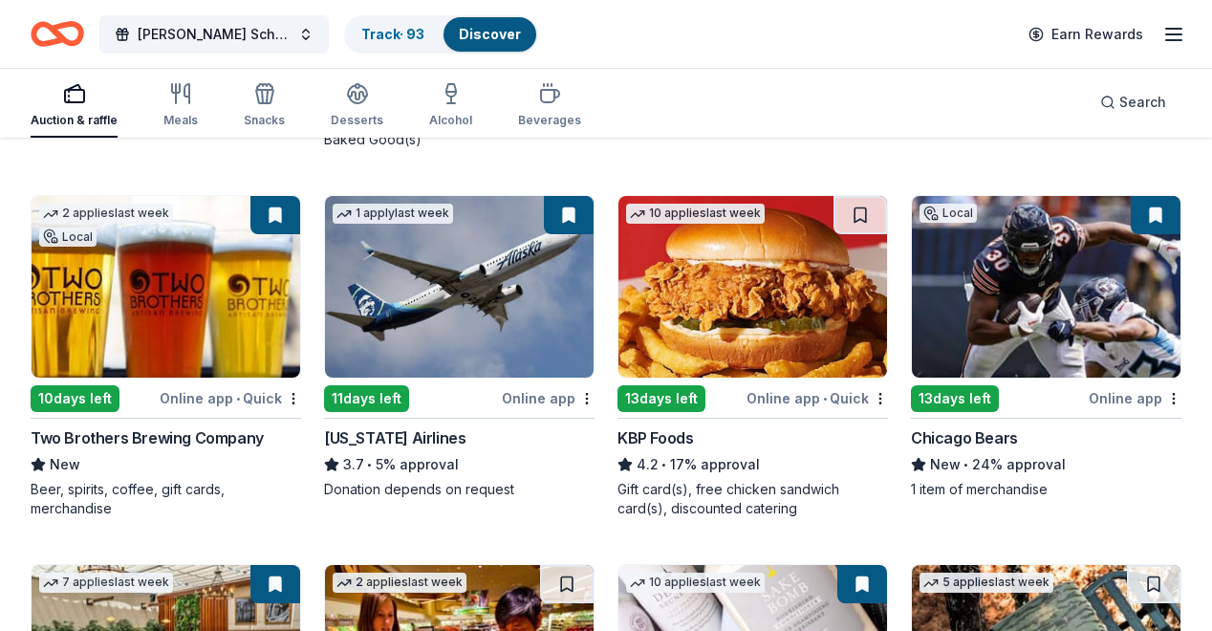
scroll to position [528, 0]
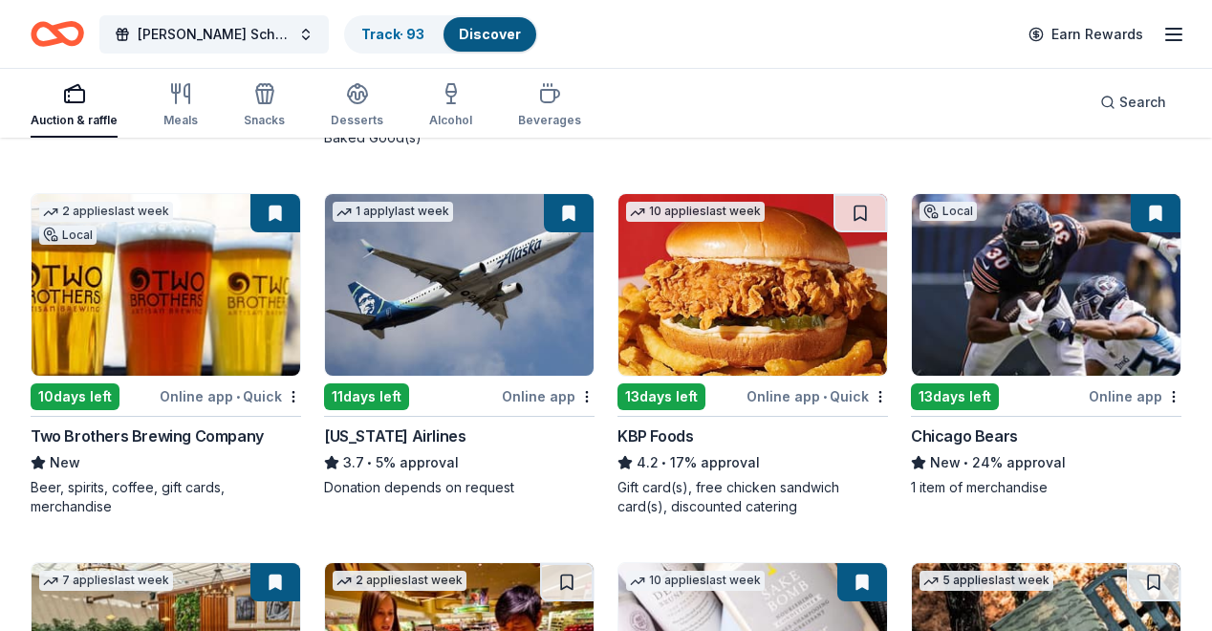
click at [619, 332] on img at bounding box center [753, 285] width 269 height 182
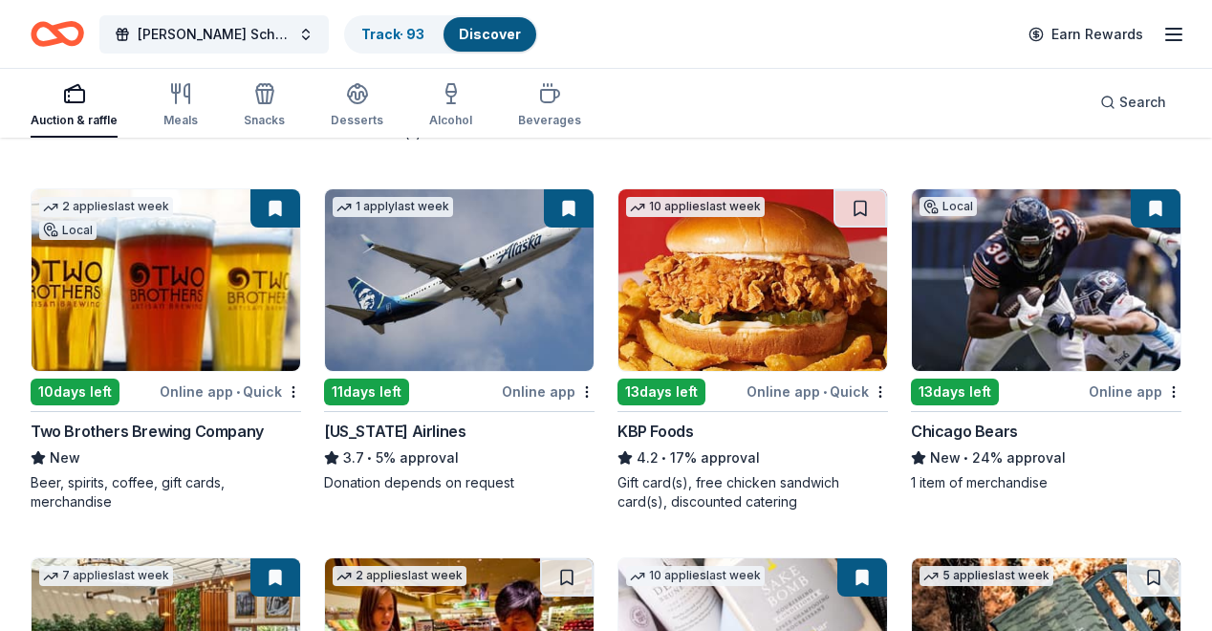
scroll to position [525, 0]
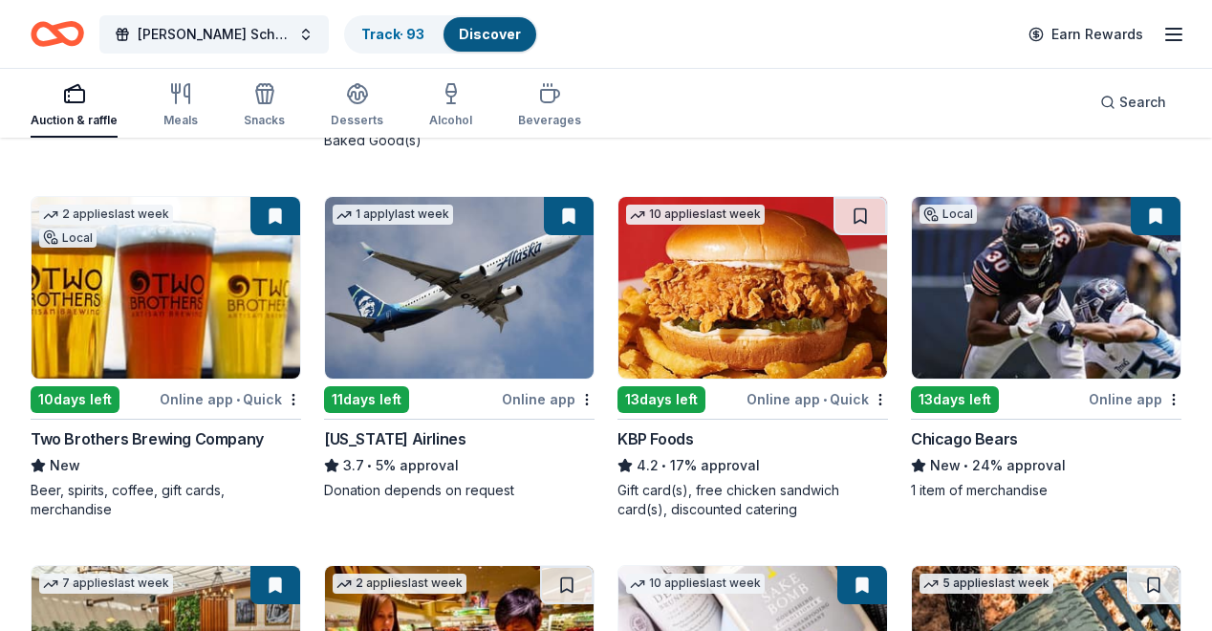
click at [912, 314] on img at bounding box center [1046, 288] width 269 height 182
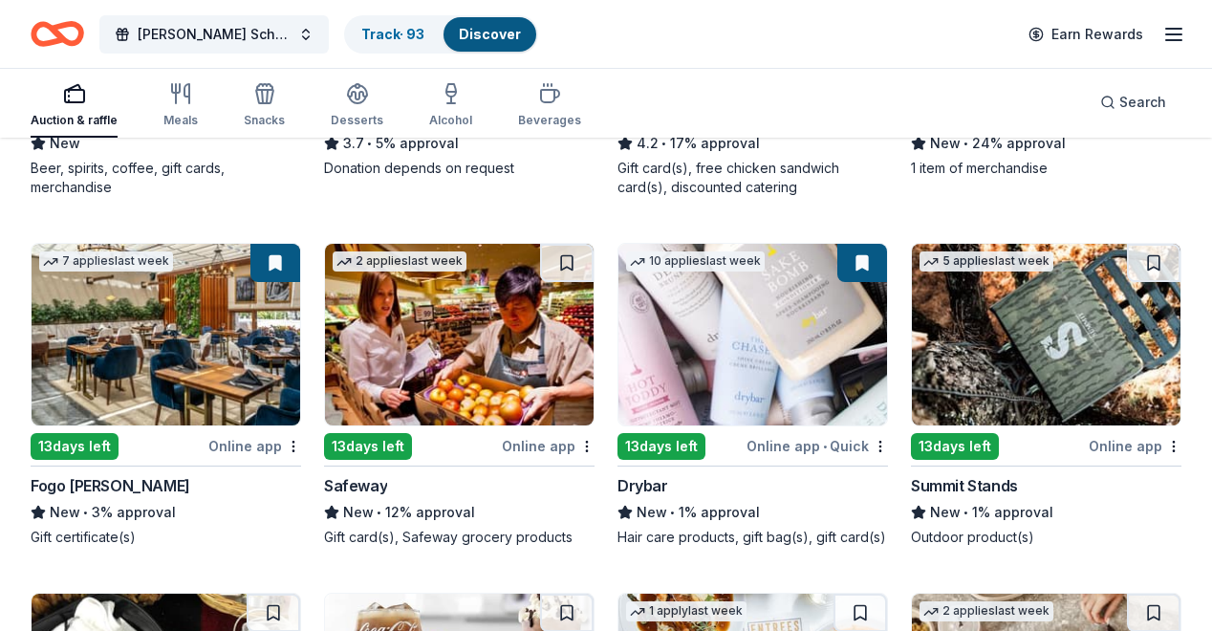
scroll to position [848, 0]
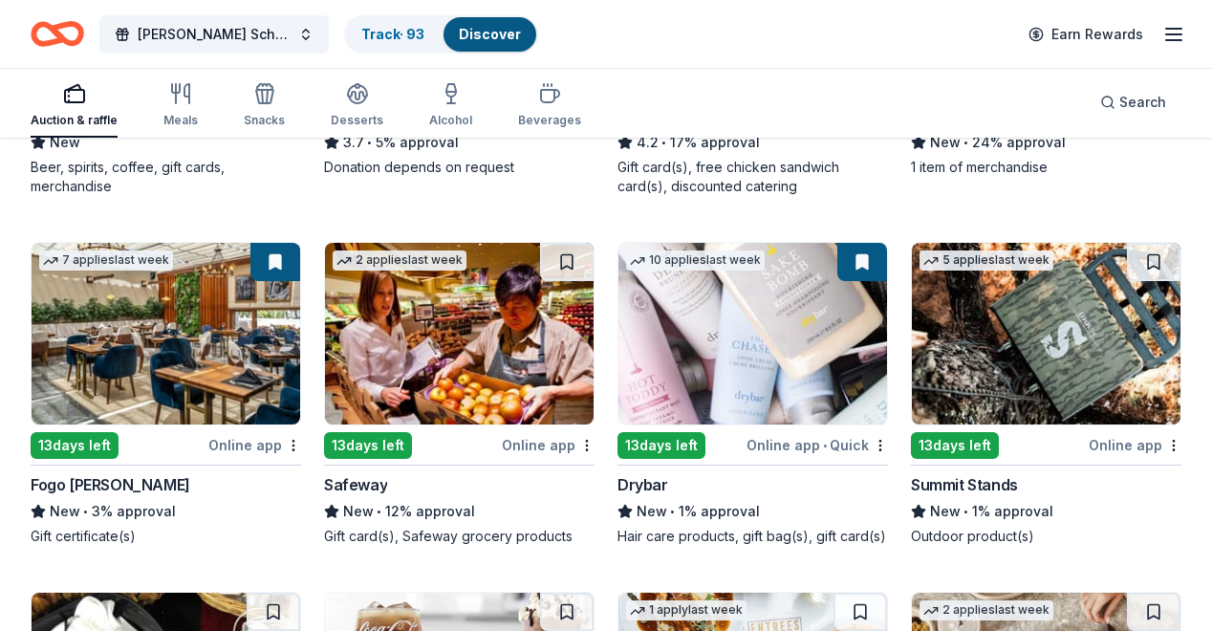
click at [619, 358] on img at bounding box center [753, 334] width 269 height 182
click at [553, 92] on icon "button" at bounding box center [549, 93] width 23 height 23
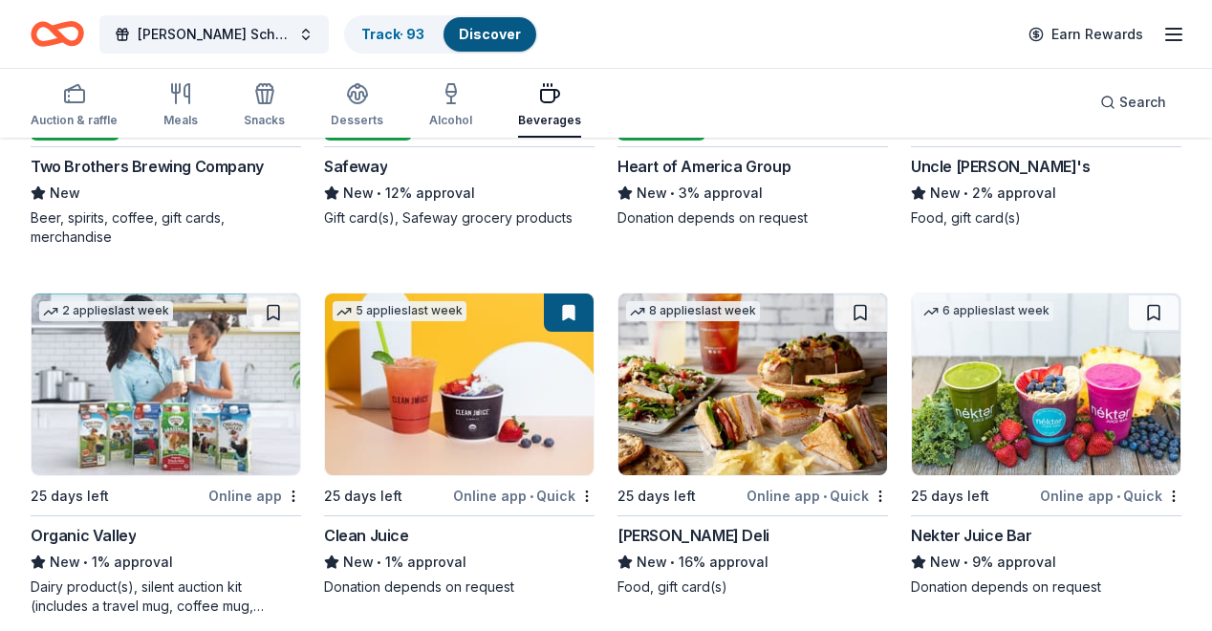
scroll to position [431, 0]
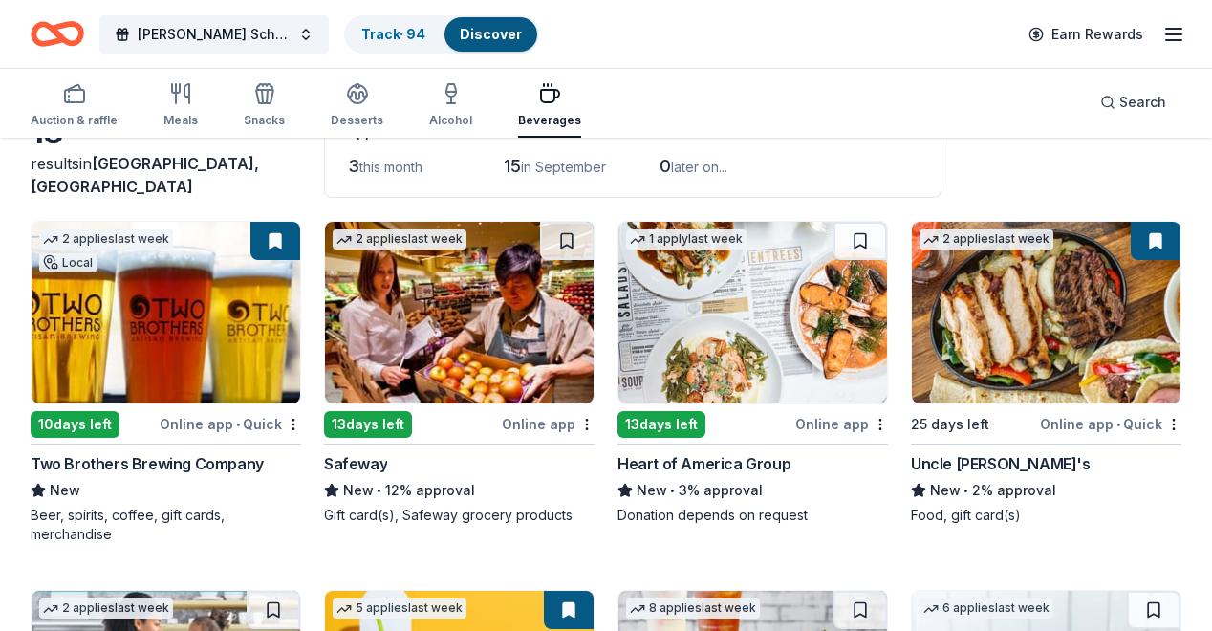
scroll to position [136, 0]
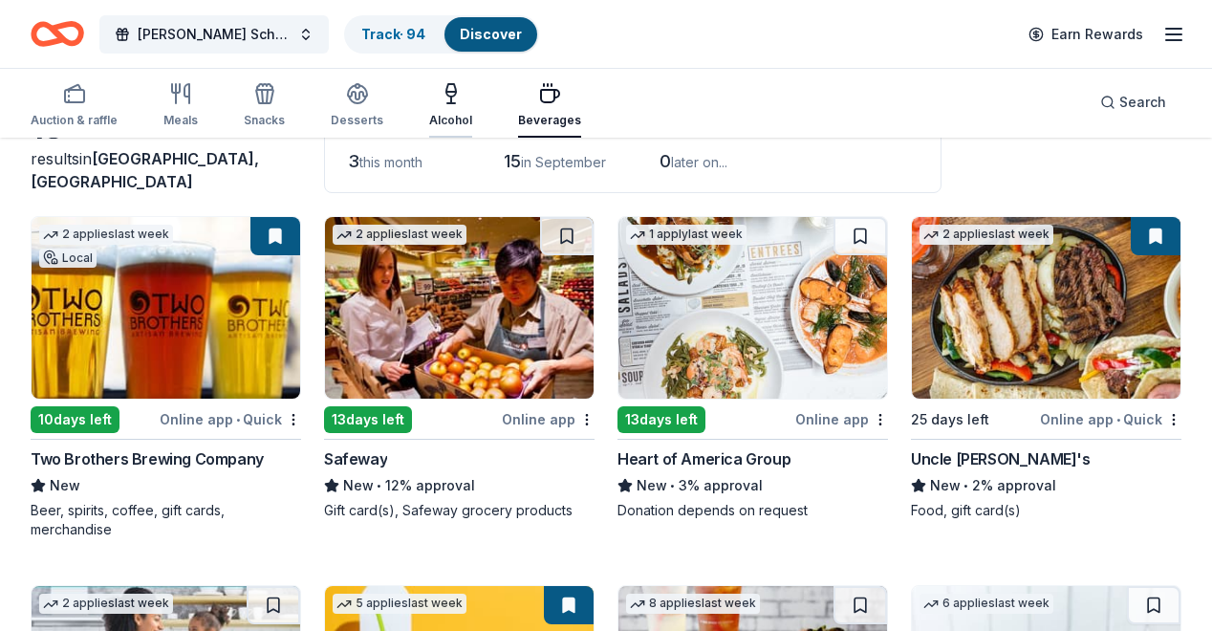
click at [456, 94] on icon "button" at bounding box center [451, 90] width 10 height 12
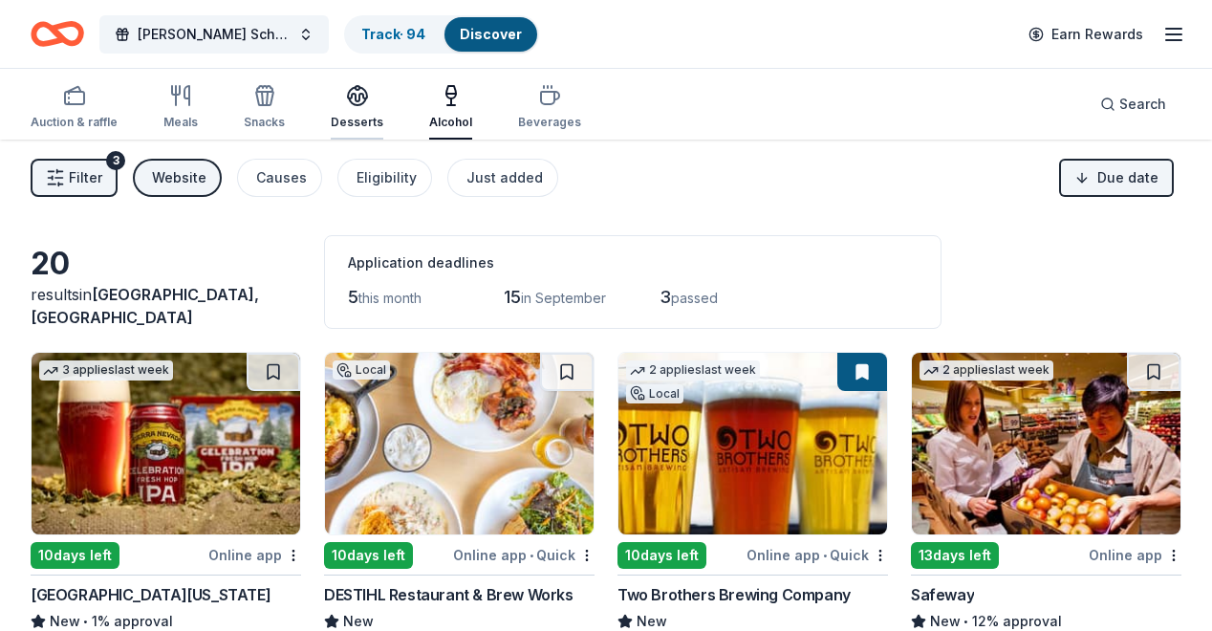
click at [357, 97] on icon "button" at bounding box center [357, 95] width 23 height 23
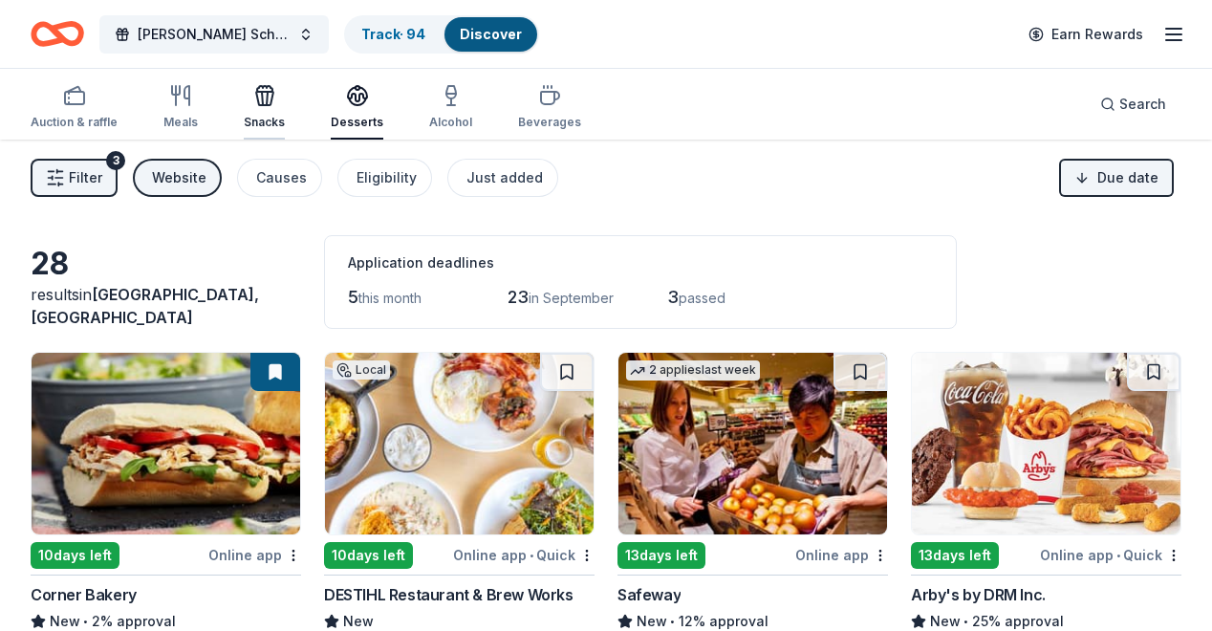
click at [271, 92] on icon "button" at bounding box center [264, 98] width 17 height 13
click at [181, 107] on div "Meals" at bounding box center [180, 107] width 34 height 46
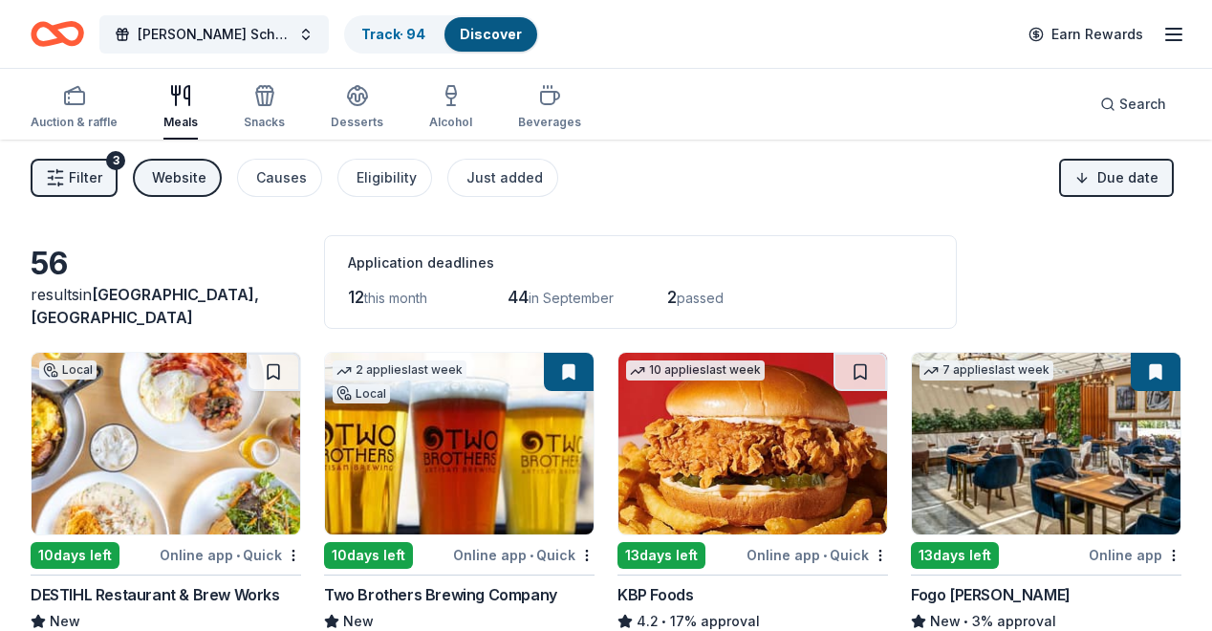
click at [173, 451] on img at bounding box center [166, 444] width 269 height 182
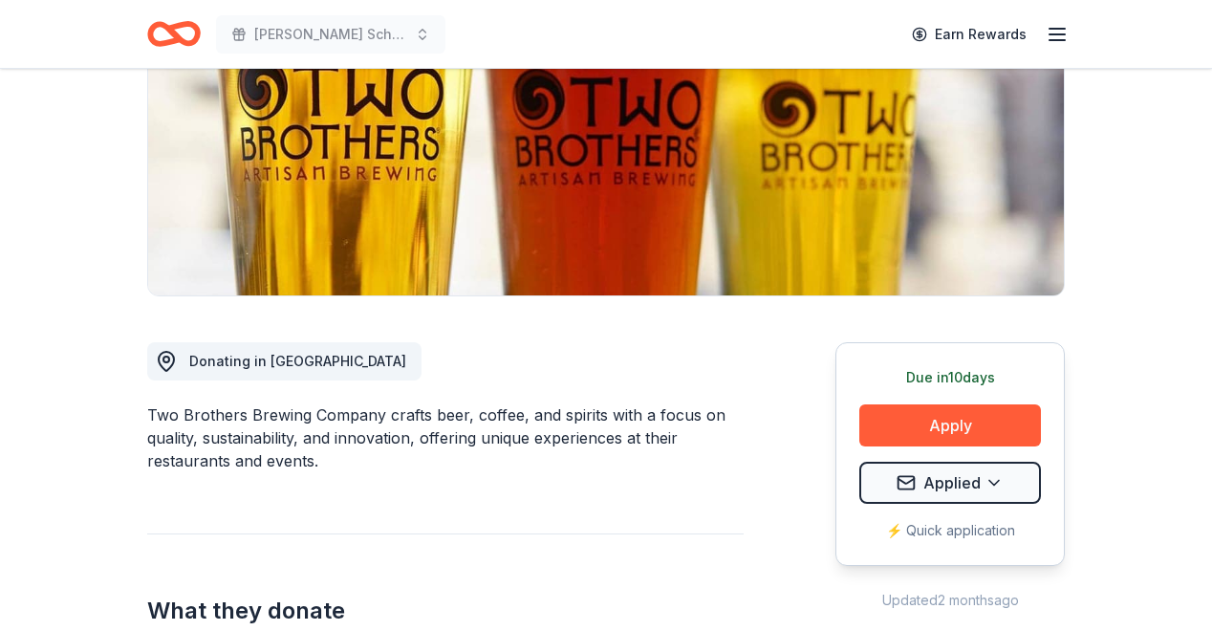
scroll to position [291, 0]
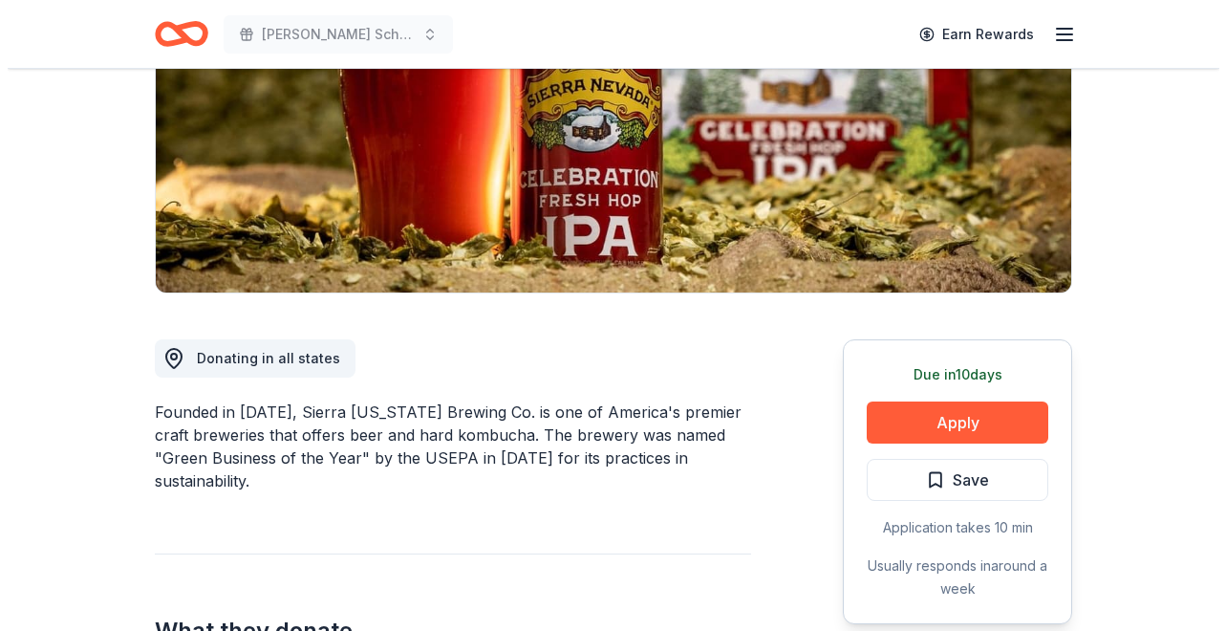
scroll to position [284, 0]
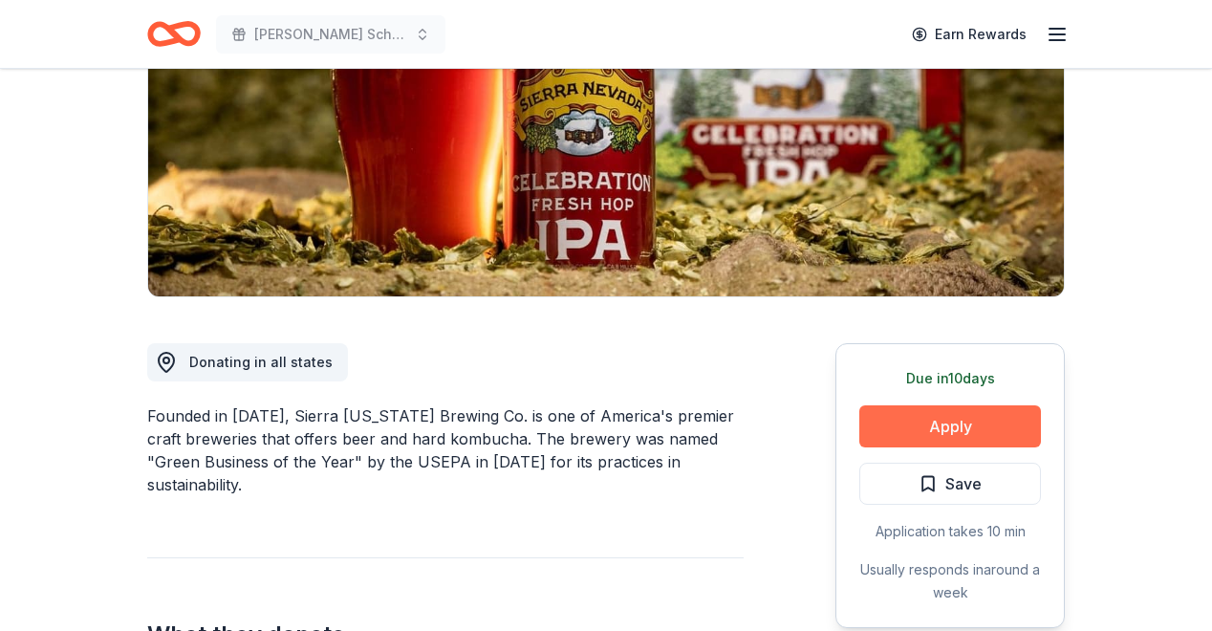
click at [962, 416] on button "Apply" at bounding box center [950, 426] width 182 height 42
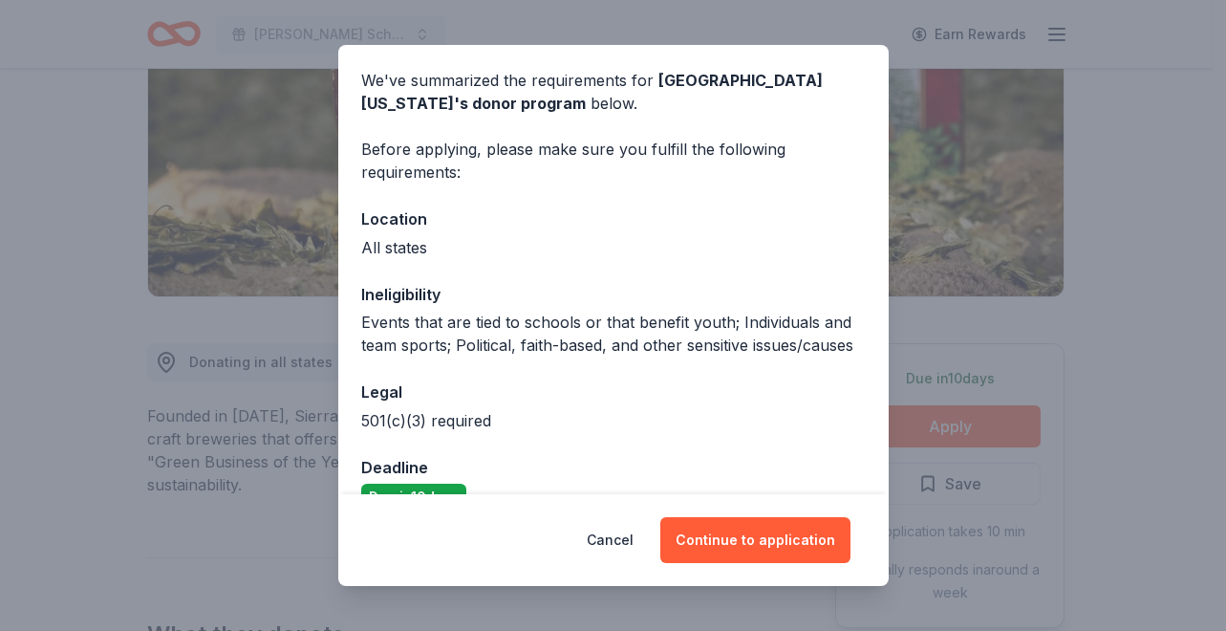
scroll to position [131, 0]
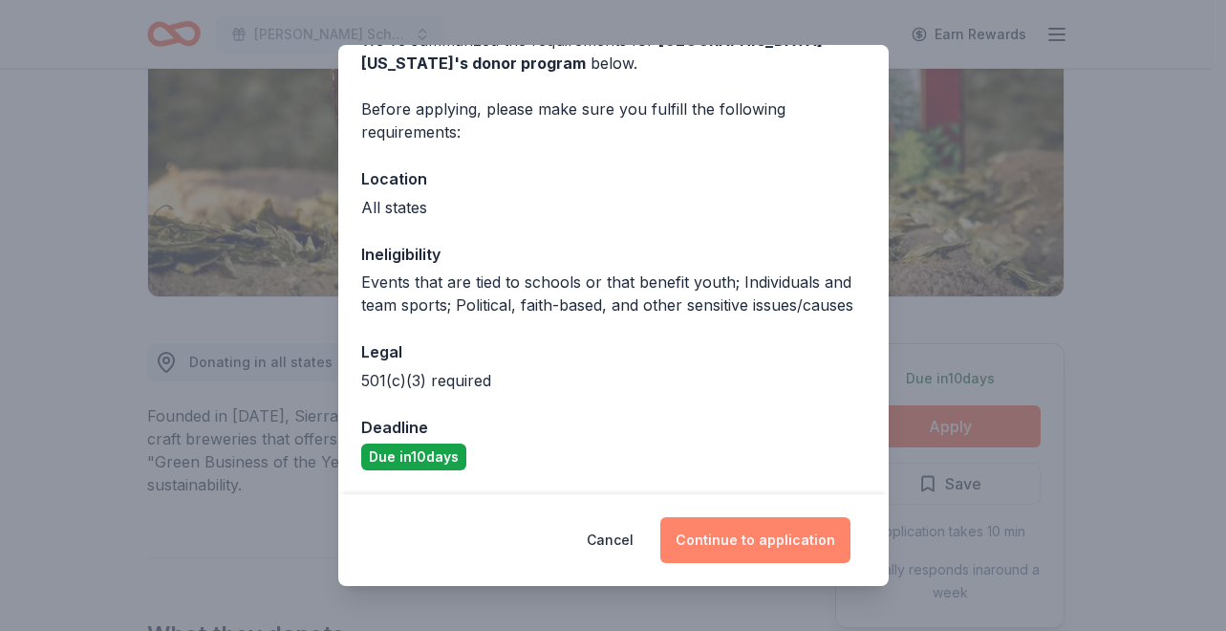
click at [795, 531] on button "Continue to application" at bounding box center [756, 540] width 190 height 46
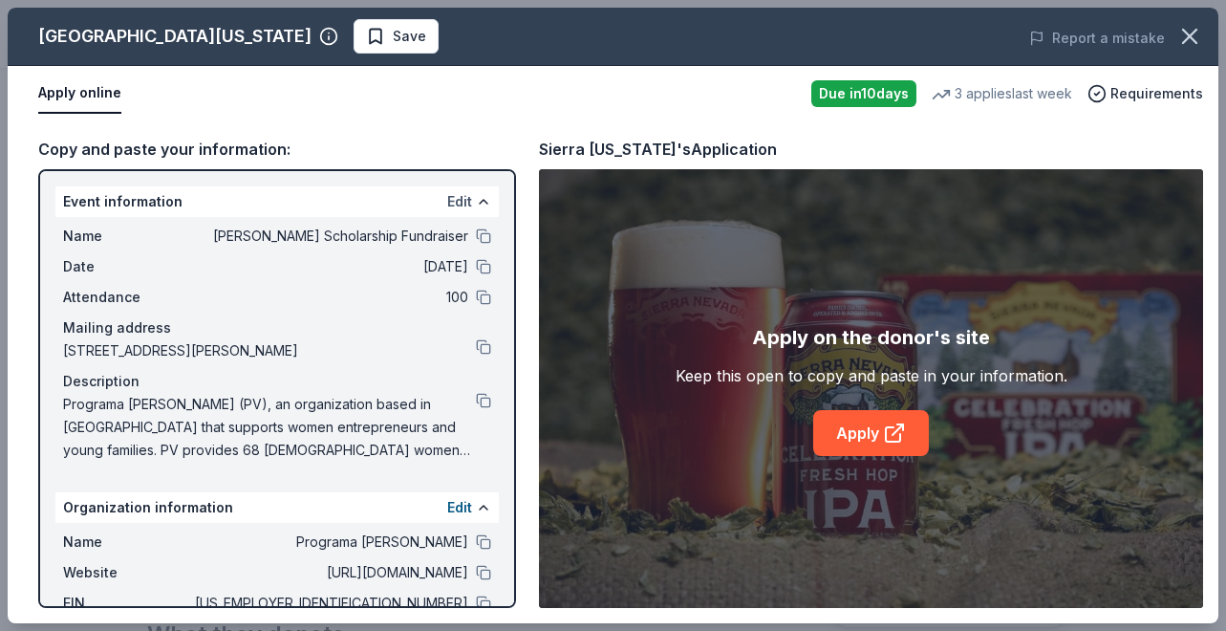
click at [447, 197] on button "Edit" at bounding box center [459, 201] width 25 height 23
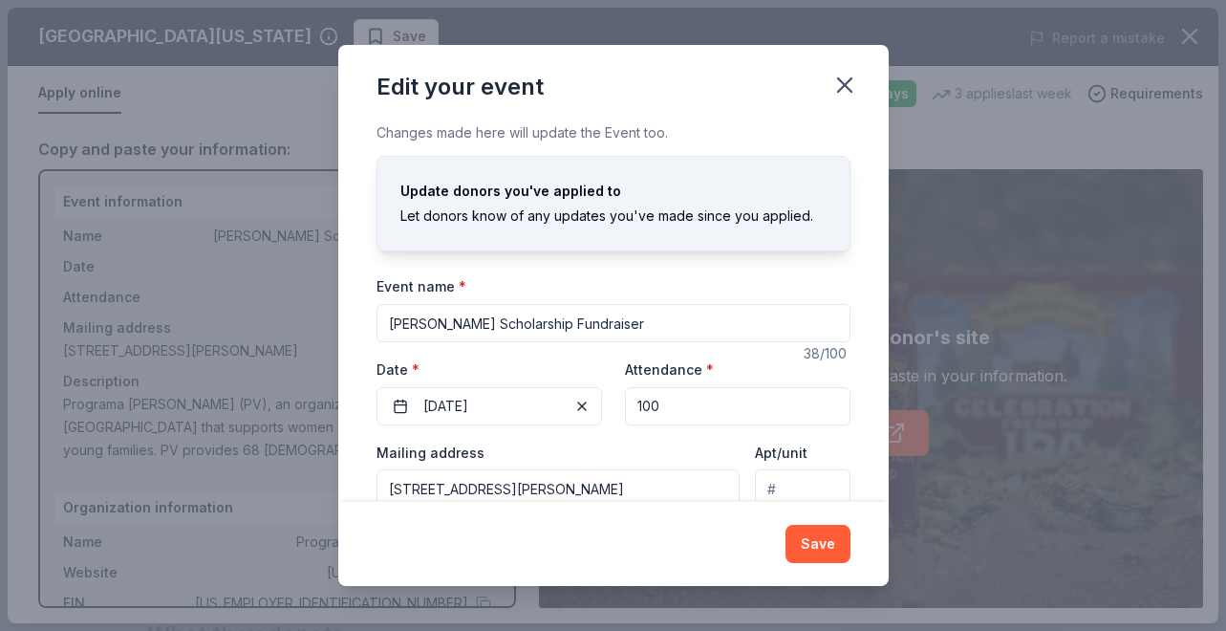
click at [644, 403] on input "100" at bounding box center [738, 406] width 226 height 38
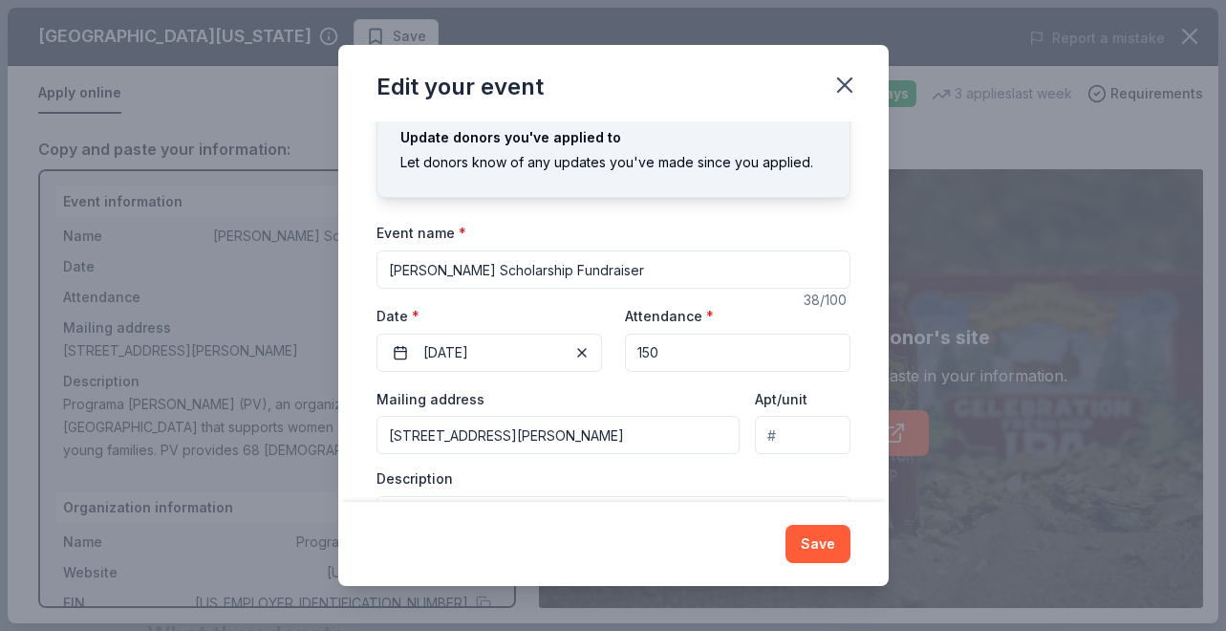
scroll to position [67, 0]
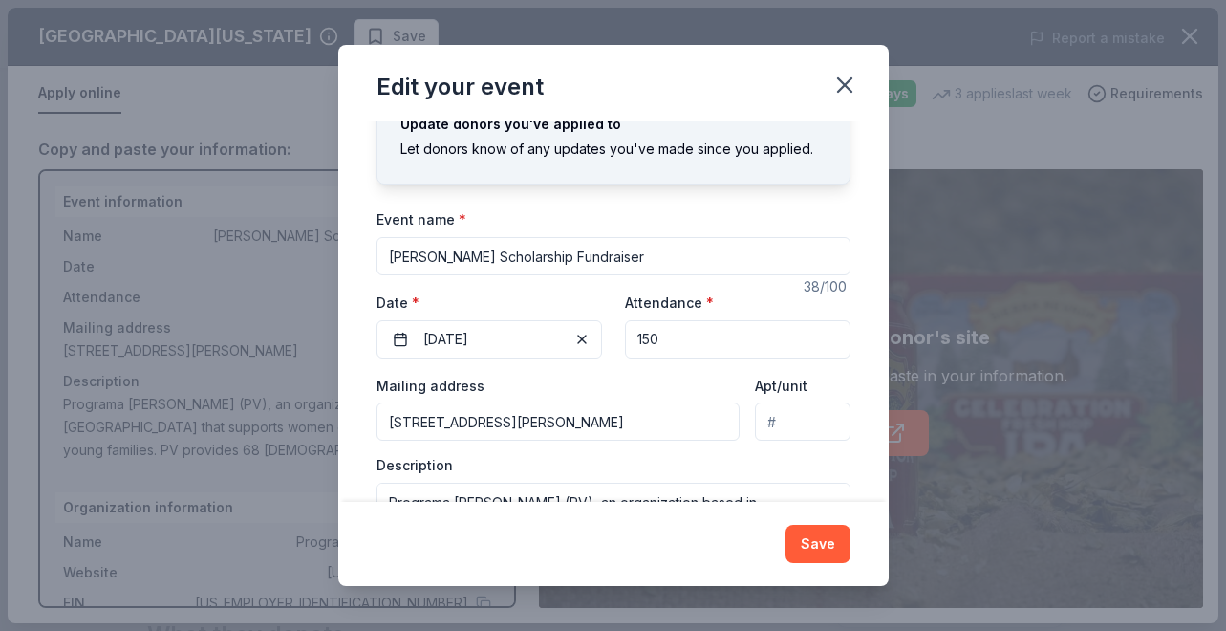
type input "150"
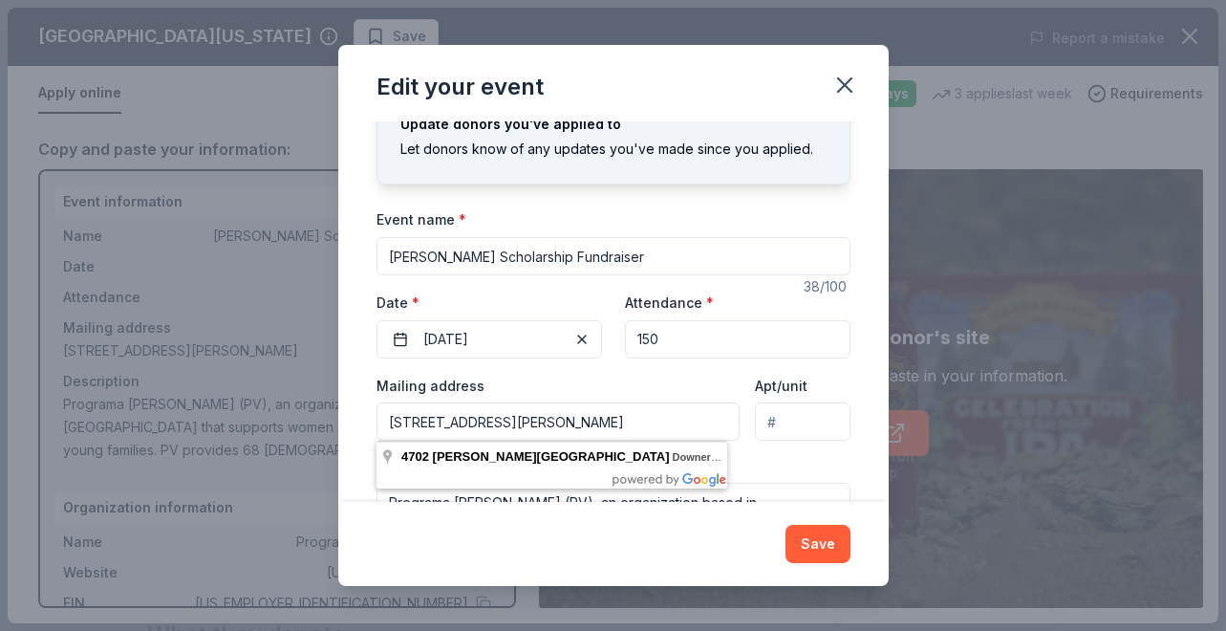
drag, startPoint x: 709, startPoint y: 420, endPoint x: 236, endPoint y: 386, distance: 474.4
click at [236, 386] on div "Edit your event Changes made here will update the Event too. Update donors you'…" at bounding box center [613, 315] width 1226 height 631
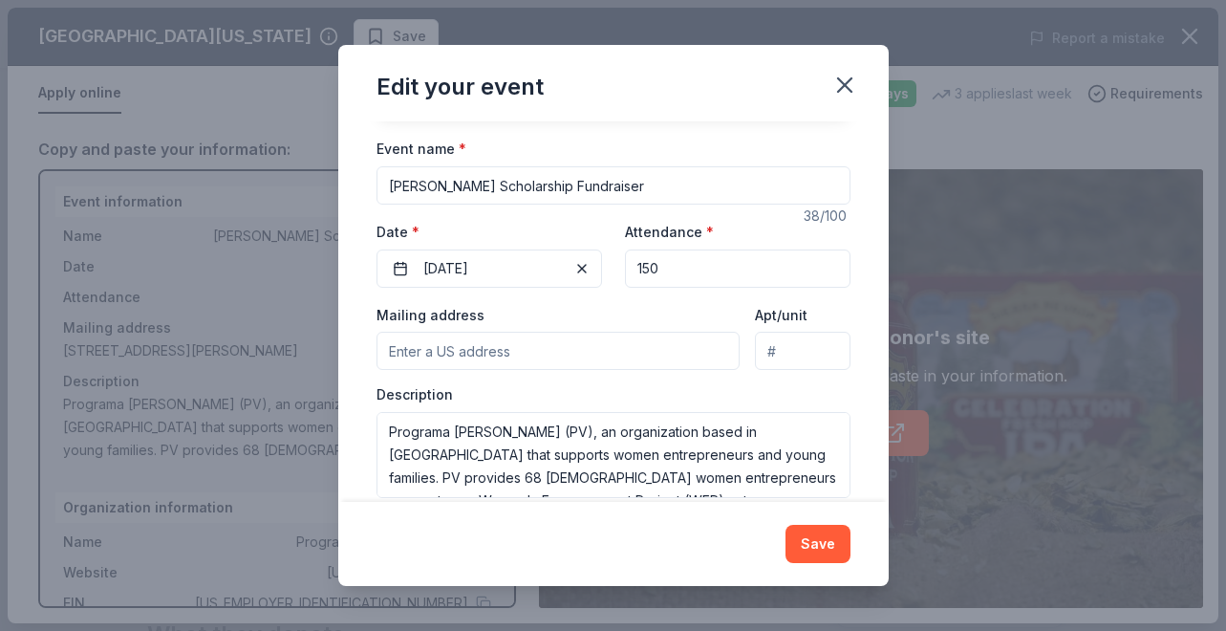
scroll to position [164, 0]
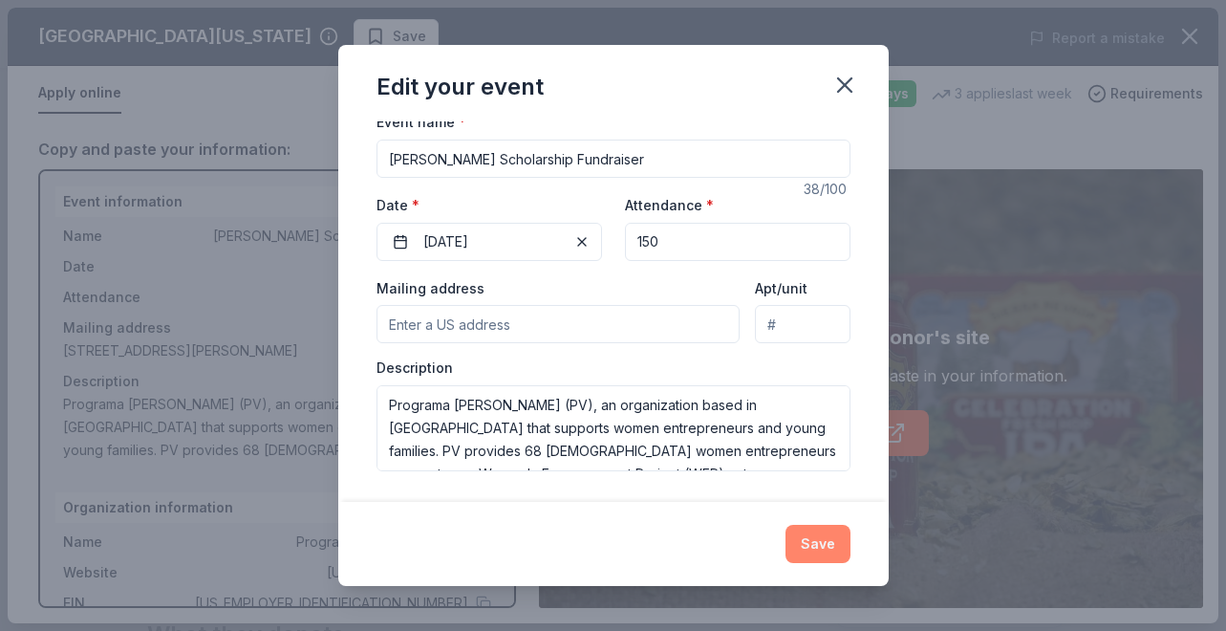
click at [803, 555] on button "Save" at bounding box center [818, 544] width 65 height 38
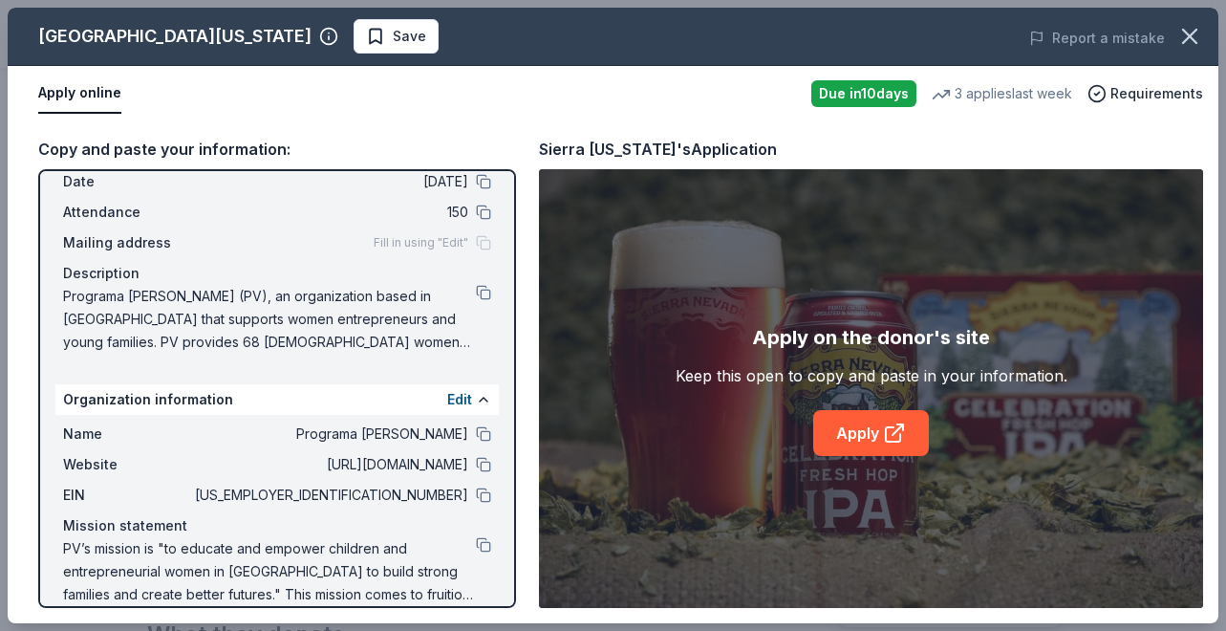
scroll to position [108, 0]
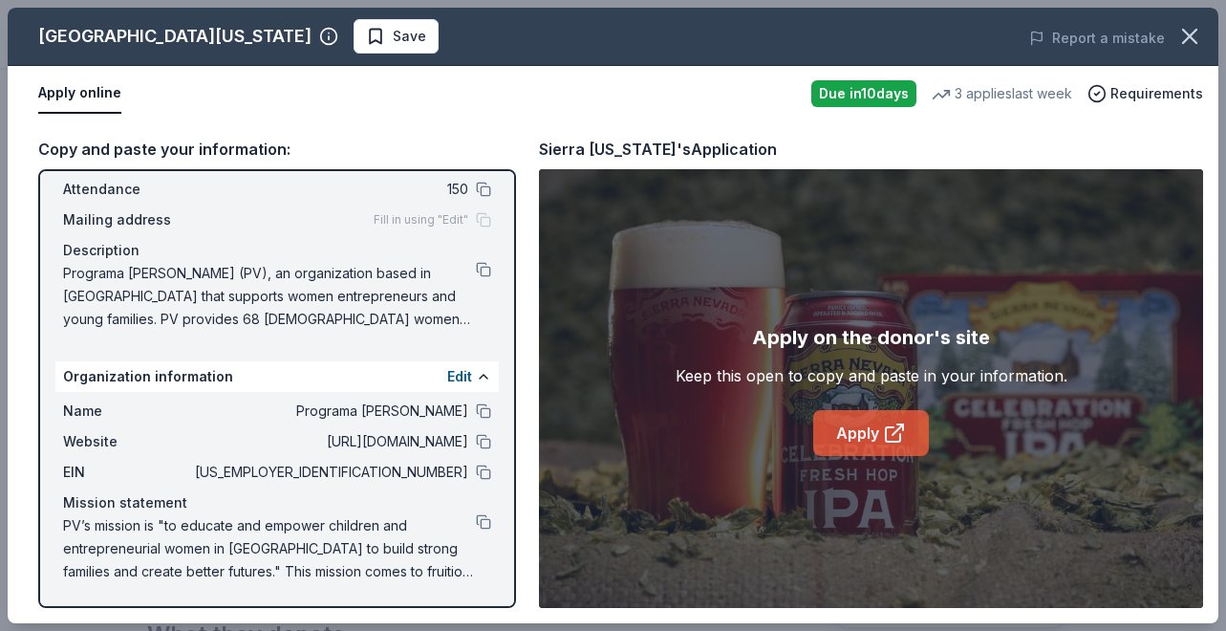
click at [871, 430] on link "Apply" at bounding box center [872, 433] width 116 height 46
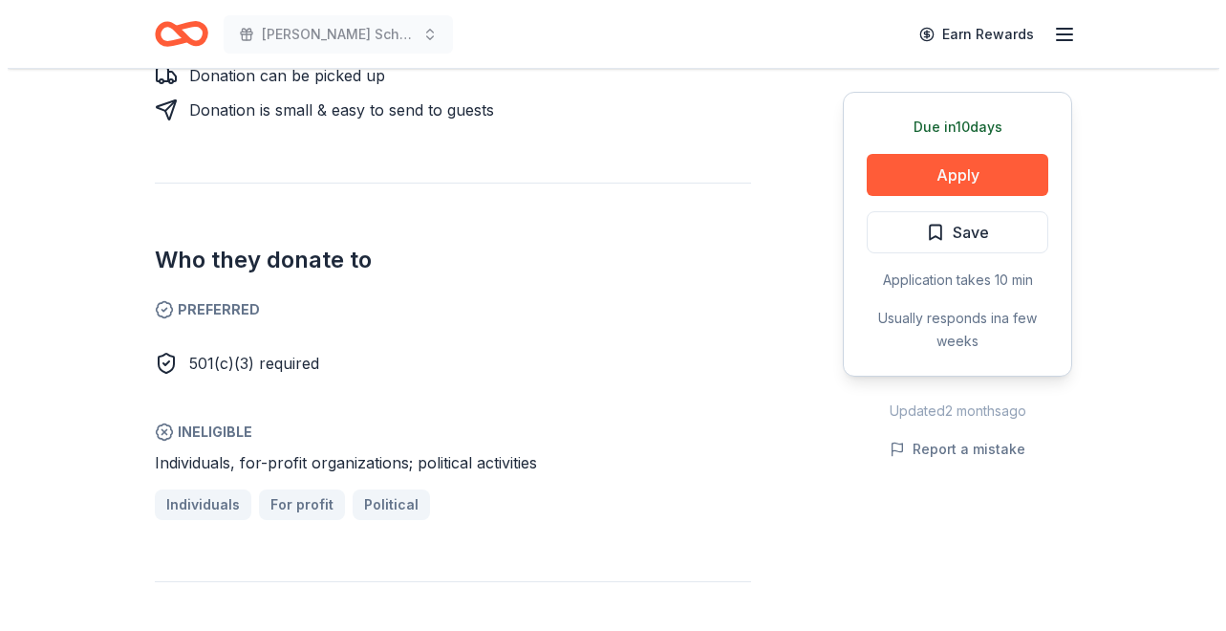
scroll to position [1006, 0]
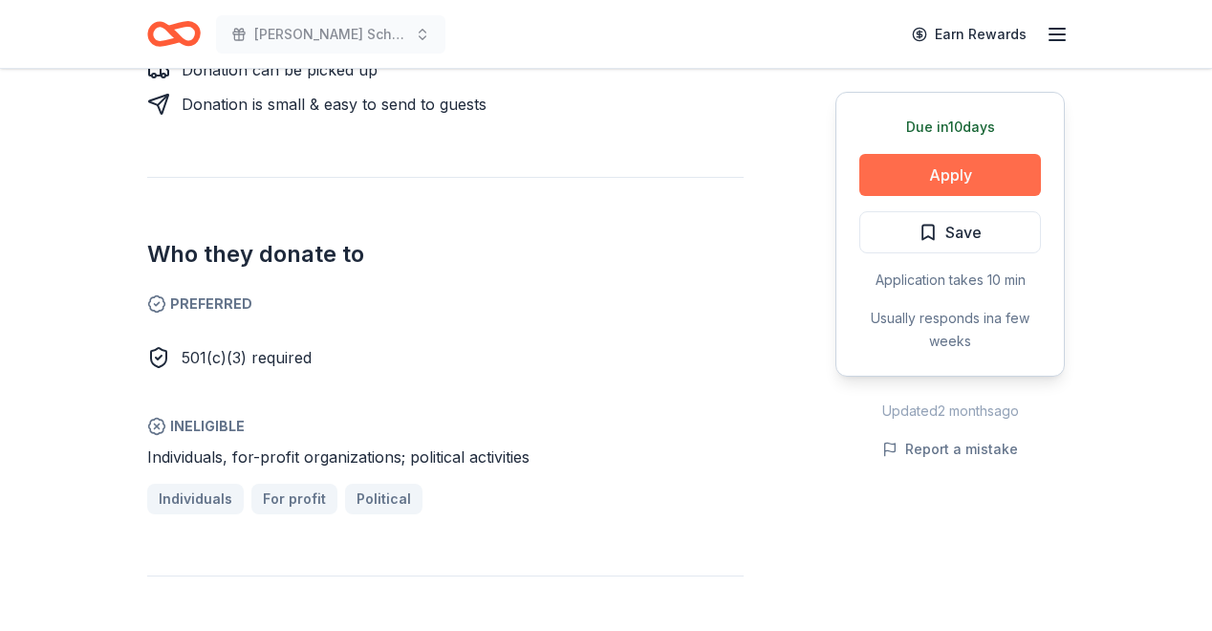
click at [960, 164] on button "Apply" at bounding box center [950, 175] width 182 height 42
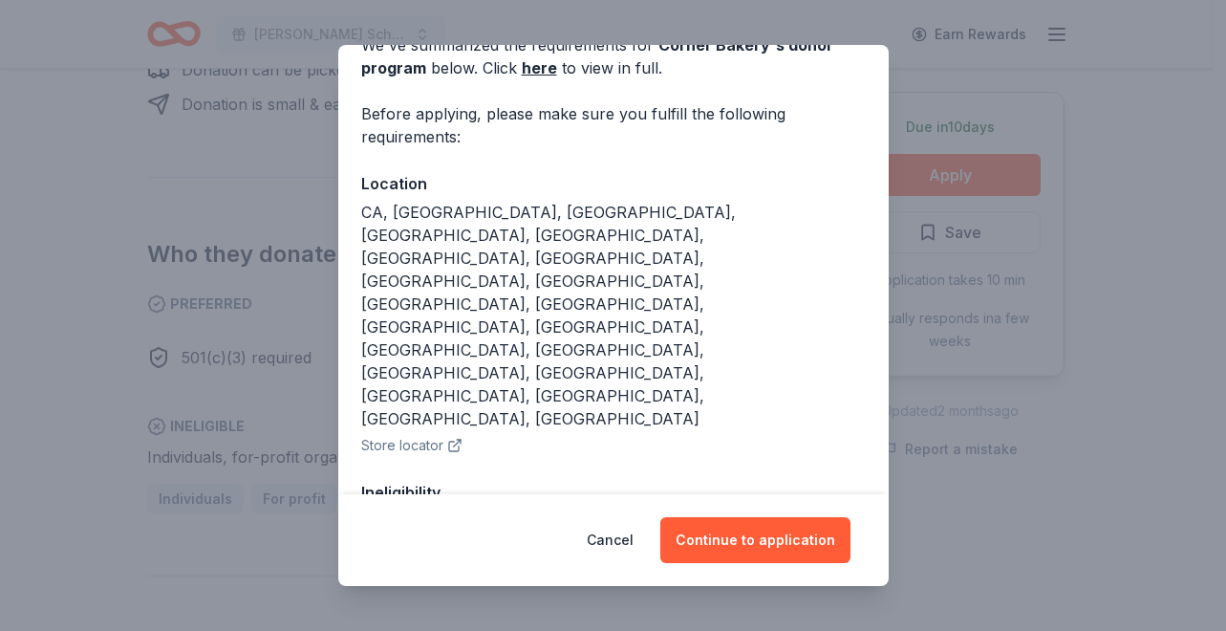
scroll to position [109, 0]
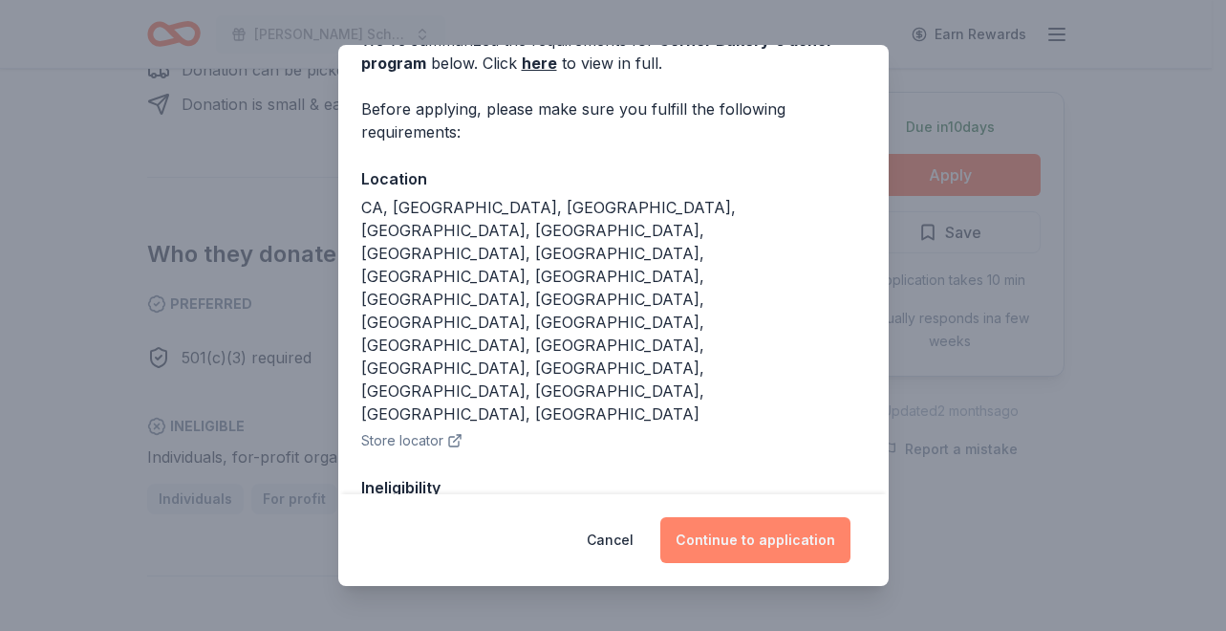
click at [759, 532] on button "Continue to application" at bounding box center [756, 540] width 190 height 46
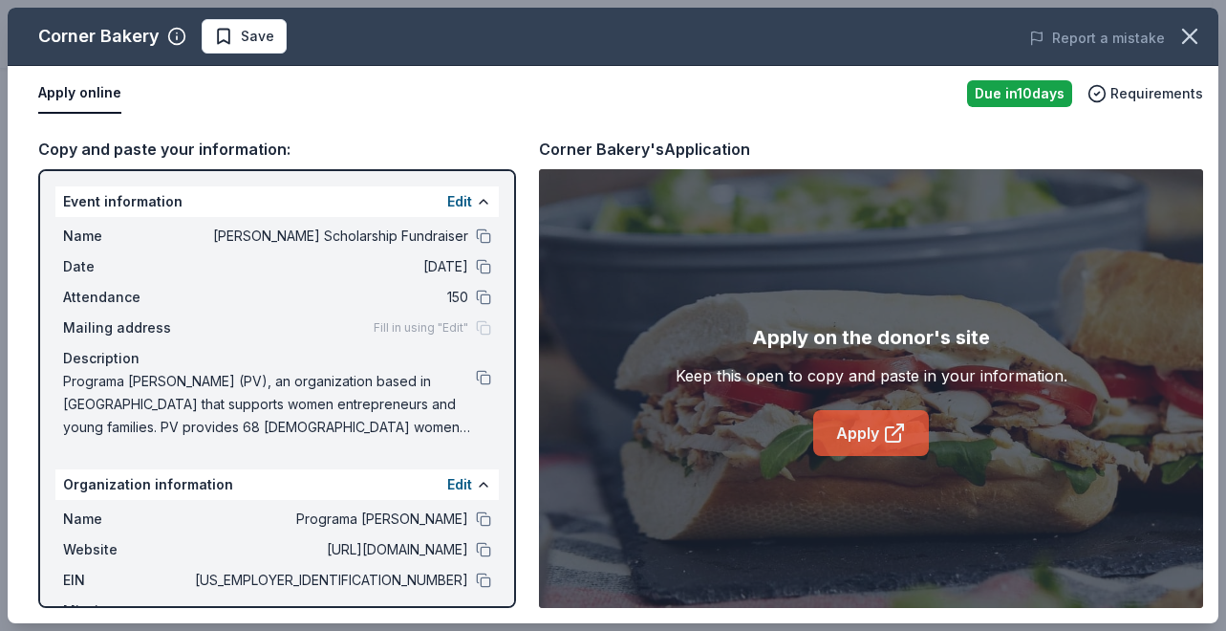
click at [850, 423] on link "Apply" at bounding box center [872, 433] width 116 height 46
click at [1121, 33] on button "Report a mistake" at bounding box center [1098, 38] width 136 height 23
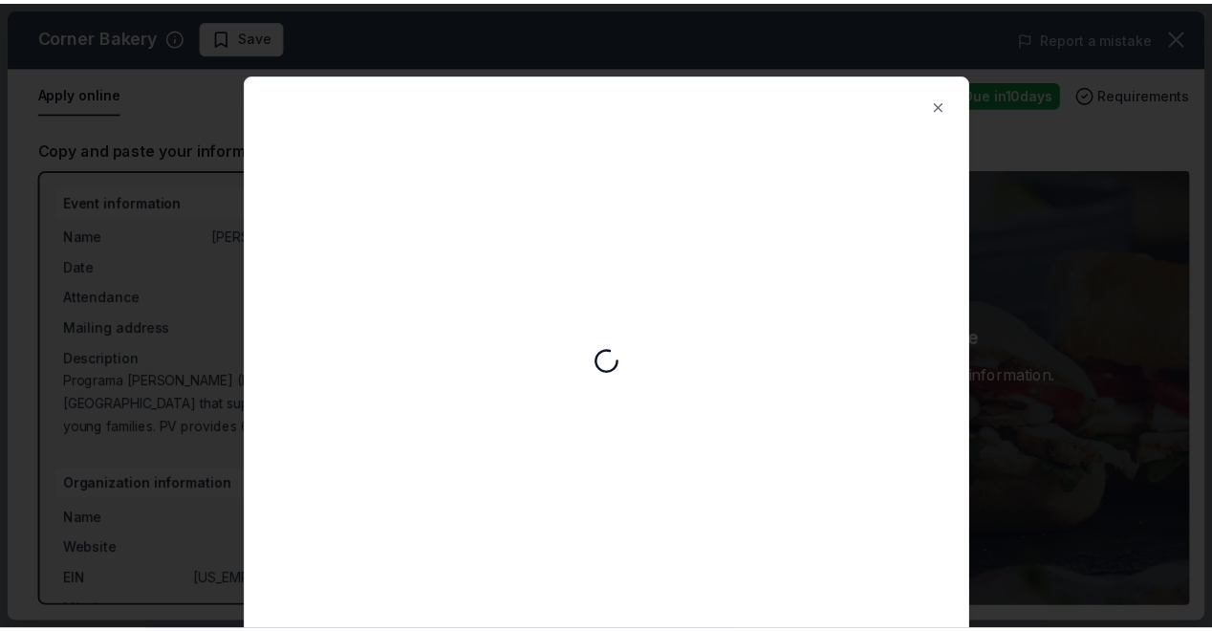
scroll to position [0, 0]
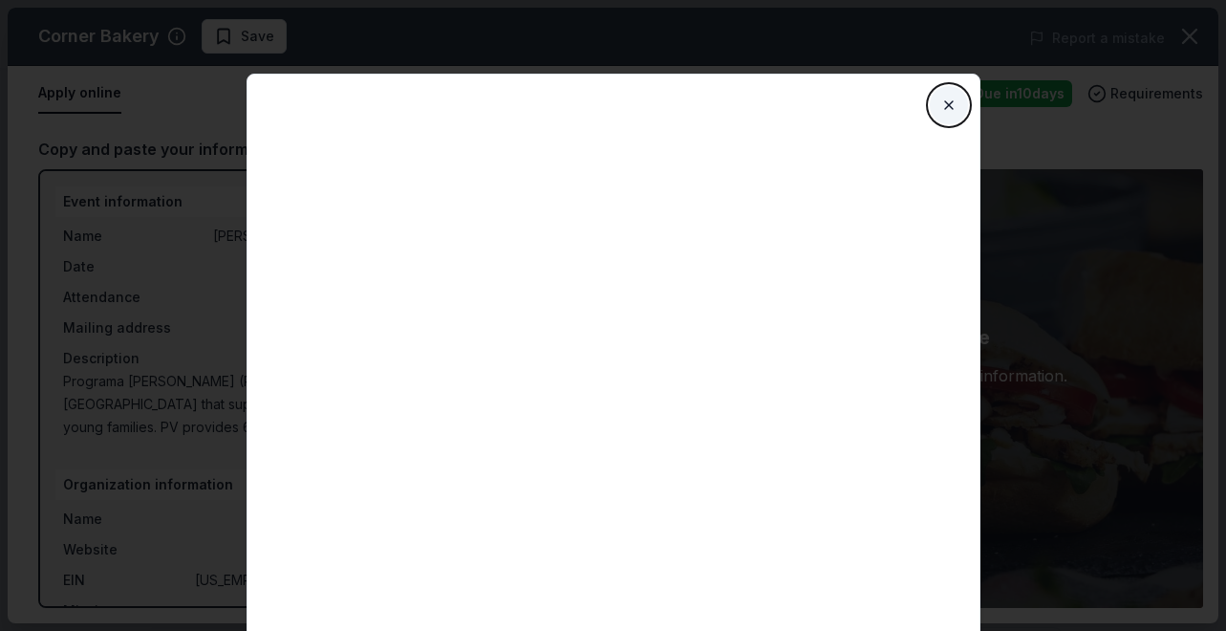
click at [953, 103] on button "Close" at bounding box center [949, 105] width 38 height 38
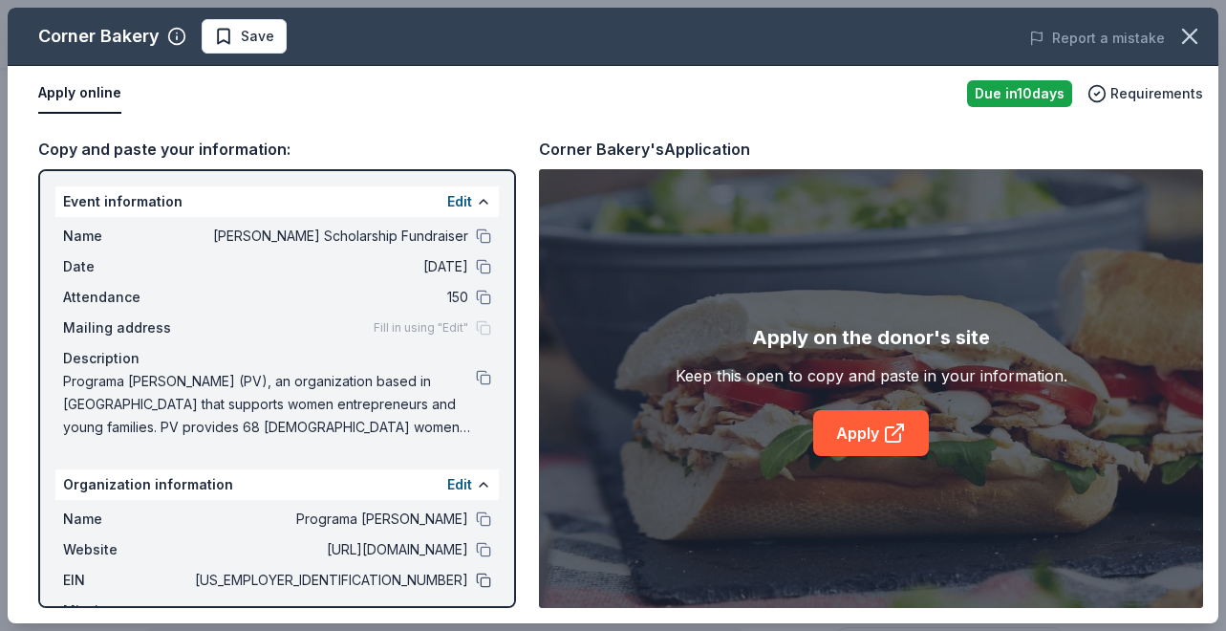
click at [476, 575] on button at bounding box center [483, 580] width 15 height 15
click at [246, 33] on span "Save" at bounding box center [257, 36] width 33 height 23
click at [298, 35] on body "[PERSON_NAME] Scholarship Fundraiser Saved Apply Due [DATE] Share Corner Bakery…" at bounding box center [606, 315] width 1212 height 631
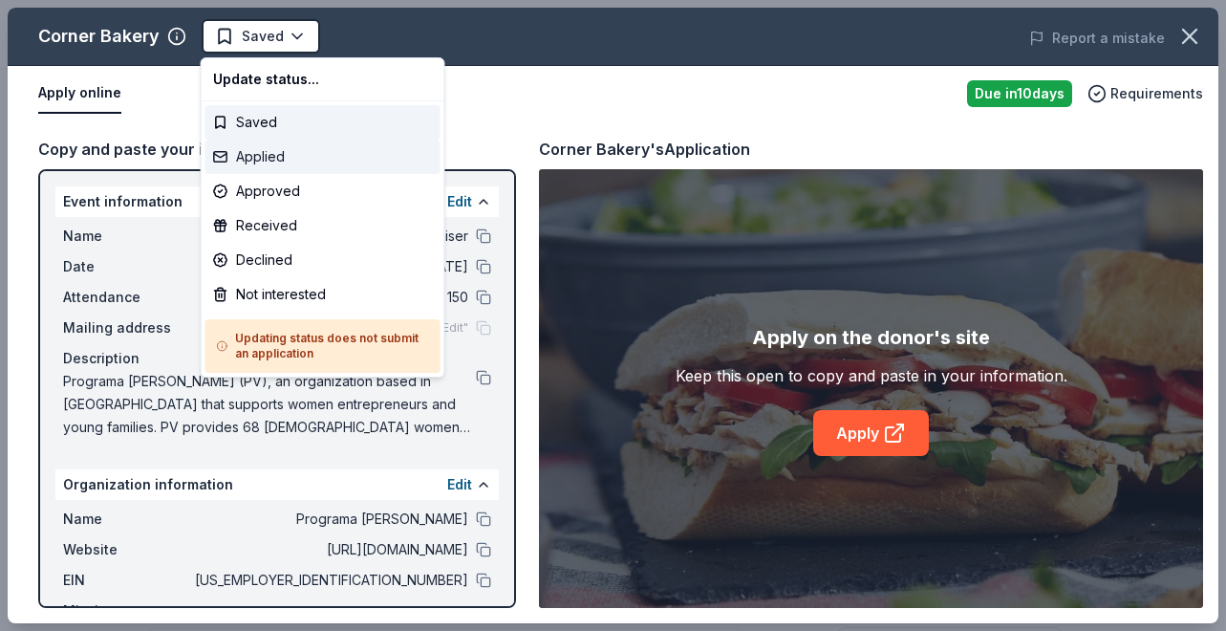
click at [274, 154] on div "Applied" at bounding box center [323, 157] width 235 height 34
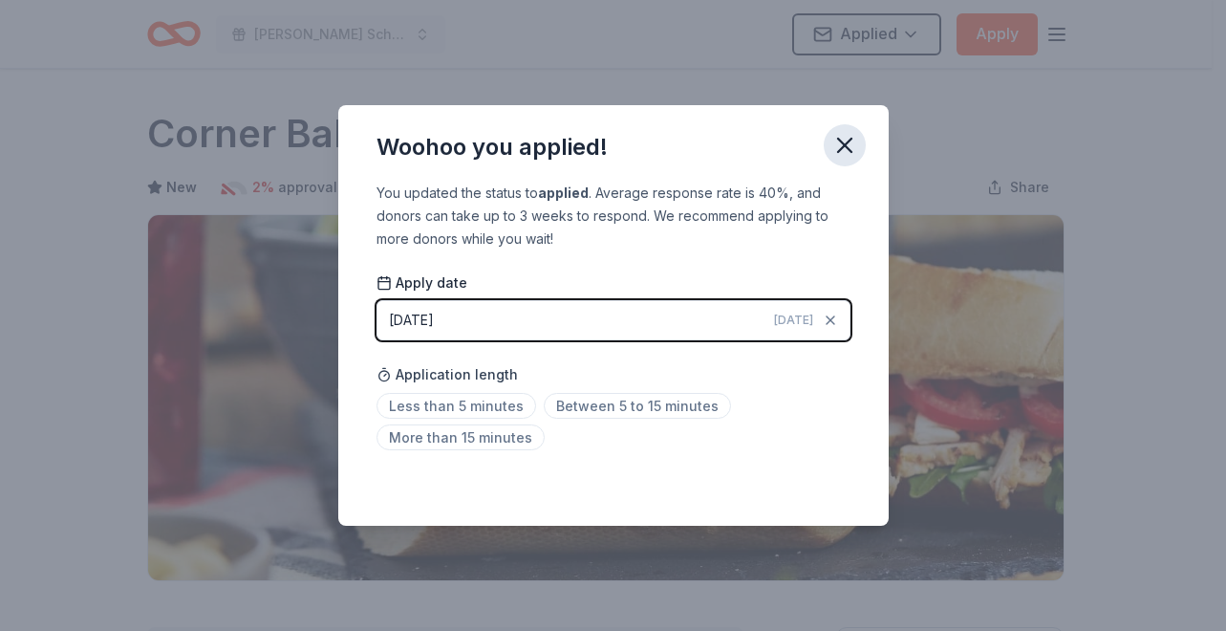
click at [849, 156] on icon "button" at bounding box center [845, 145] width 27 height 27
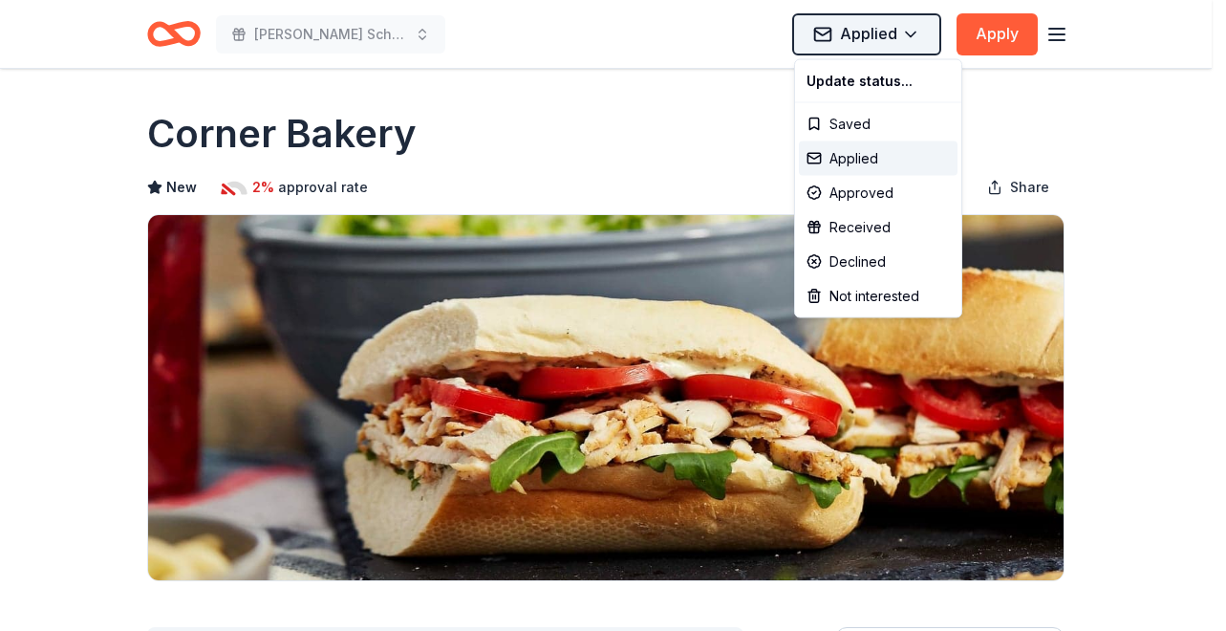
click at [916, 40] on html "[PERSON_NAME] Scholarship Fundraiser Applied Apply Due [DATE] Share Corner Bake…" at bounding box center [613, 315] width 1226 height 631
click at [711, 138] on html "[PERSON_NAME] Scholarship Fundraiser Applied Apply Due [DATE] Share Corner Bake…" at bounding box center [613, 315] width 1226 height 631
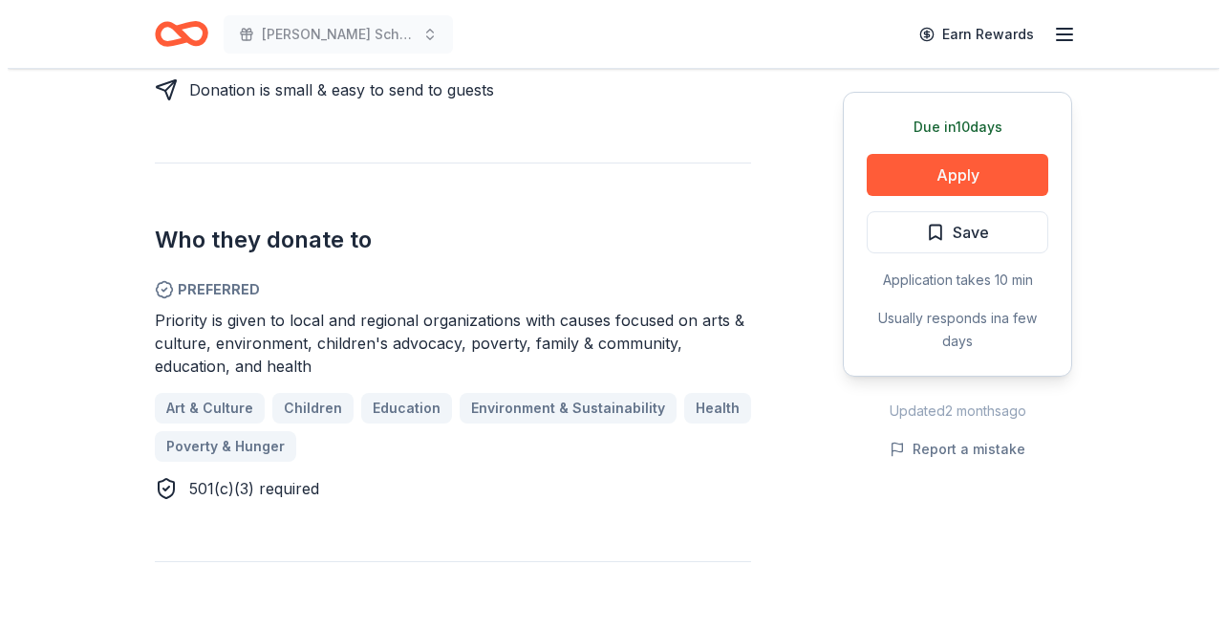
scroll to position [1022, 0]
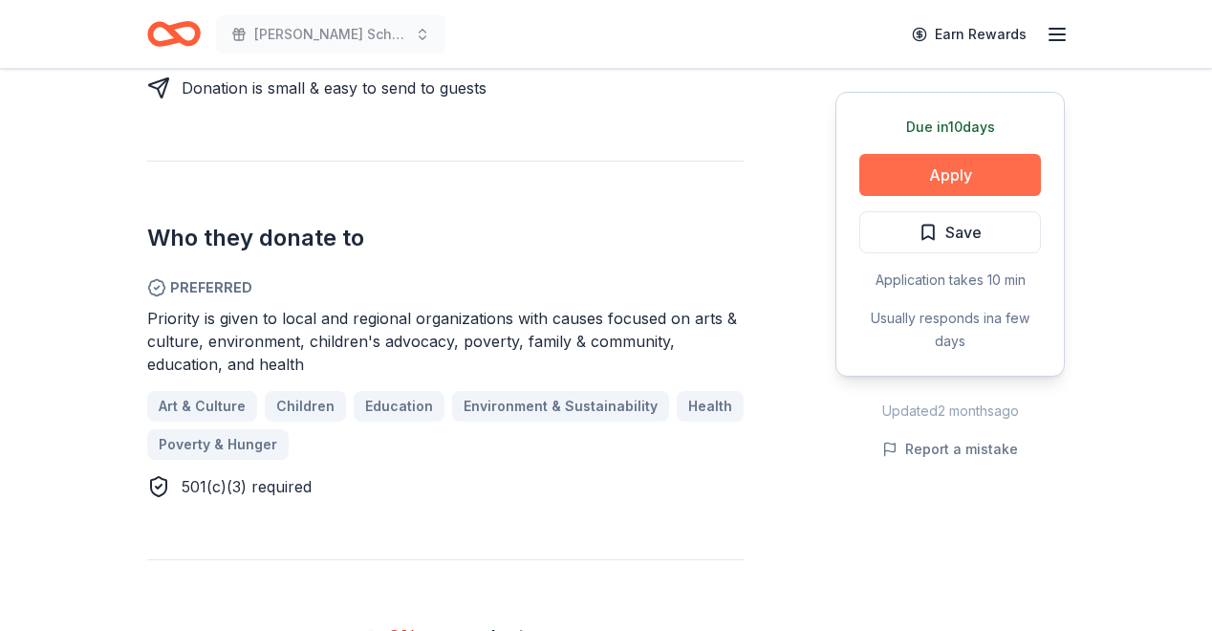
click at [964, 173] on button "Apply" at bounding box center [950, 175] width 182 height 42
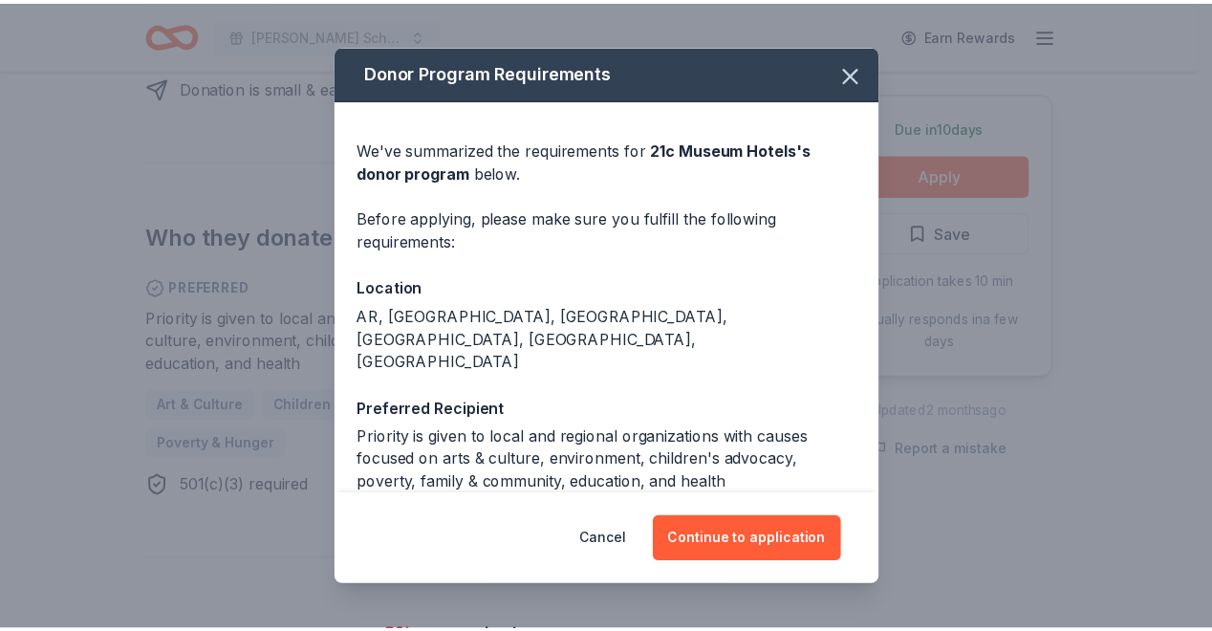
scroll to position [131, 0]
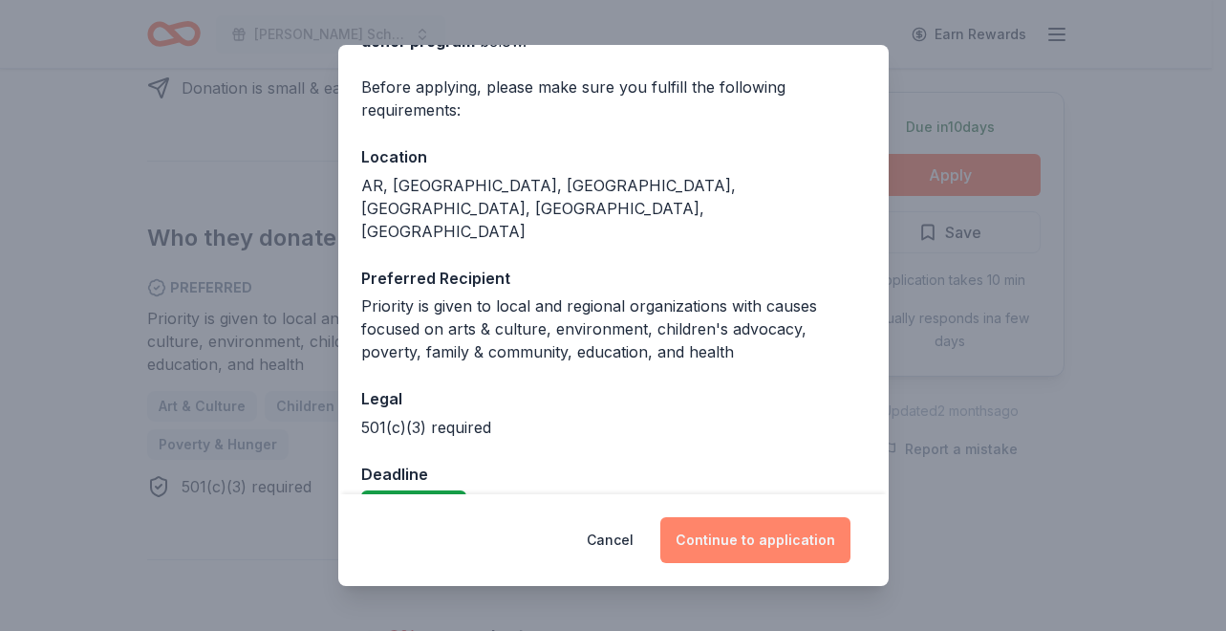
click at [741, 529] on button "Continue to application" at bounding box center [756, 540] width 190 height 46
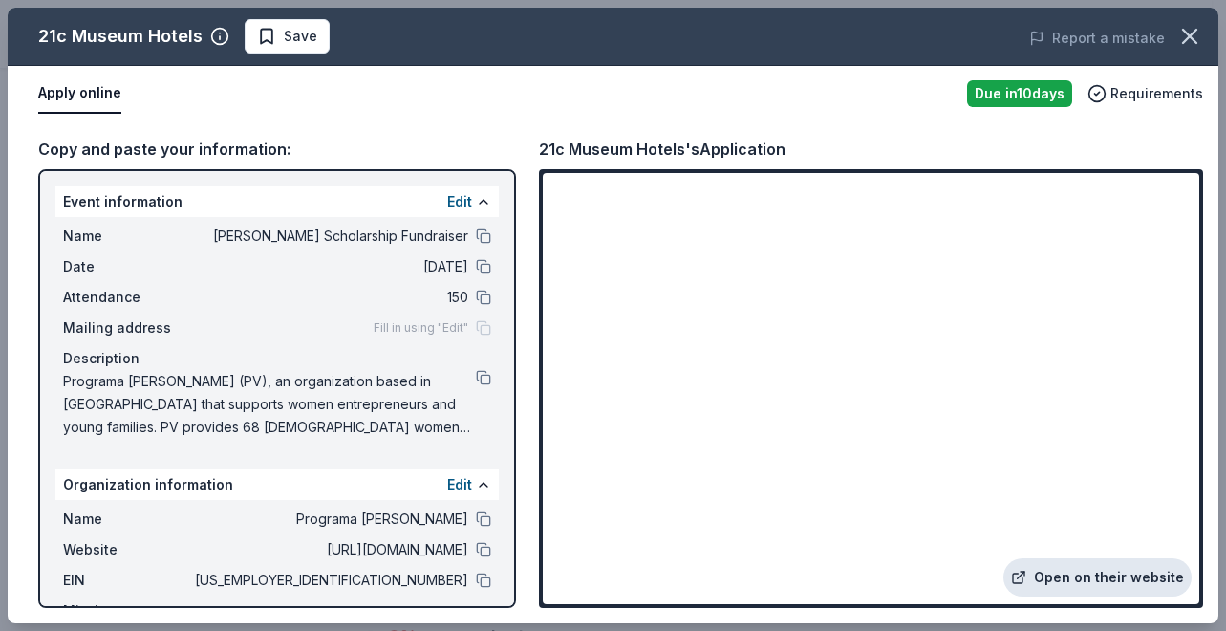
click at [1123, 575] on link "Open on their website" at bounding box center [1098, 577] width 188 height 38
click at [215, 37] on icon "button" at bounding box center [219, 36] width 19 height 19
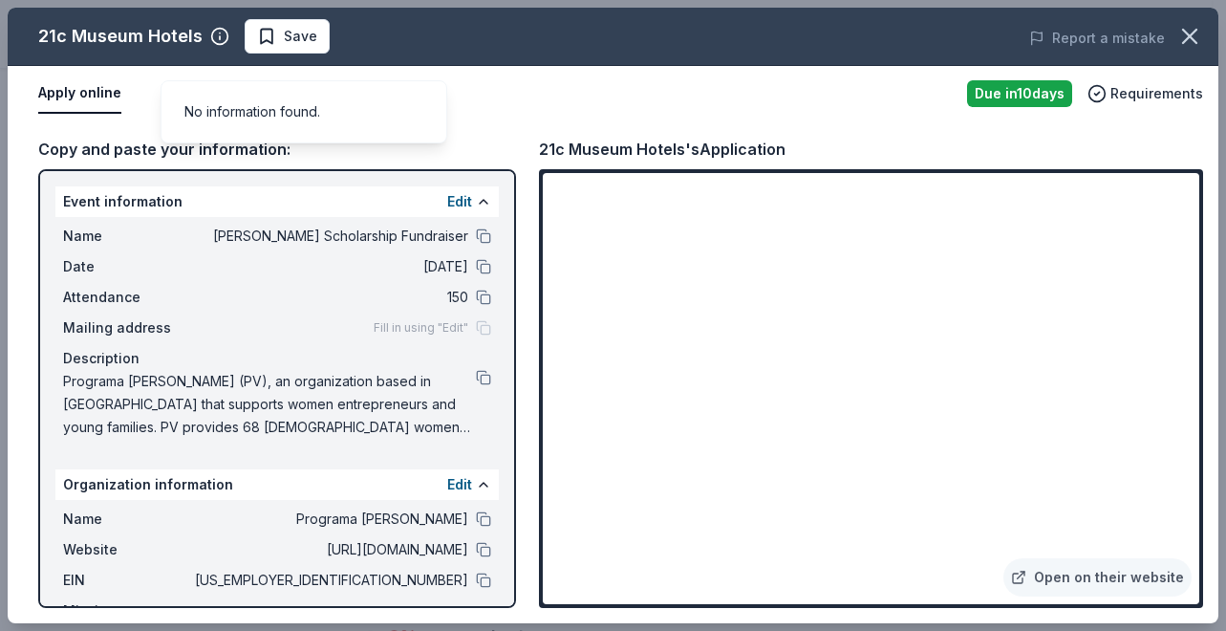
click at [627, 54] on div "21c Museum Hotels Save Report a mistake" at bounding box center [613, 37] width 1211 height 58
click at [1187, 33] on icon "button" at bounding box center [1189, 36] width 13 height 13
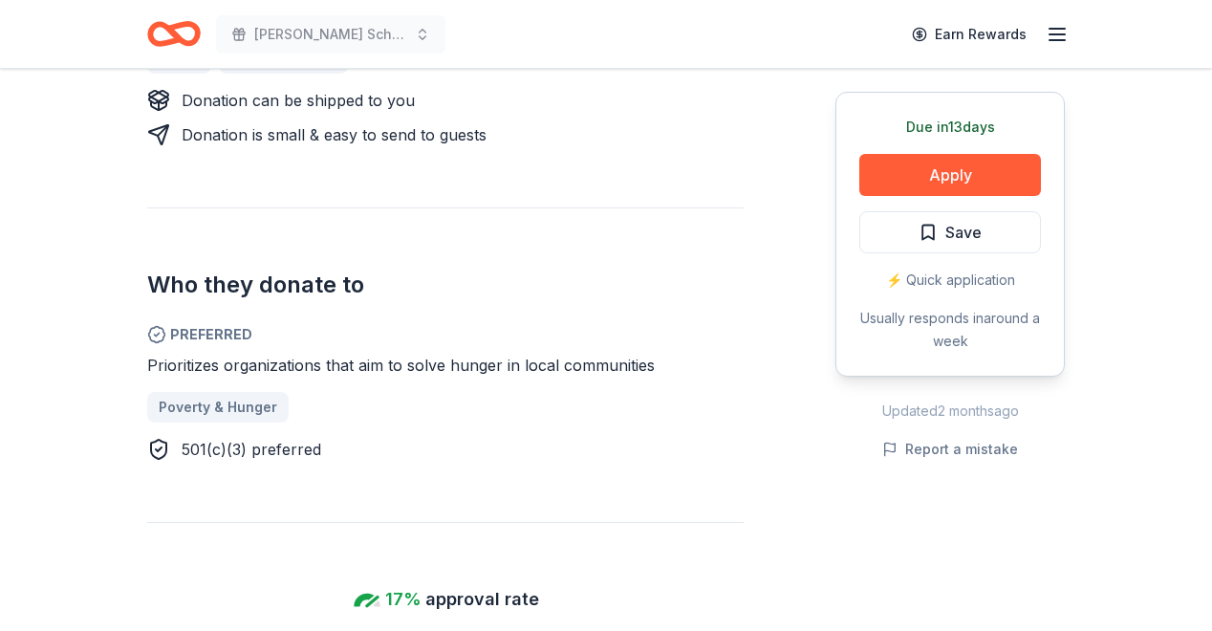
scroll to position [909, 0]
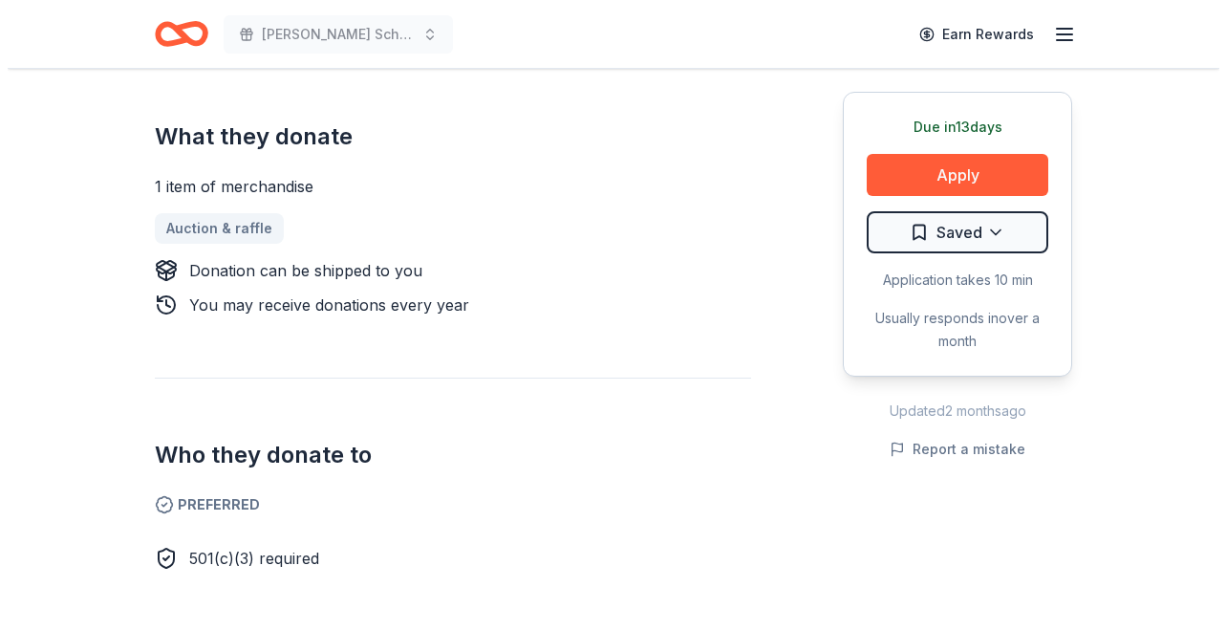
scroll to position [744, 0]
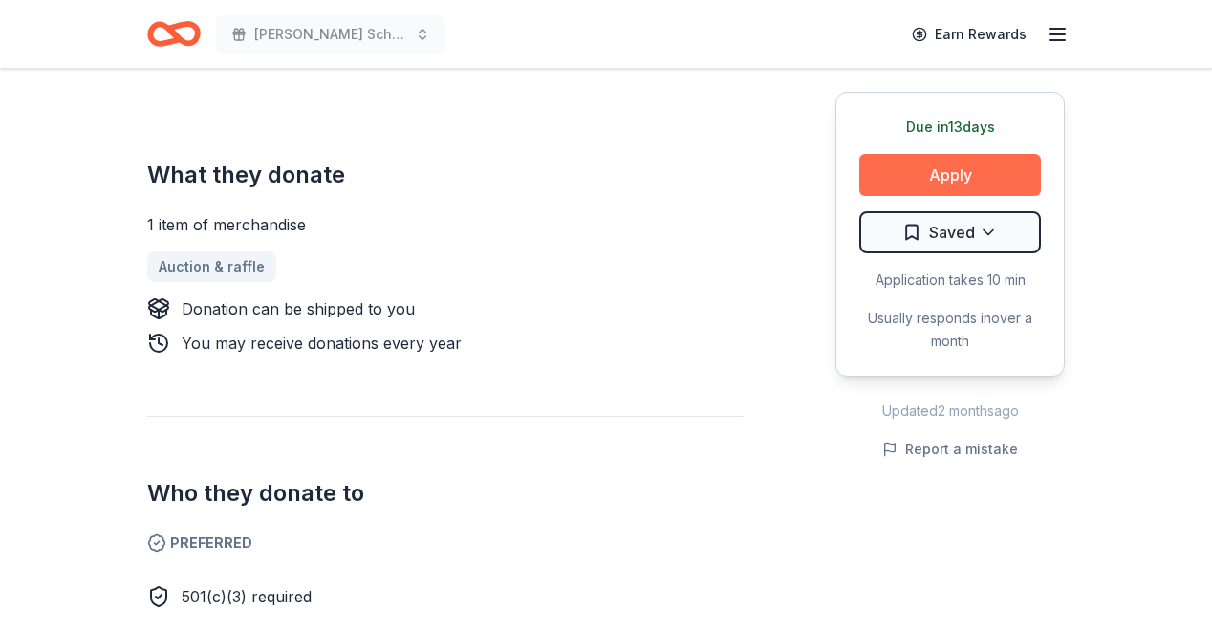
click at [966, 166] on button "Apply" at bounding box center [950, 175] width 182 height 42
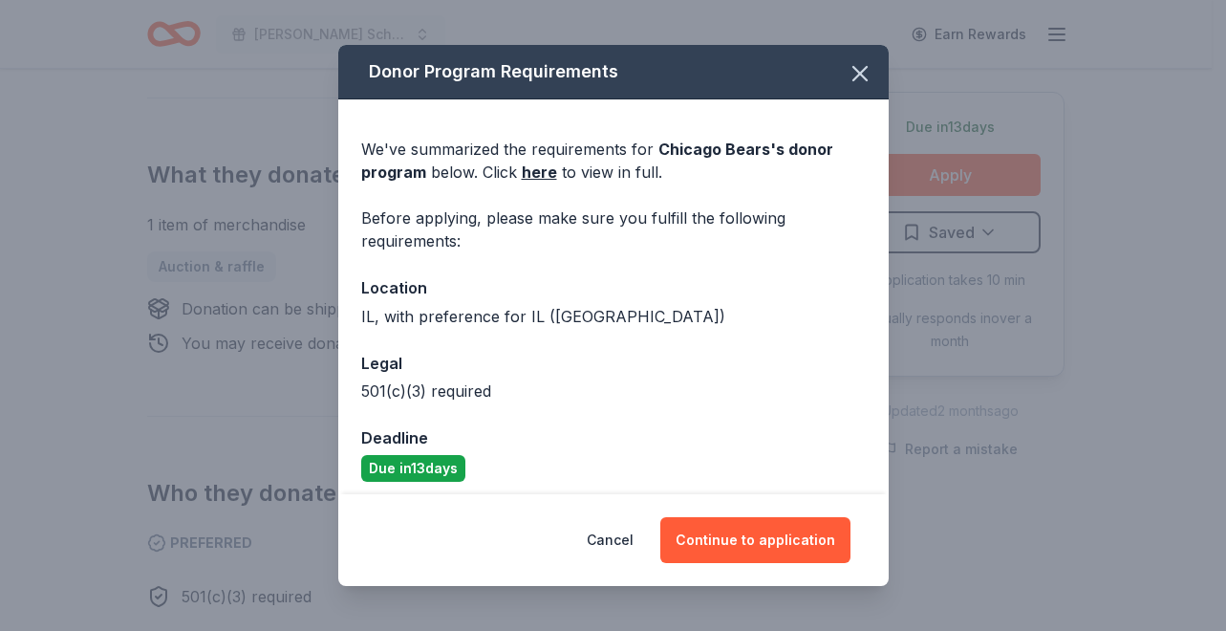
scroll to position [11, 0]
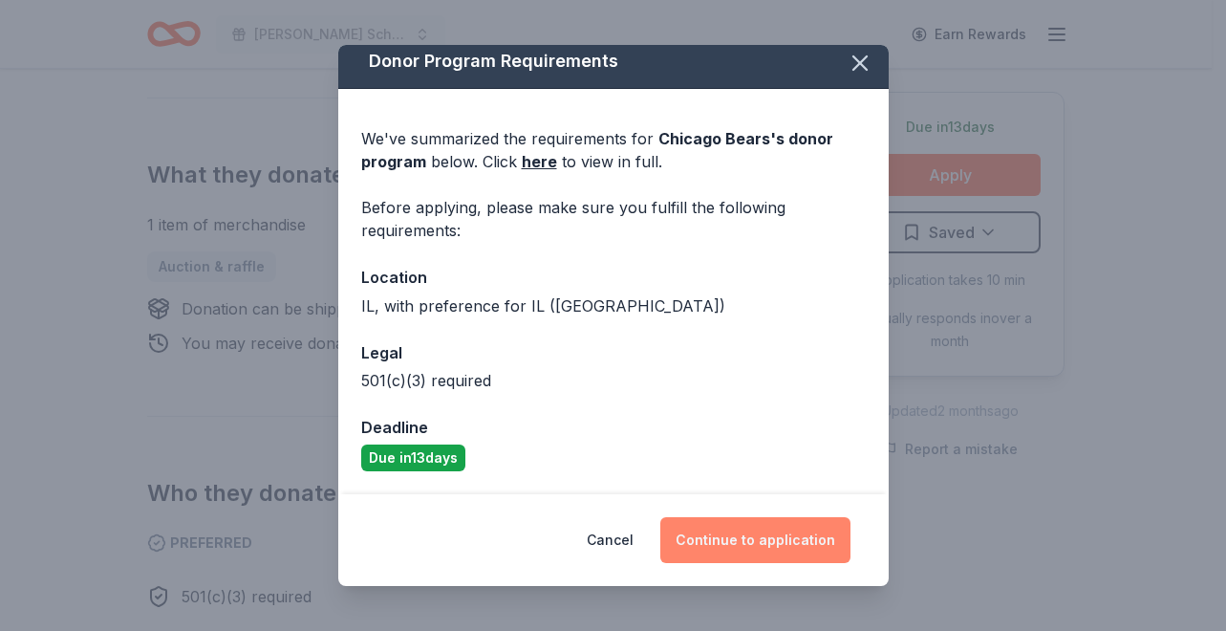
click at [749, 527] on button "Continue to application" at bounding box center [756, 540] width 190 height 46
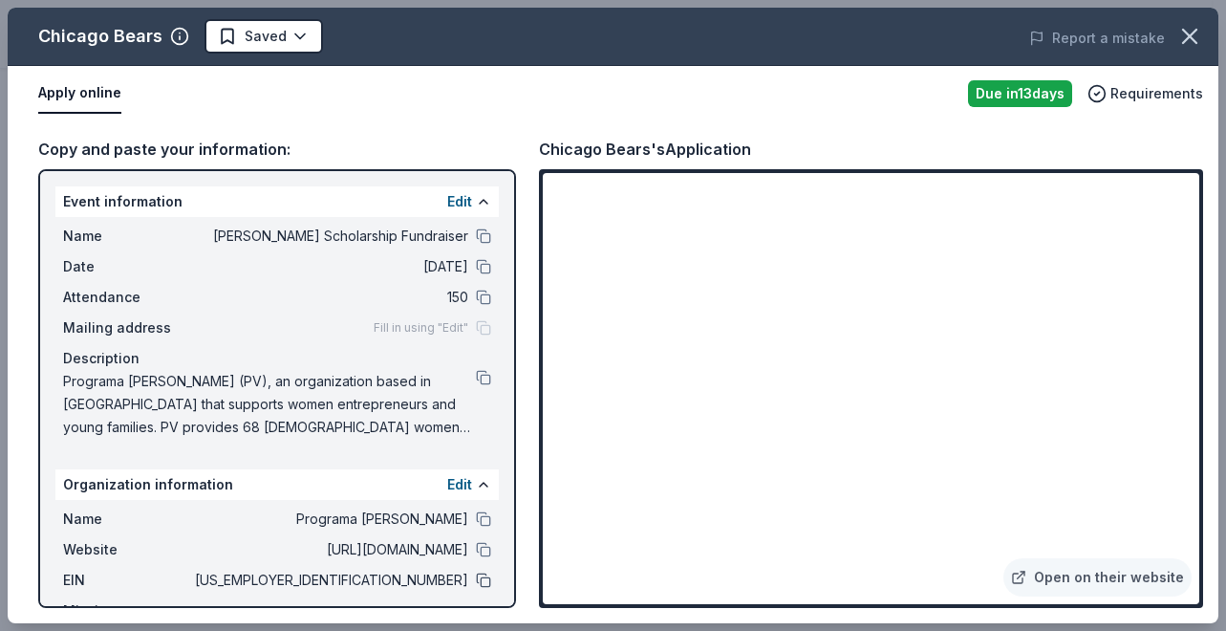
click at [476, 578] on button at bounding box center [483, 580] width 15 height 15
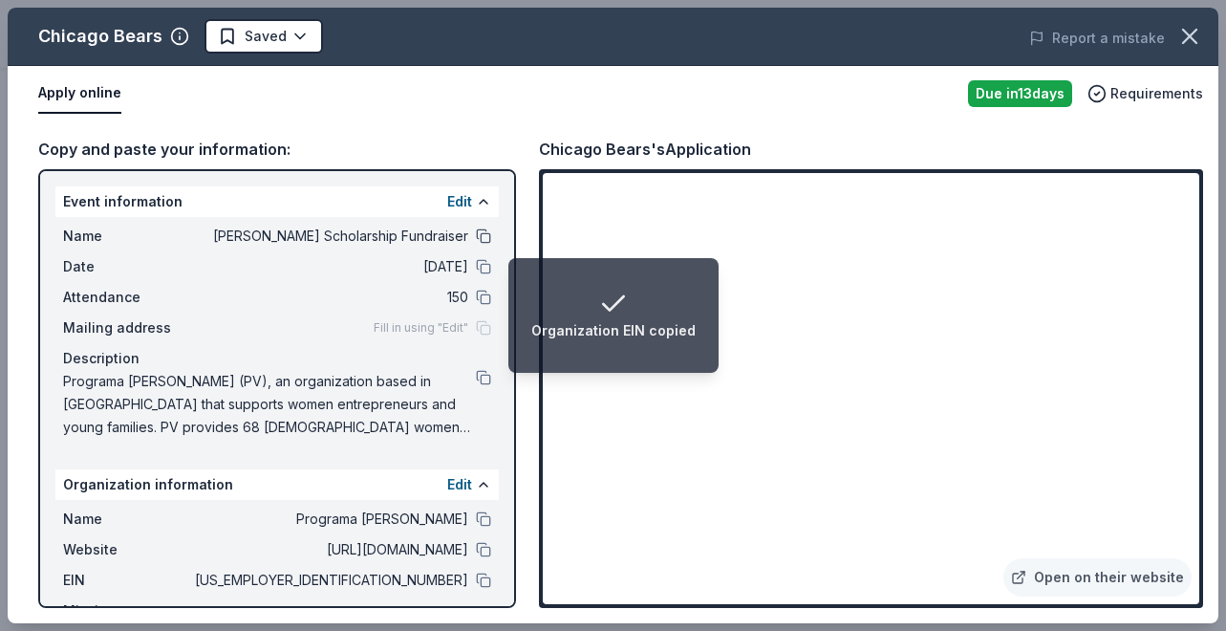
click at [476, 238] on button at bounding box center [483, 235] width 15 height 15
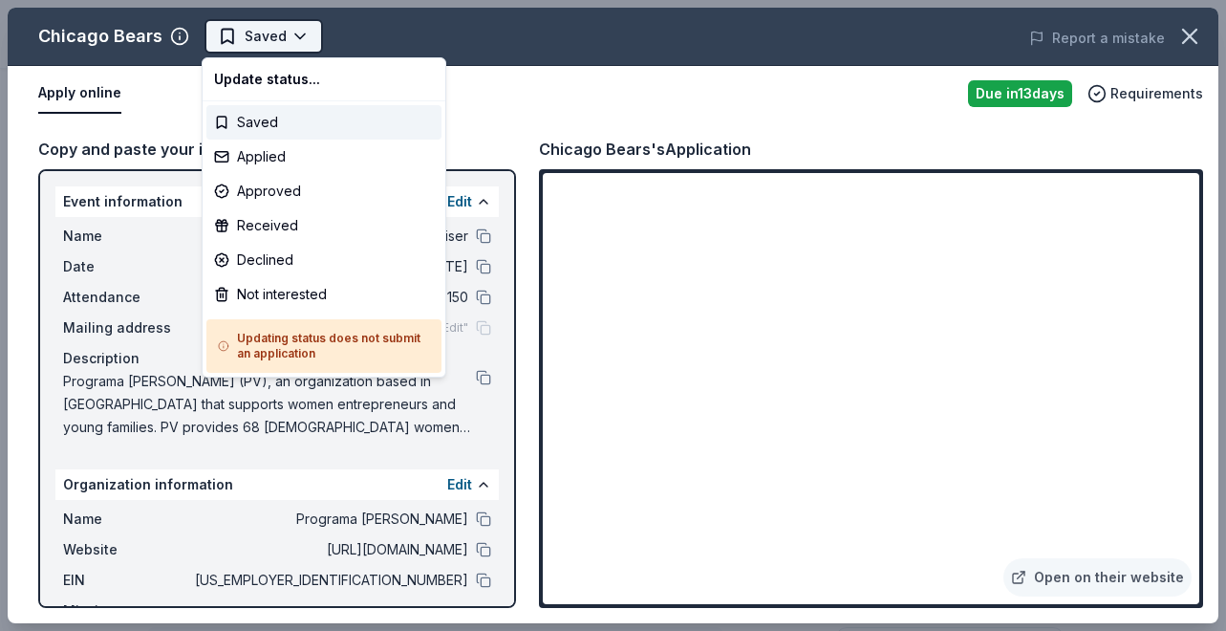
scroll to position [0, 0]
click at [284, 161] on div "Applied" at bounding box center [323, 157] width 235 height 34
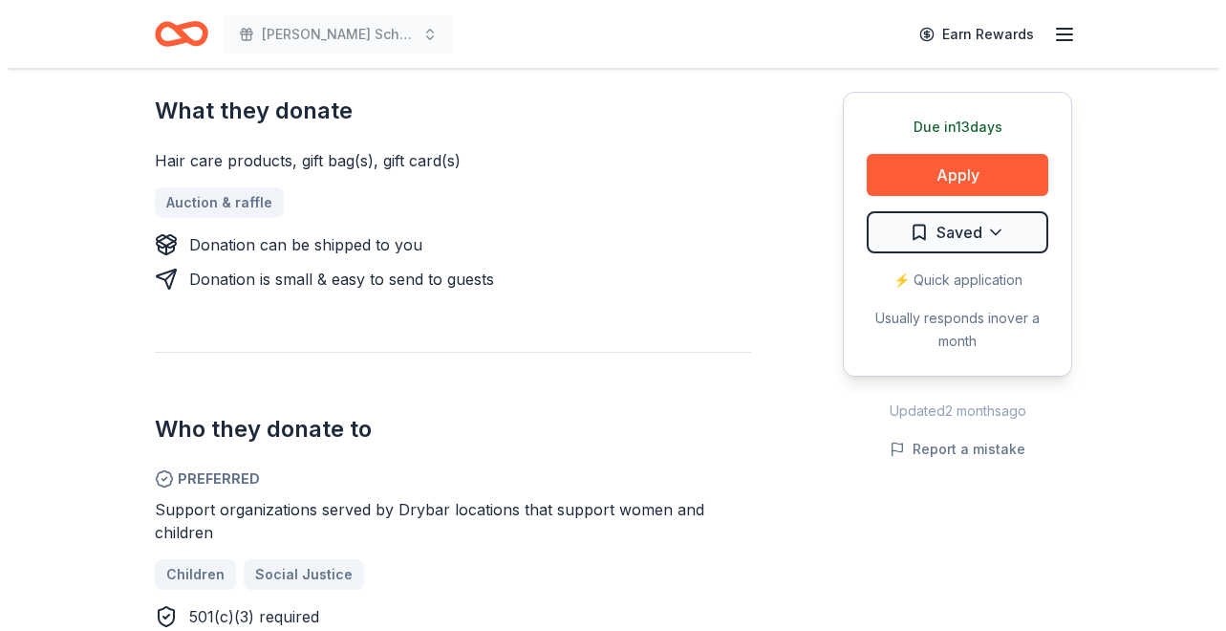
scroll to position [851, 0]
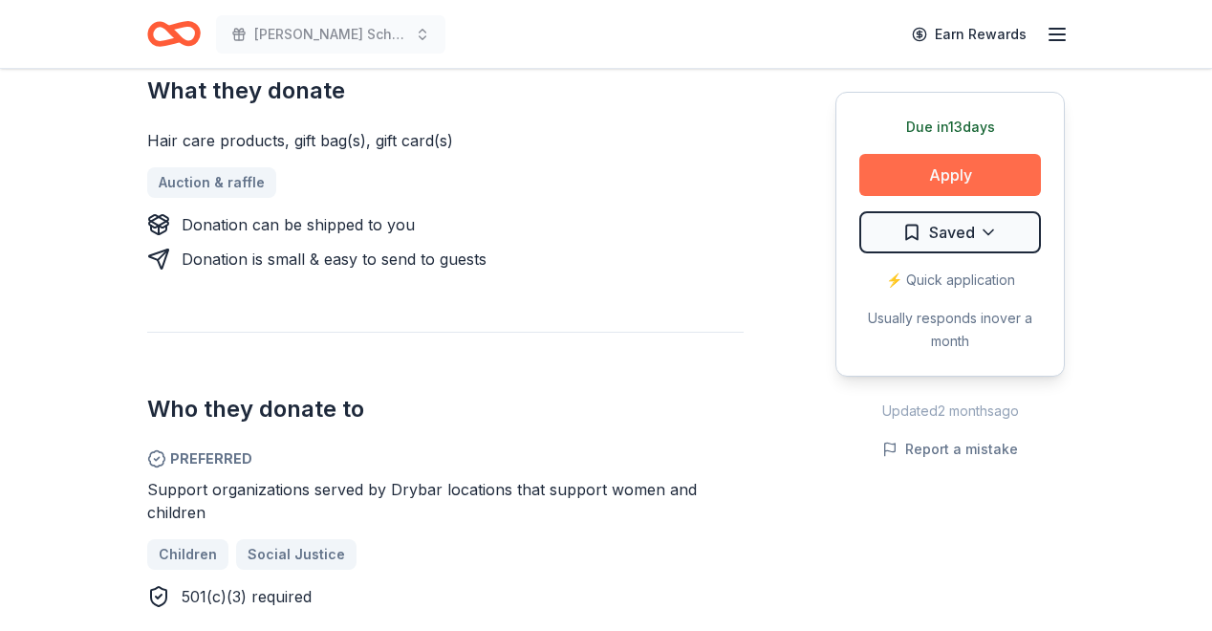
click at [933, 183] on button "Apply" at bounding box center [950, 175] width 182 height 42
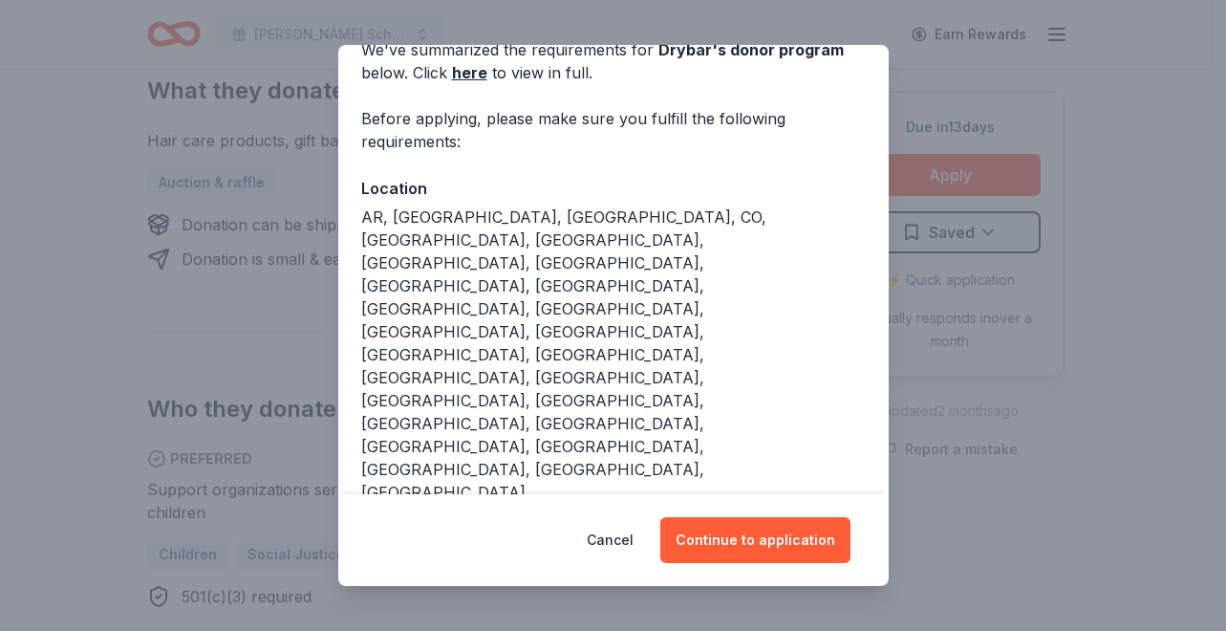
scroll to position [131, 0]
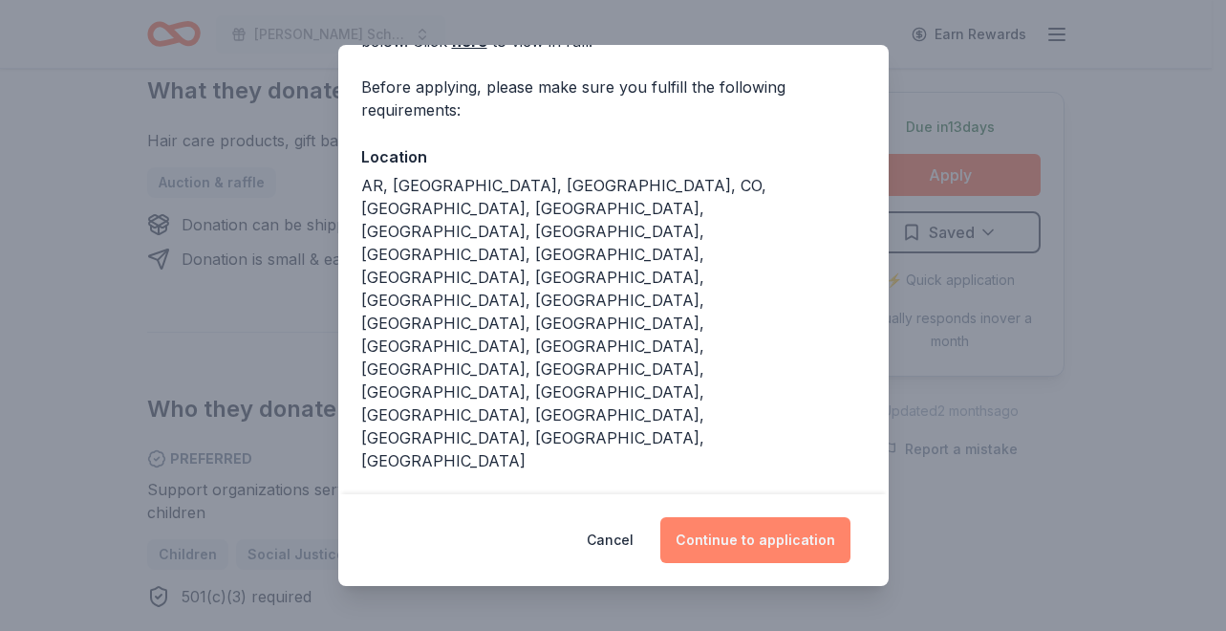
click at [744, 532] on button "Continue to application" at bounding box center [756, 540] width 190 height 46
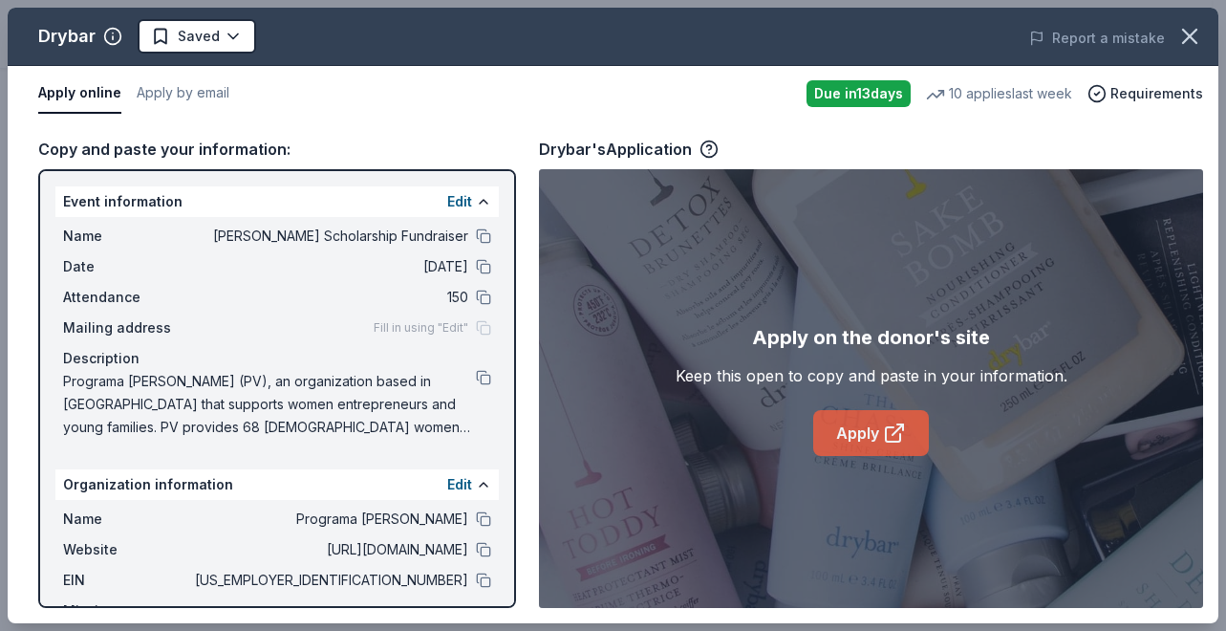
click at [859, 439] on link "Apply" at bounding box center [872, 433] width 116 height 46
click at [476, 579] on button at bounding box center [483, 580] width 15 height 15
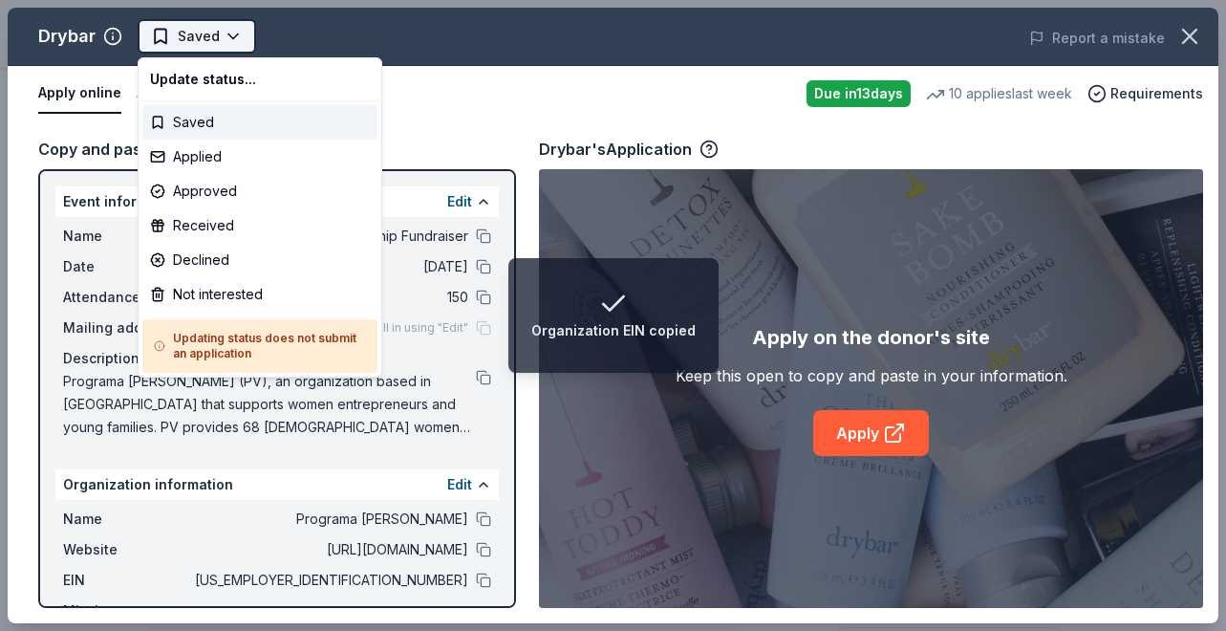
click at [237, 37] on body "Organization EIN copied Betty Jane Boyd Scholarship Fundraiser Saved Apply Due …" at bounding box center [606, 315] width 1212 height 631
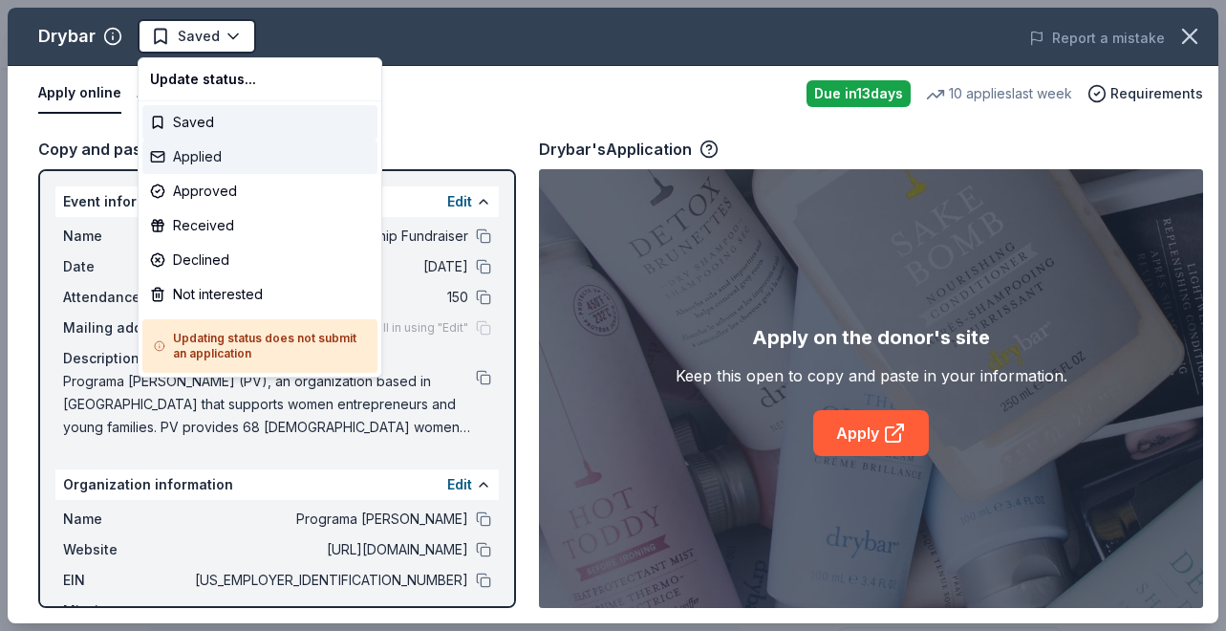
click at [222, 154] on div "Applied" at bounding box center [259, 157] width 235 height 34
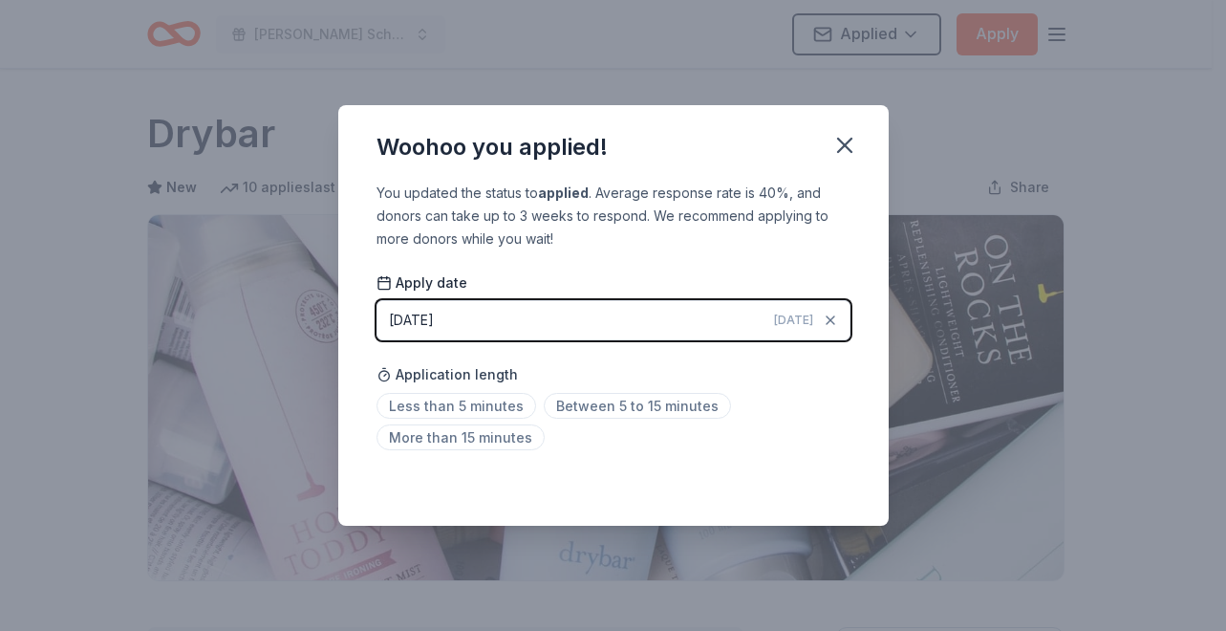
click at [470, 313] on button "08/13/2025 Today" at bounding box center [614, 320] width 474 height 40
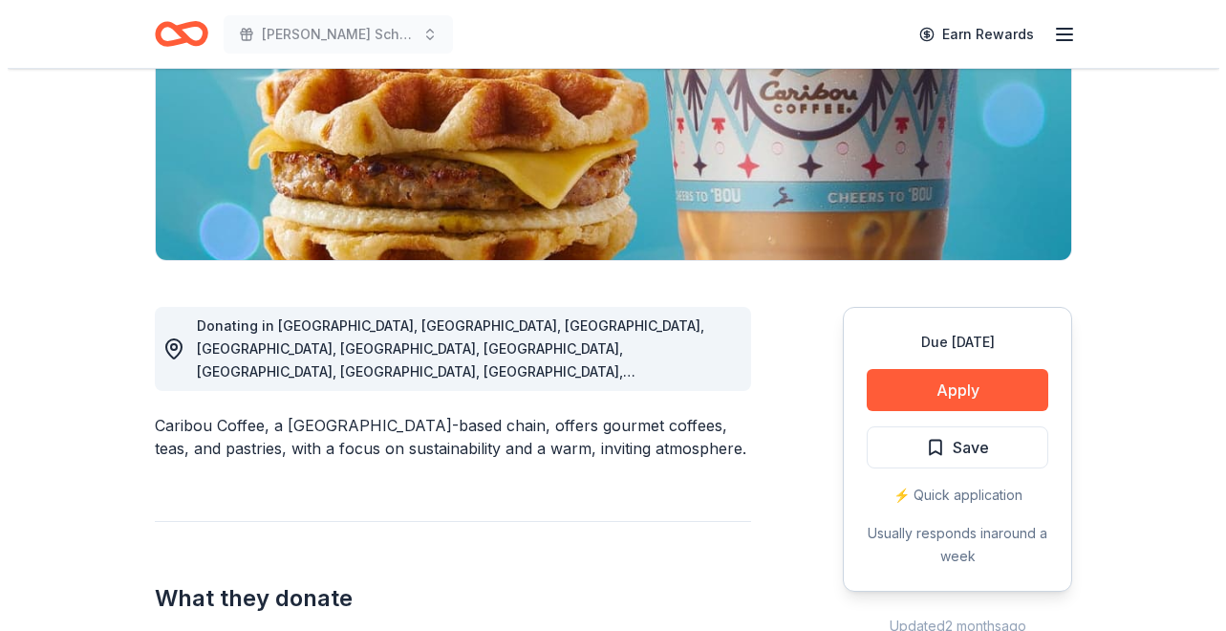
scroll to position [323, 0]
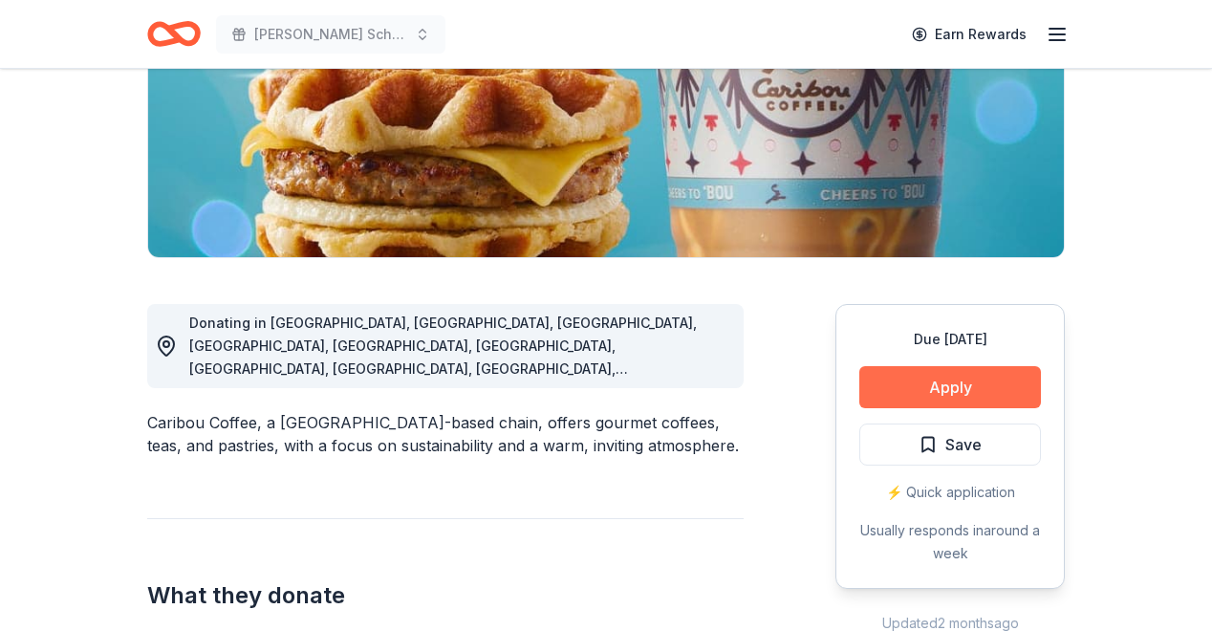
click at [974, 395] on button "Apply" at bounding box center [950, 387] width 182 height 42
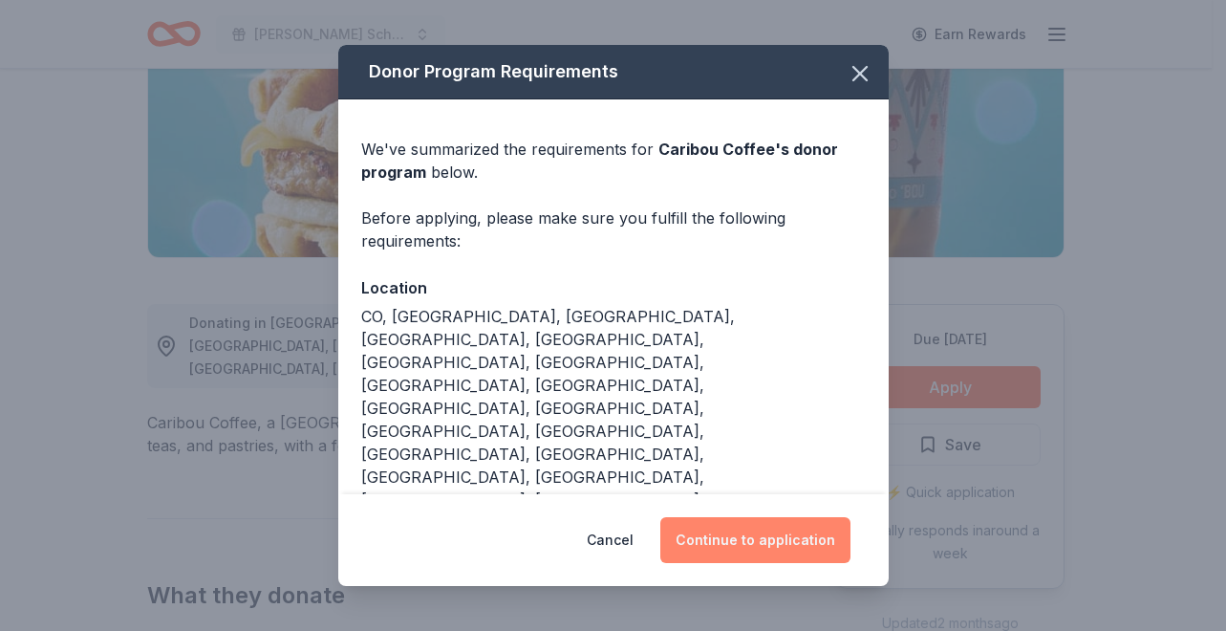
click at [790, 527] on button "Continue to application" at bounding box center [756, 540] width 190 height 46
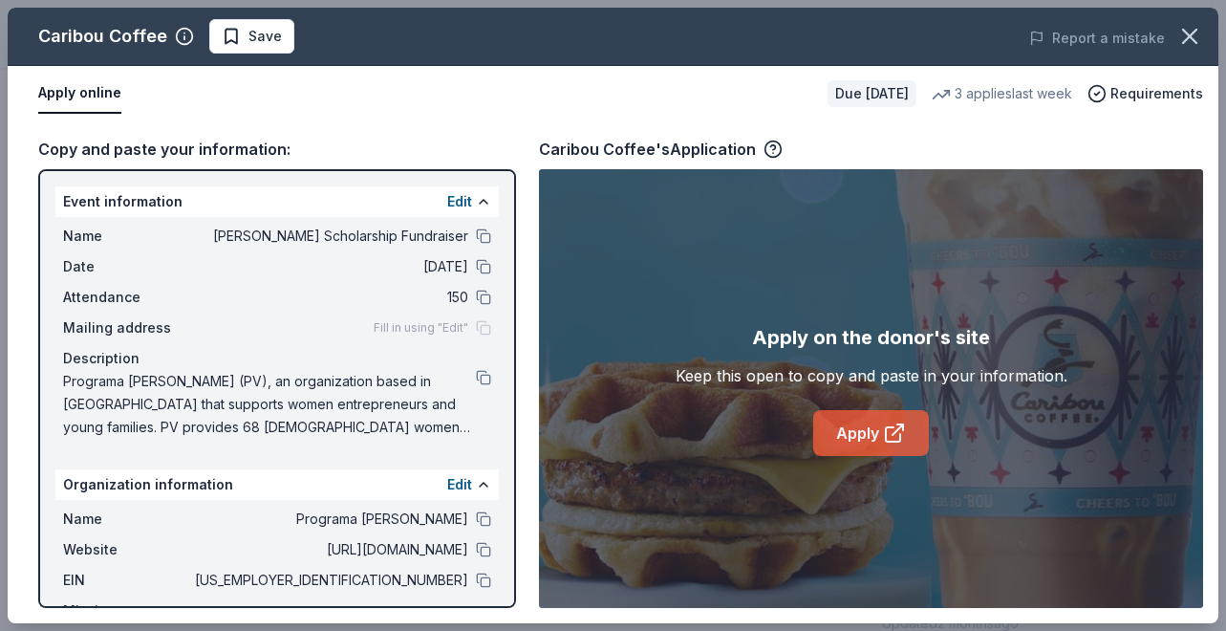
click at [859, 413] on link "Apply" at bounding box center [872, 433] width 116 height 46
click at [257, 43] on span "Save" at bounding box center [265, 36] width 33 height 23
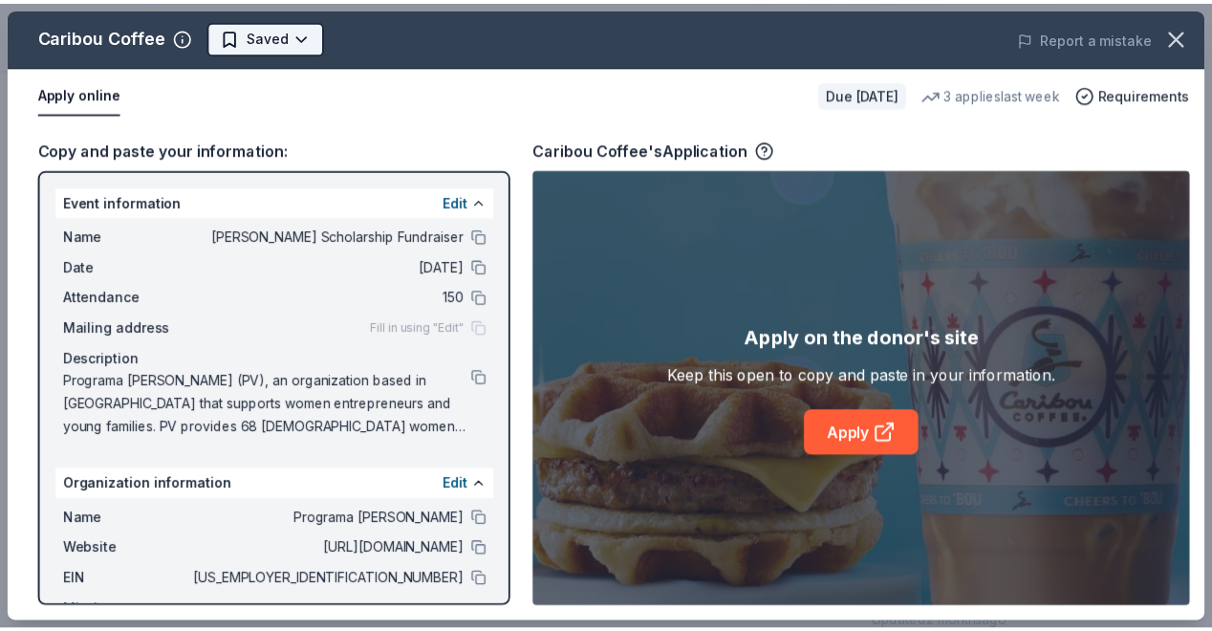
scroll to position [0, 0]
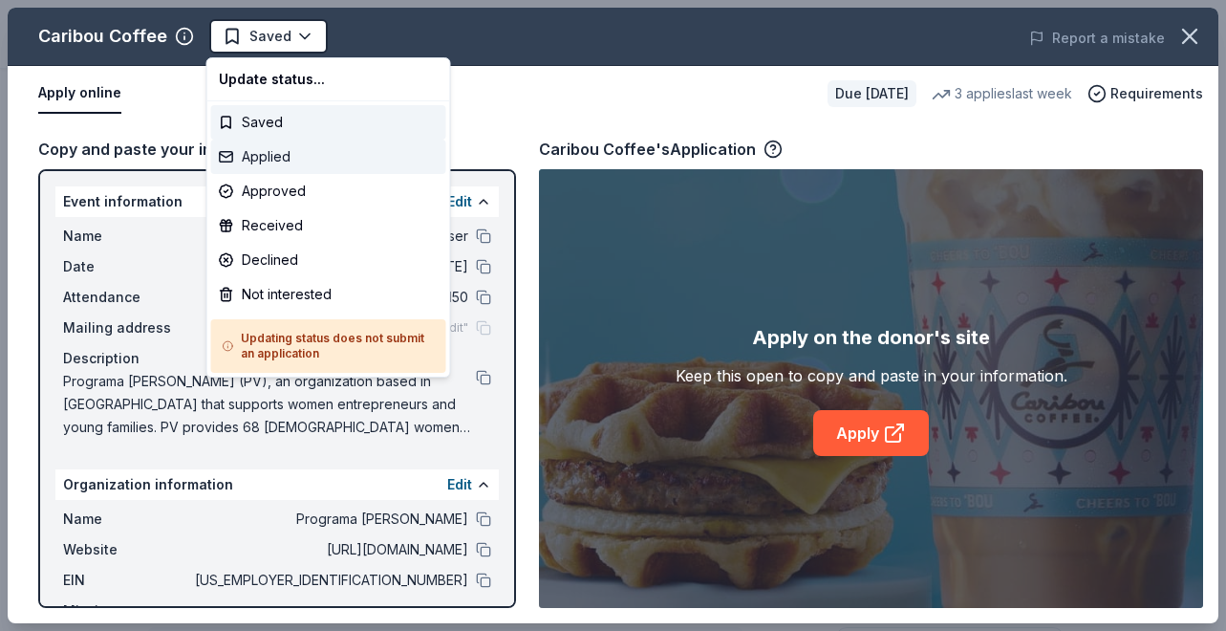
click at [281, 163] on div "Applied" at bounding box center [328, 157] width 235 height 34
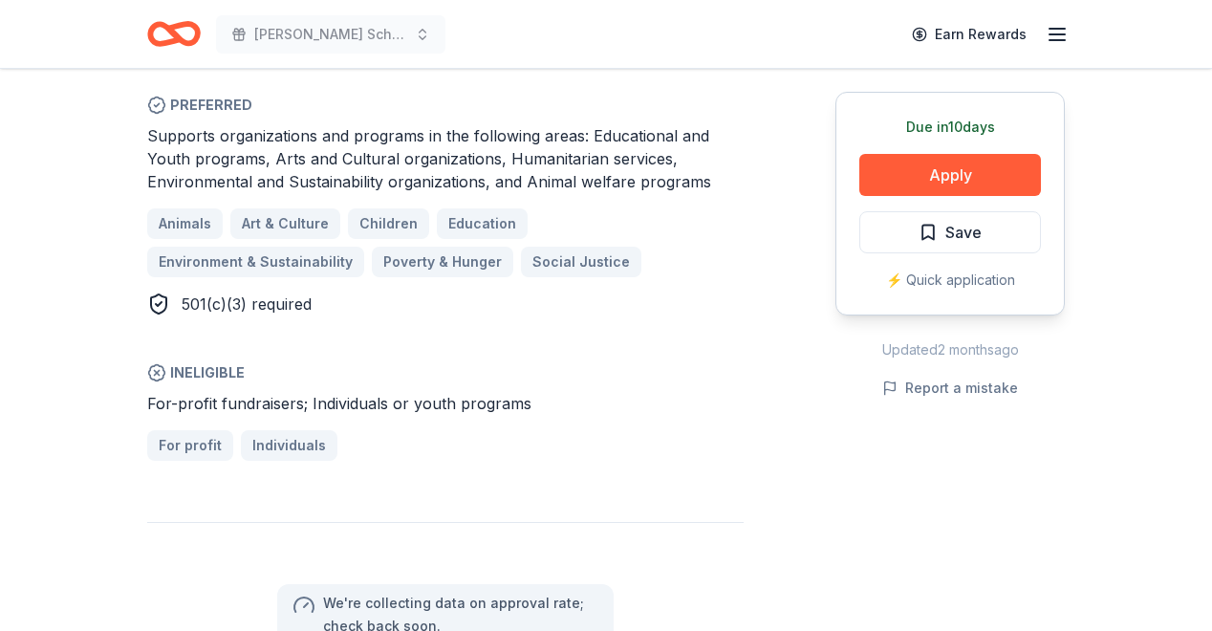
scroll to position [1252, 0]
